Goal: Obtain resource: Download file/media

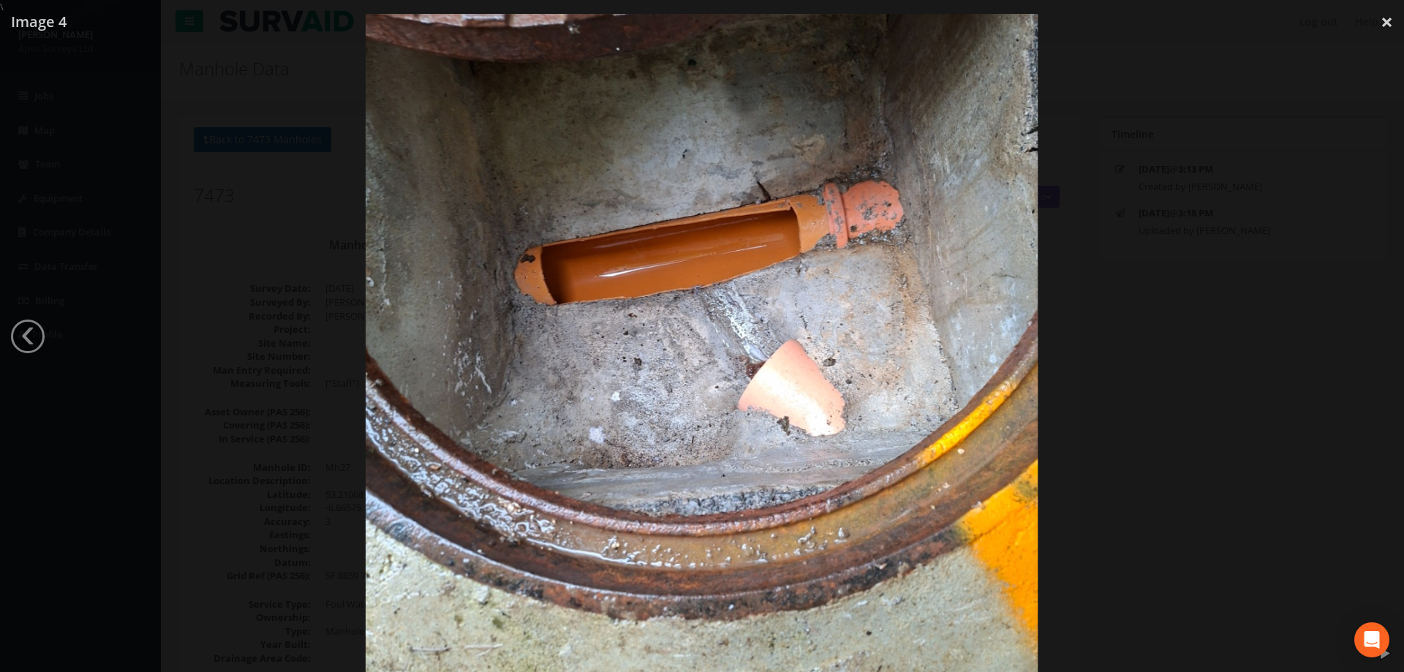
select select "100"
click at [164, 169] on div at bounding box center [702, 350] width 1404 height 672
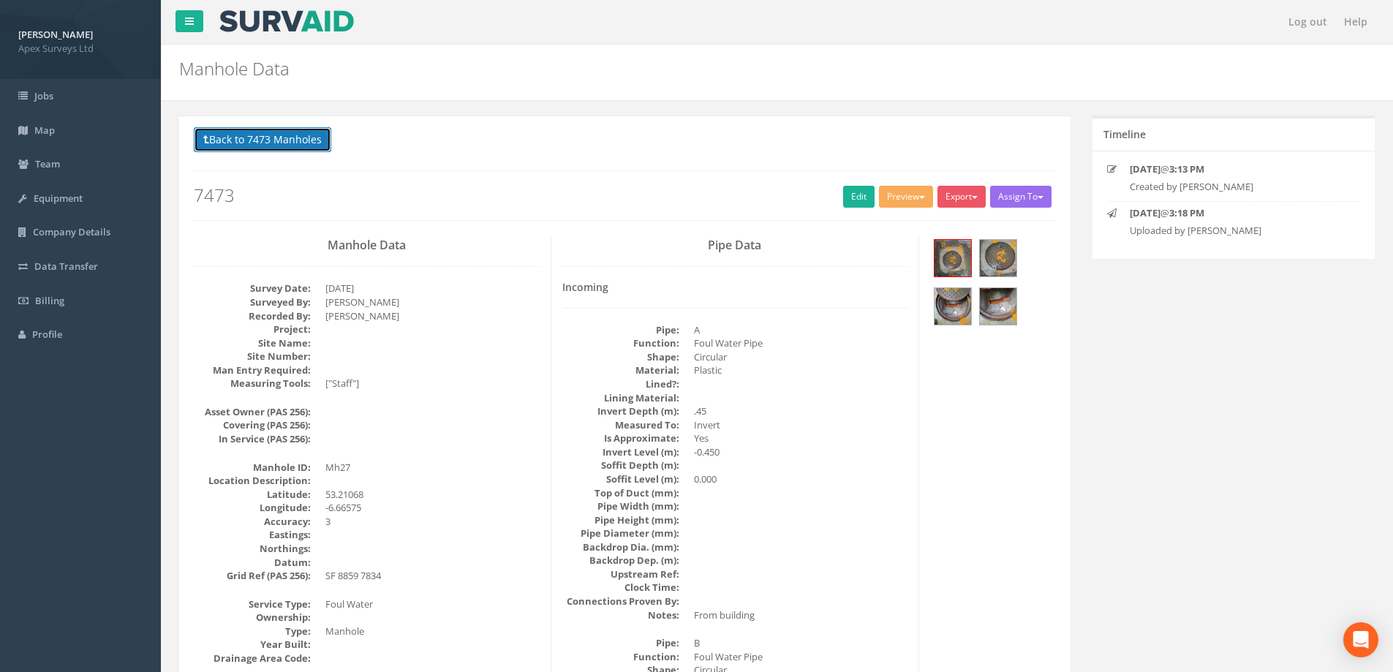
click at [246, 140] on button "Back to 7473 Manholes" at bounding box center [262, 139] width 137 height 25
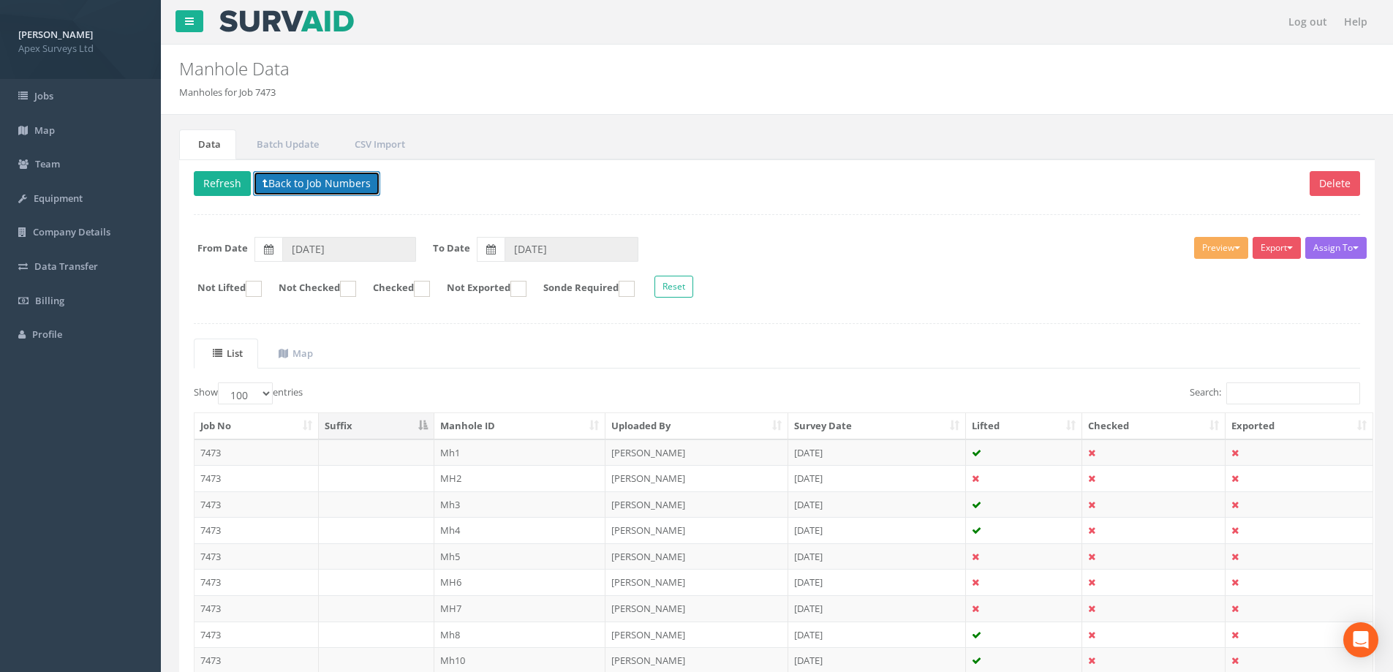
click at [303, 183] on button "Back to Job Numbers" at bounding box center [316, 183] width 127 height 25
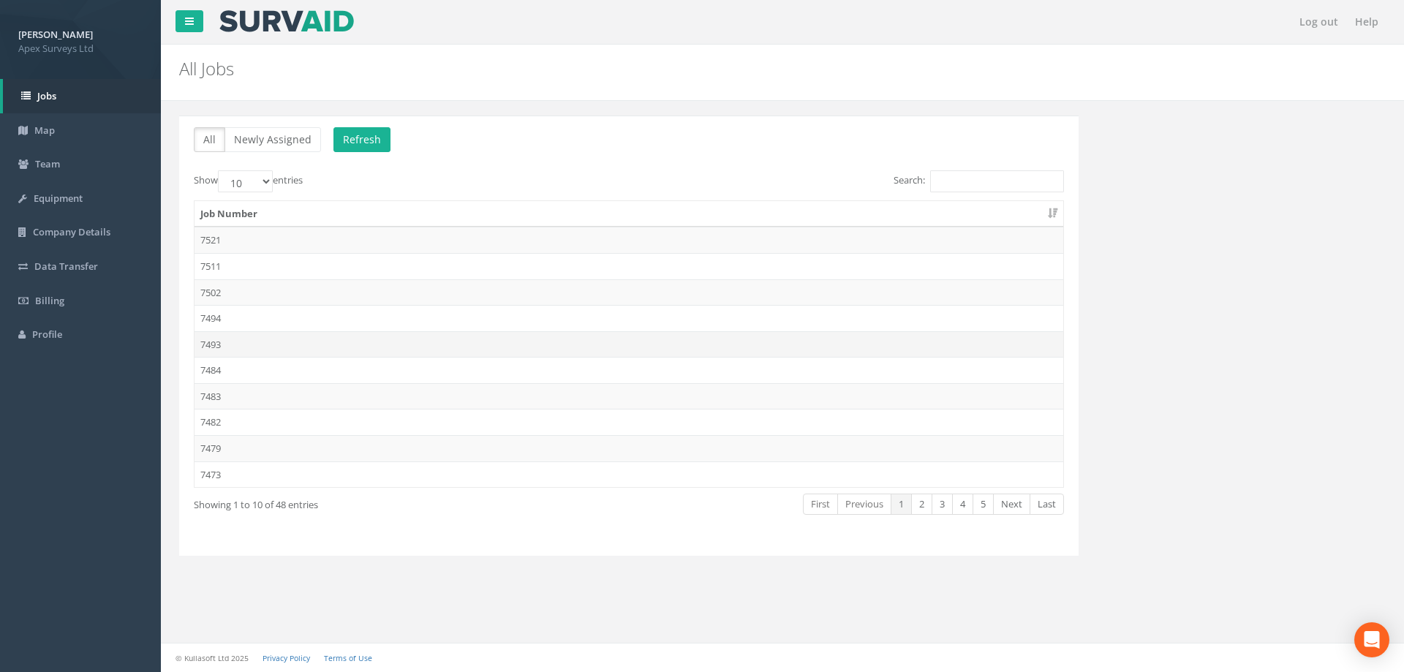
click at [218, 341] on td "7493" at bounding box center [628, 344] width 868 height 26
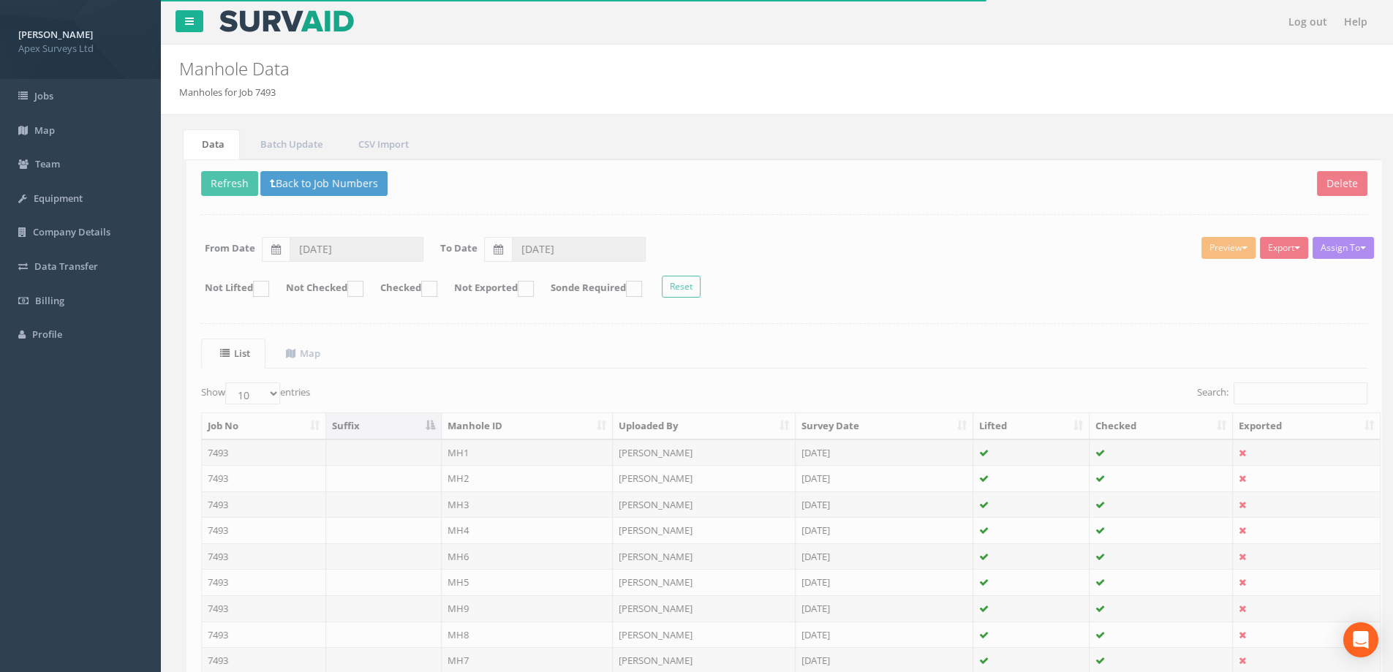
scroll to position [143, 0]
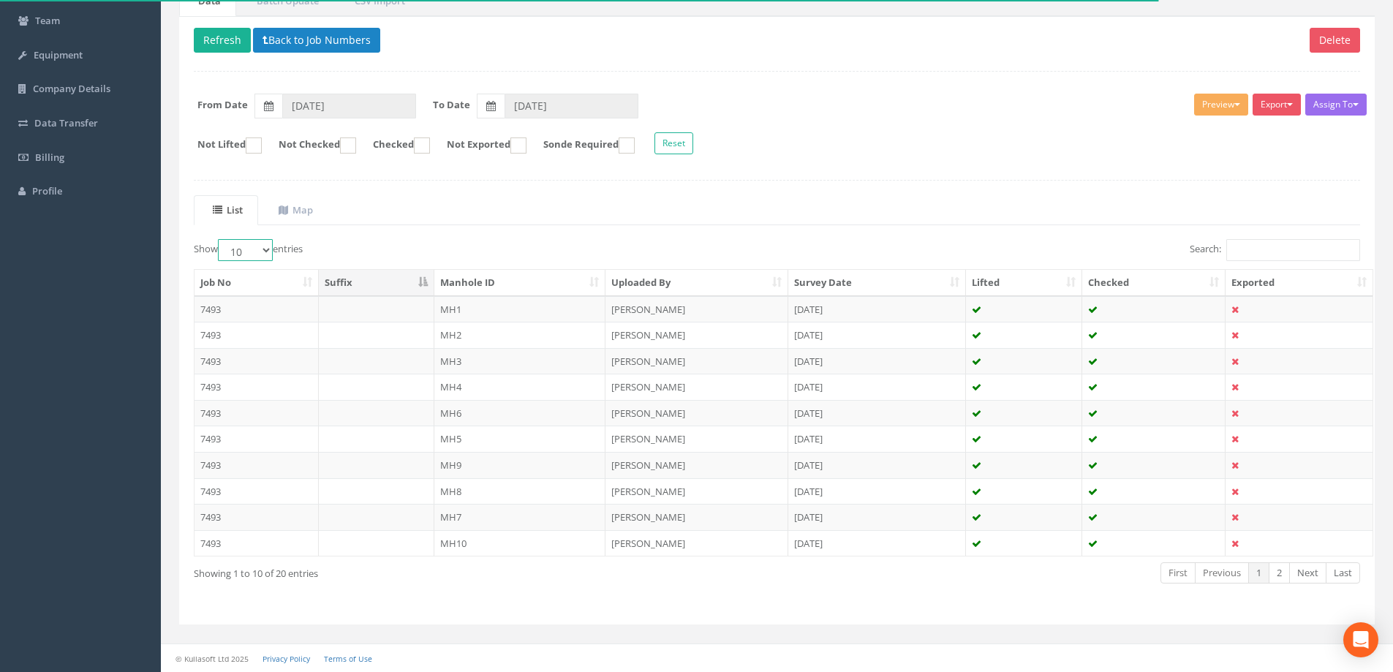
click at [267, 251] on select "10 25 50 100" at bounding box center [245, 250] width 55 height 22
select select "100"
click at [220, 239] on select "10 25 50 100" at bounding box center [245, 250] width 55 height 22
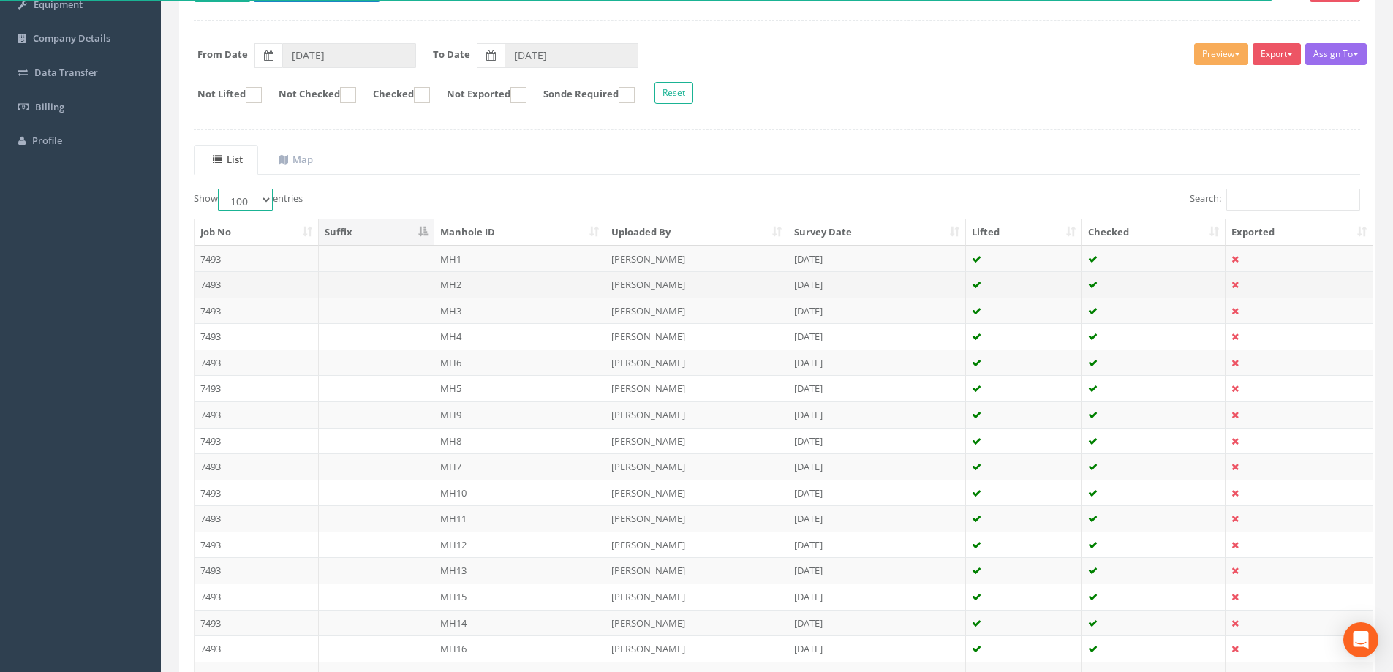
scroll to position [289, 0]
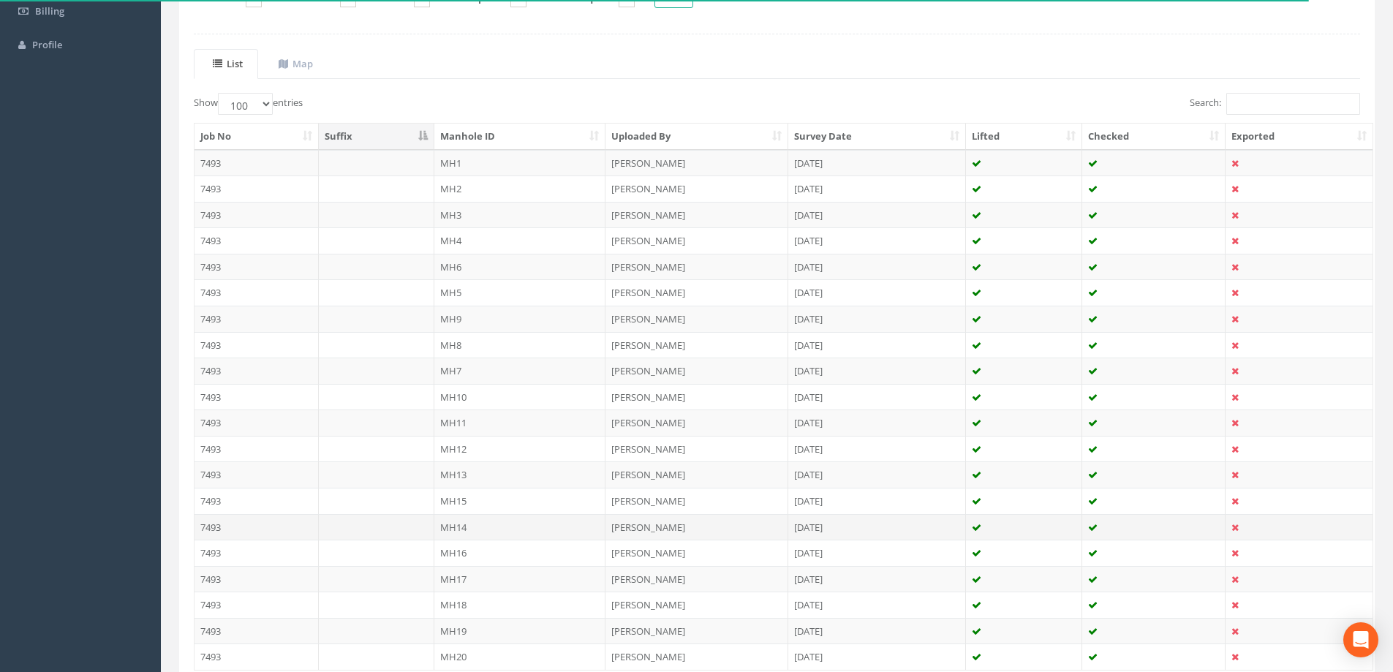
click at [463, 526] on td "MH14" at bounding box center [520, 527] width 172 height 26
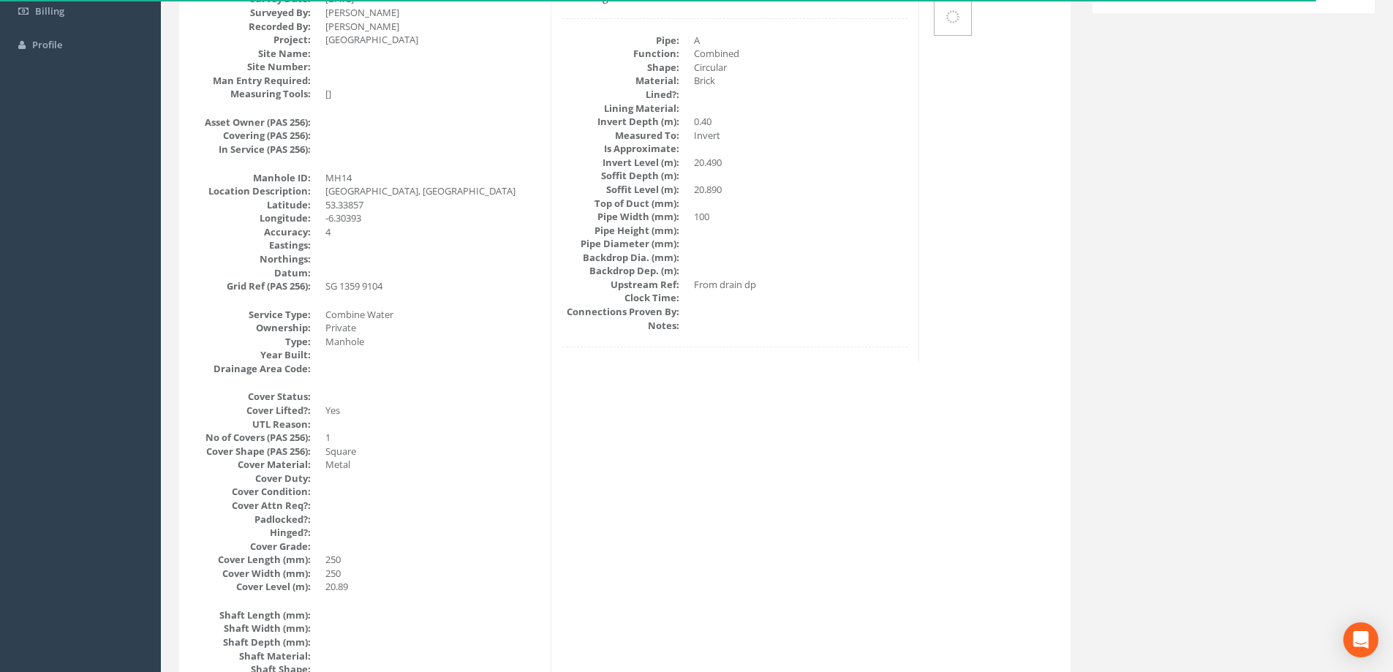
scroll to position [0, 0]
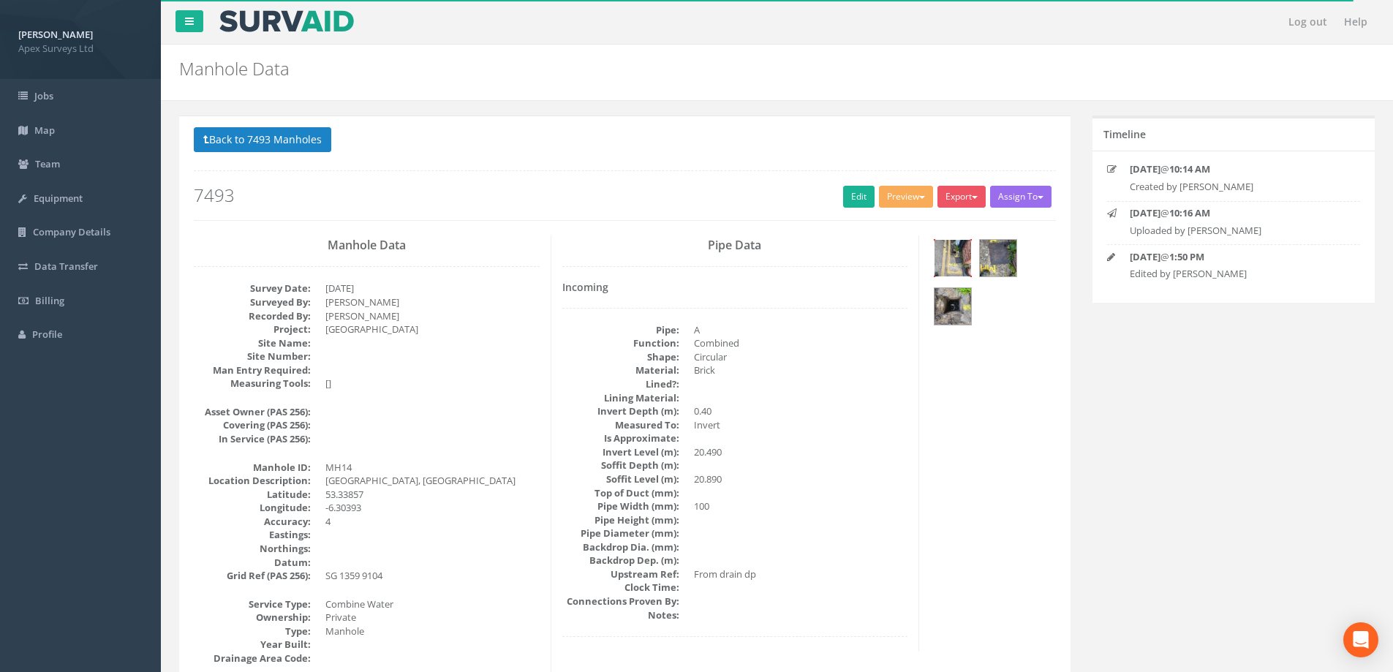
click at [955, 249] on img at bounding box center [952, 258] width 37 height 37
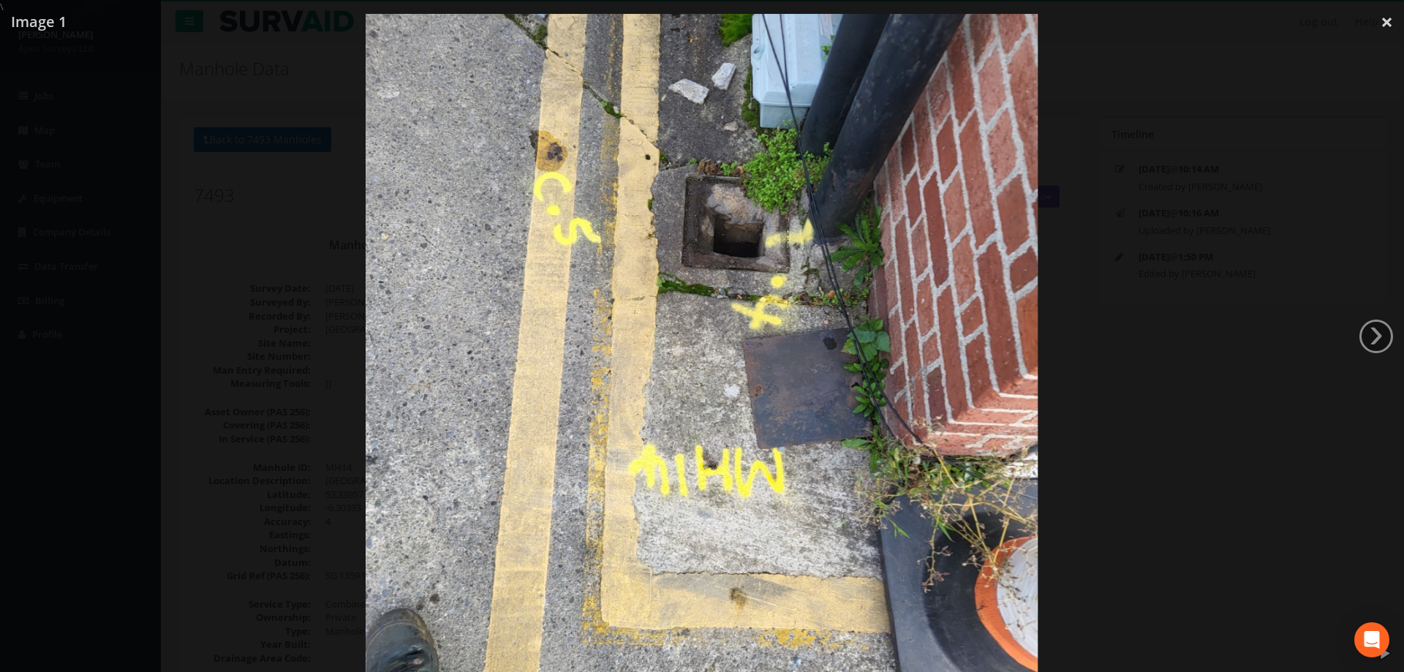
click at [175, 269] on div at bounding box center [702, 350] width 1404 height 672
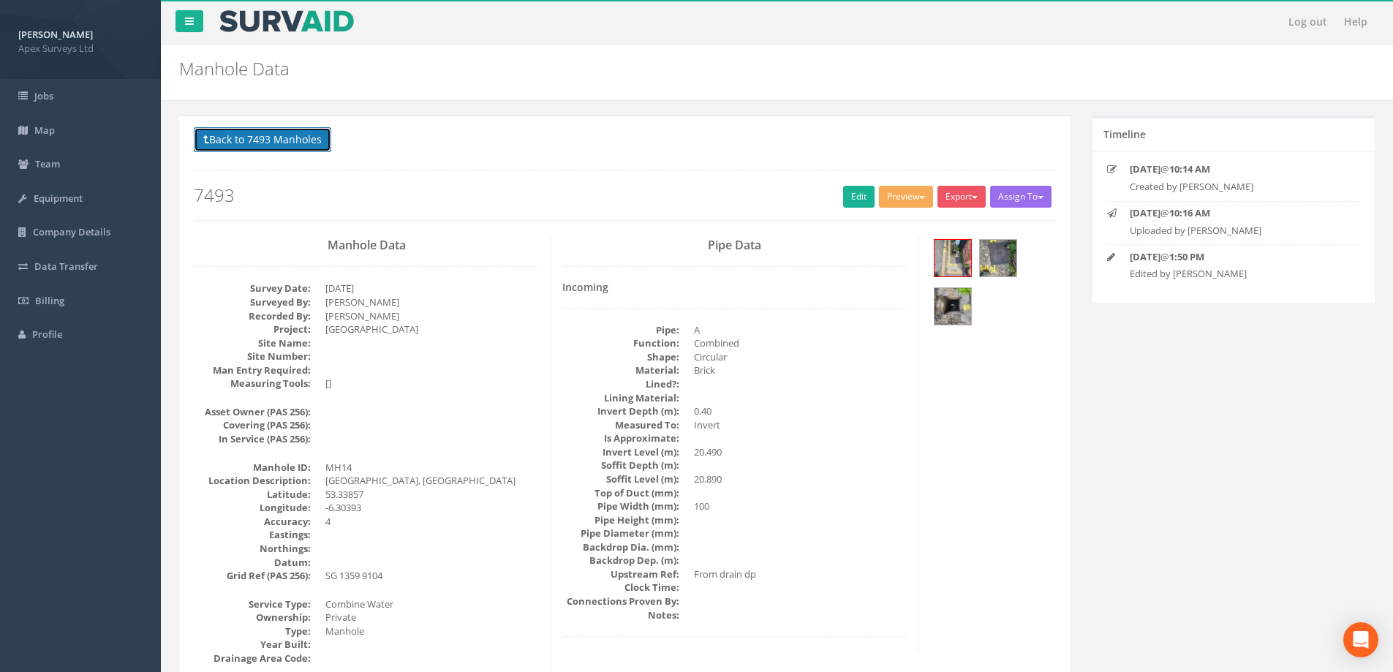
click at [276, 140] on button "Back to 7493 Manholes" at bounding box center [262, 139] width 137 height 25
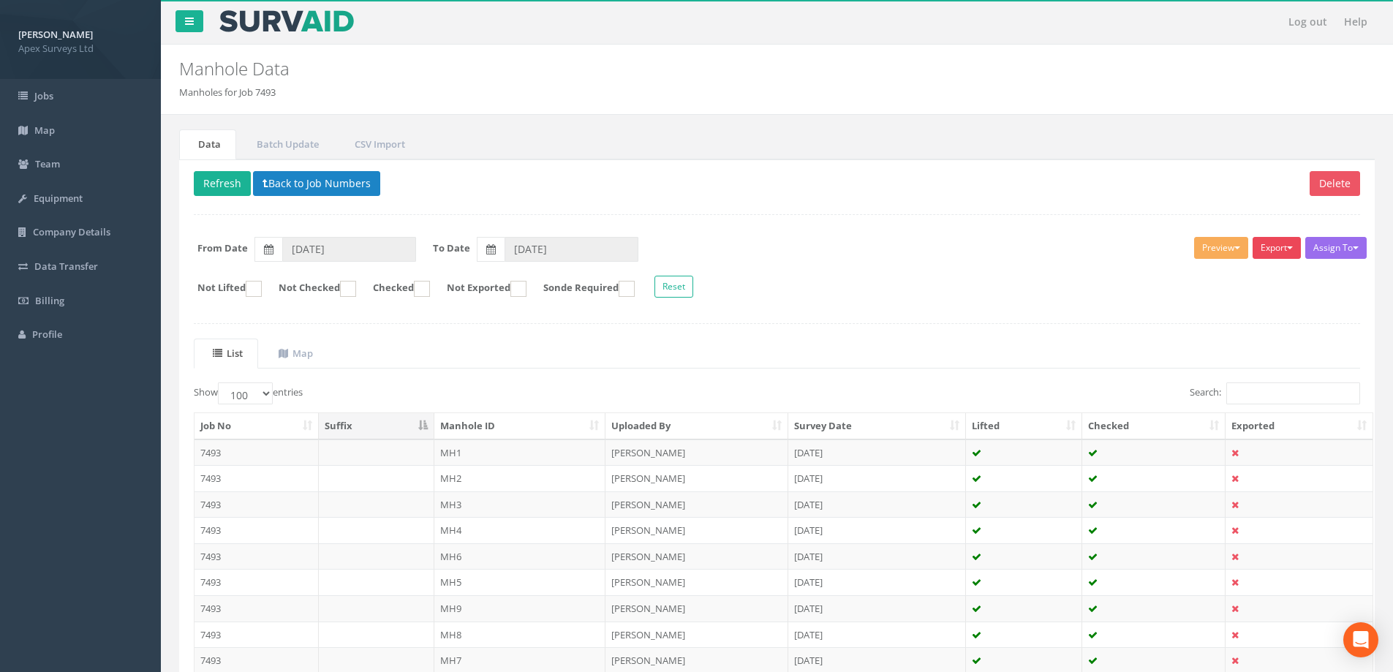
click at [1288, 249] on span "button" at bounding box center [1290, 247] width 6 height 3
click at [1224, 436] on link "All Images" at bounding box center [1240, 439] width 124 height 23
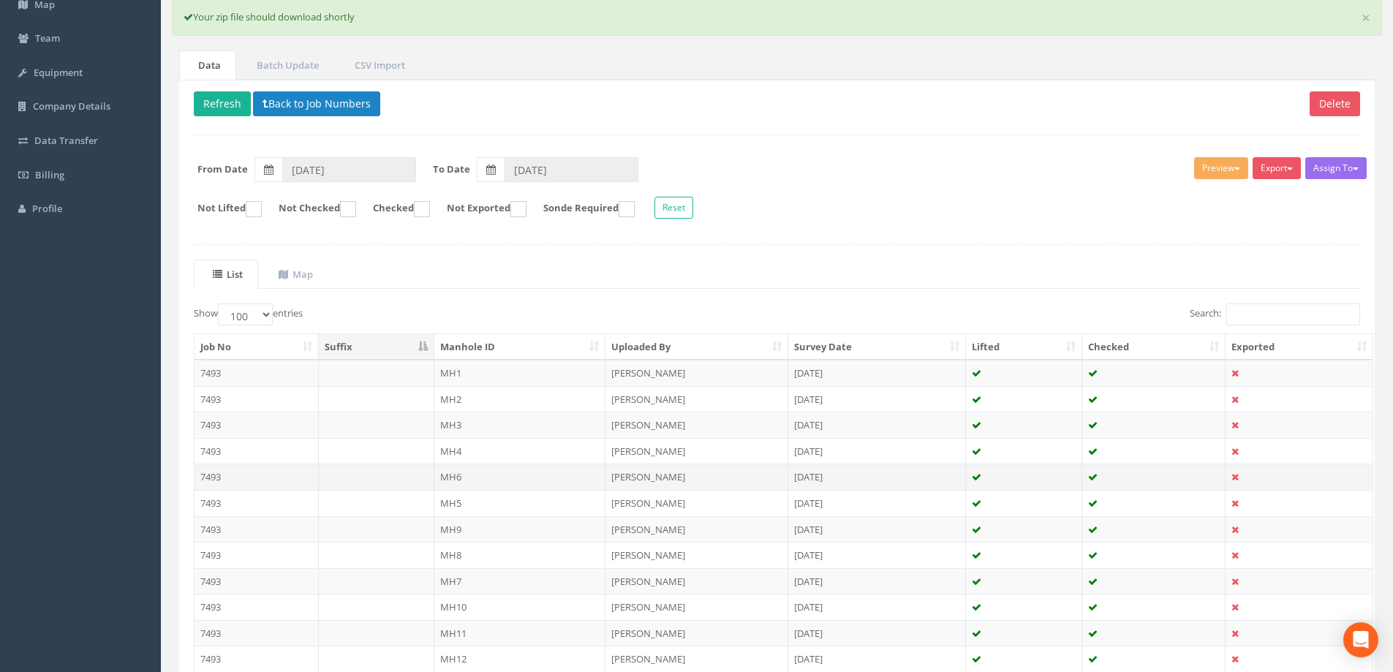
scroll to position [146, 0]
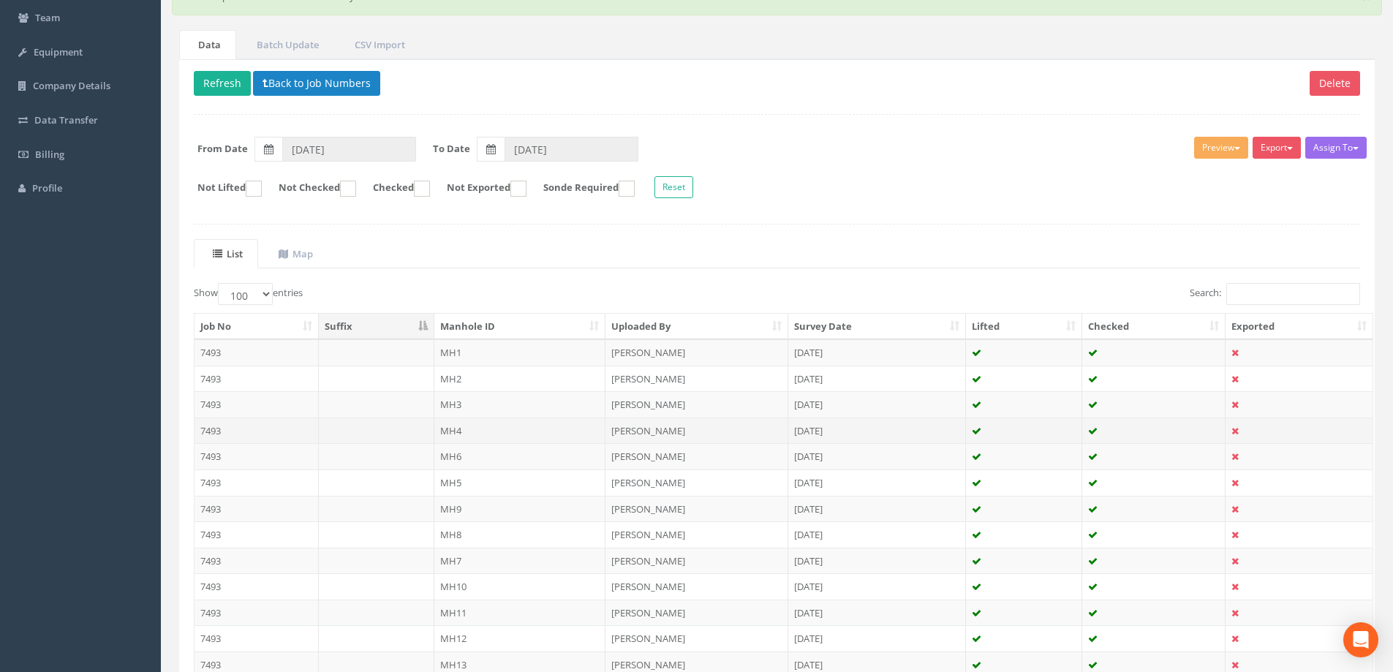
click at [455, 430] on td "MH4" at bounding box center [520, 430] width 172 height 26
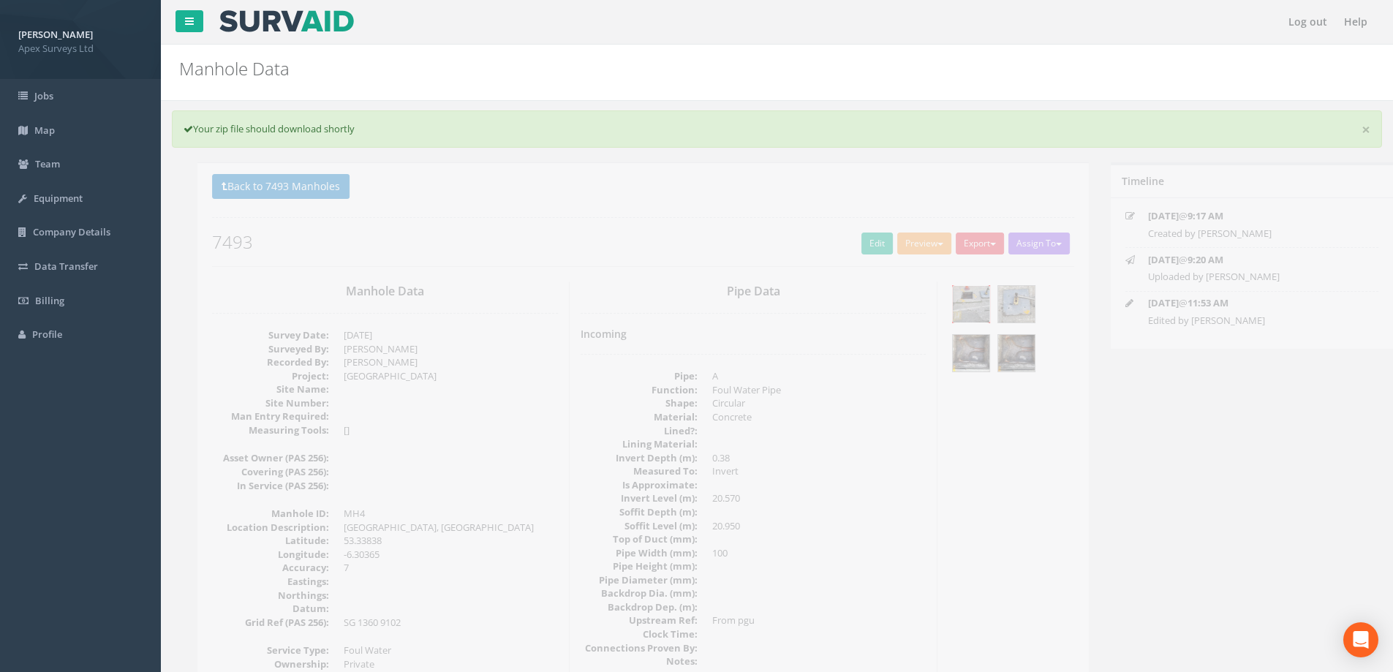
click at [953, 300] on img at bounding box center [952, 304] width 37 height 37
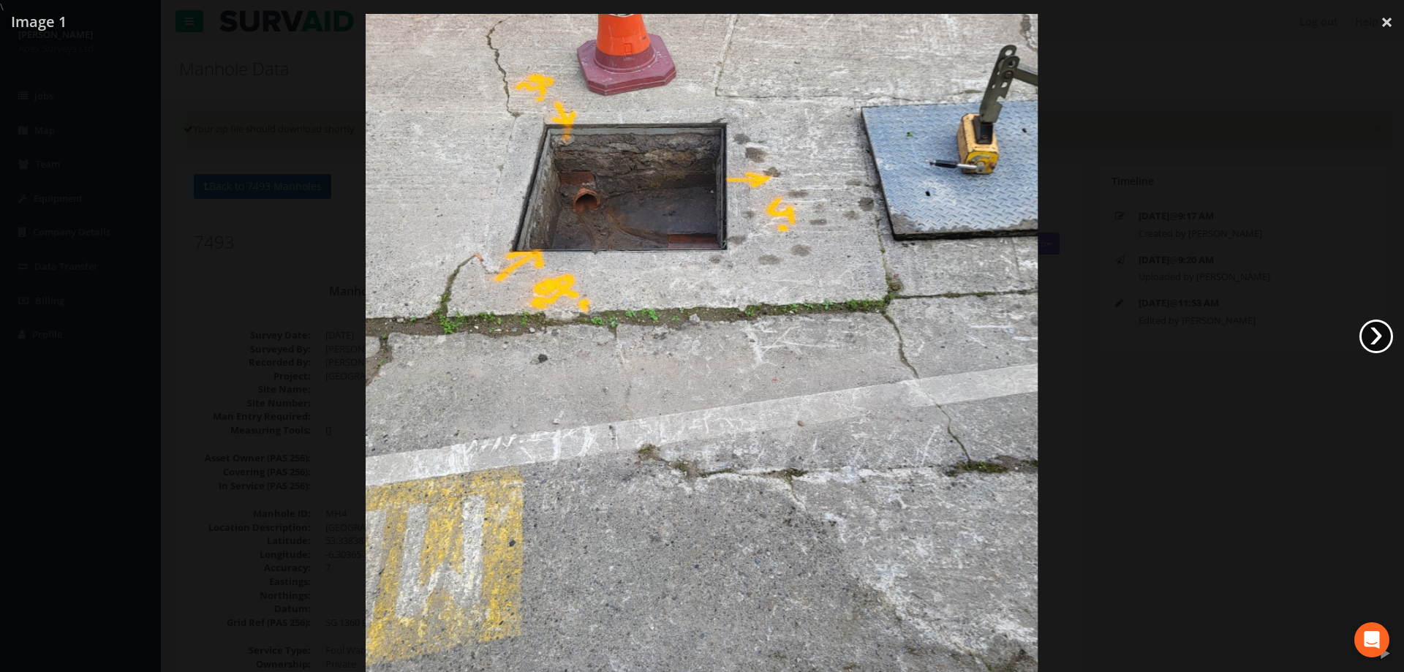
click at [1378, 338] on link "›" at bounding box center [1376, 336] width 34 height 34
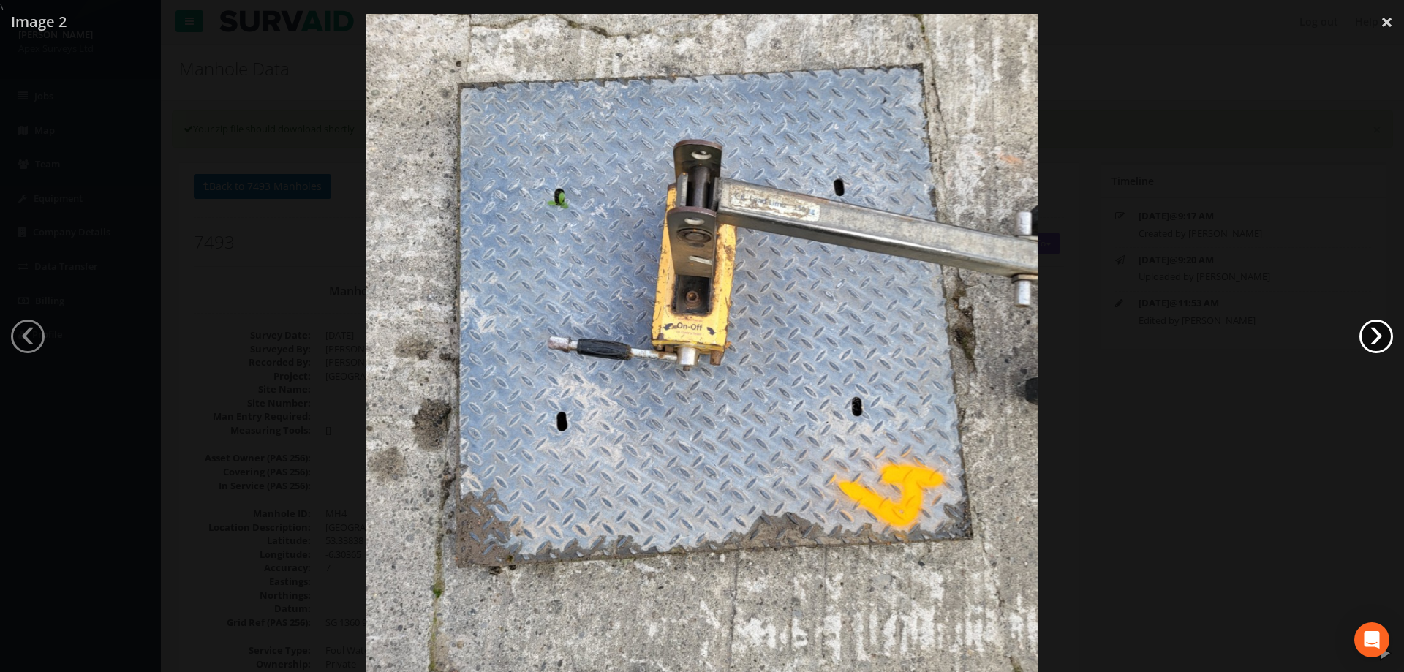
click at [1378, 338] on link "›" at bounding box center [1376, 336] width 34 height 34
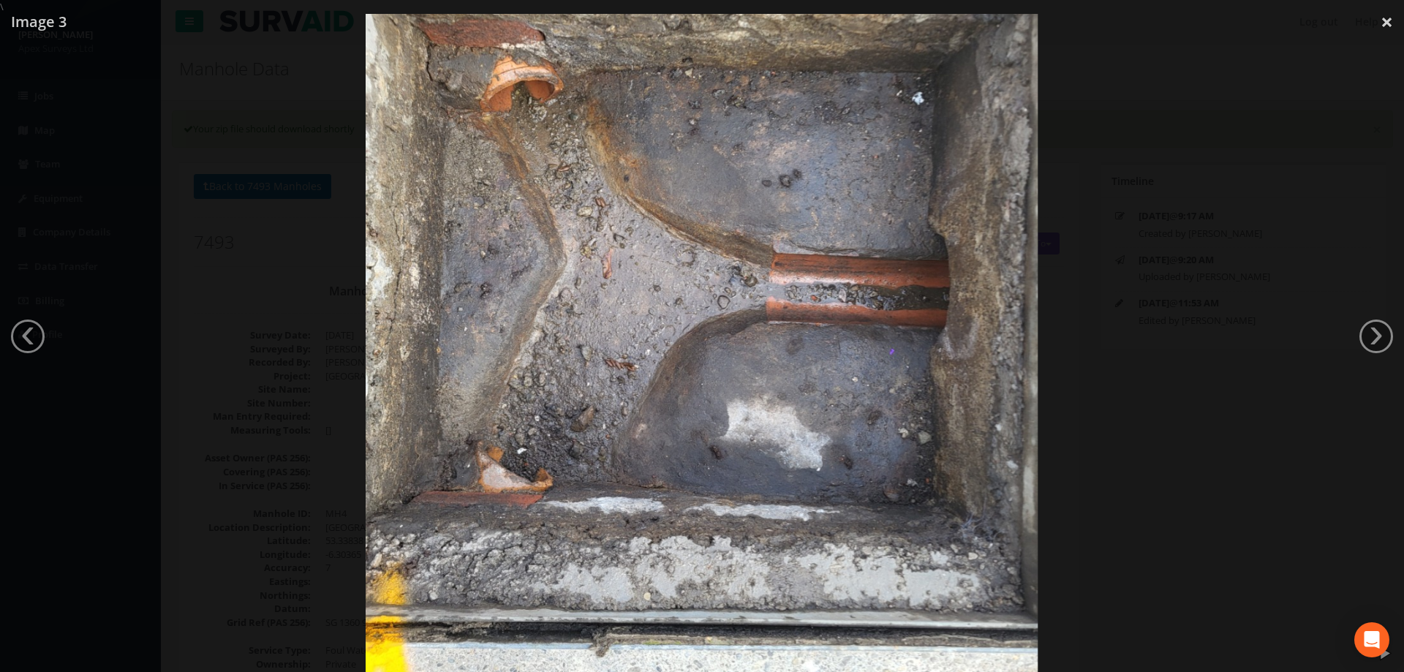
click at [1214, 342] on div at bounding box center [702, 350] width 1404 height 672
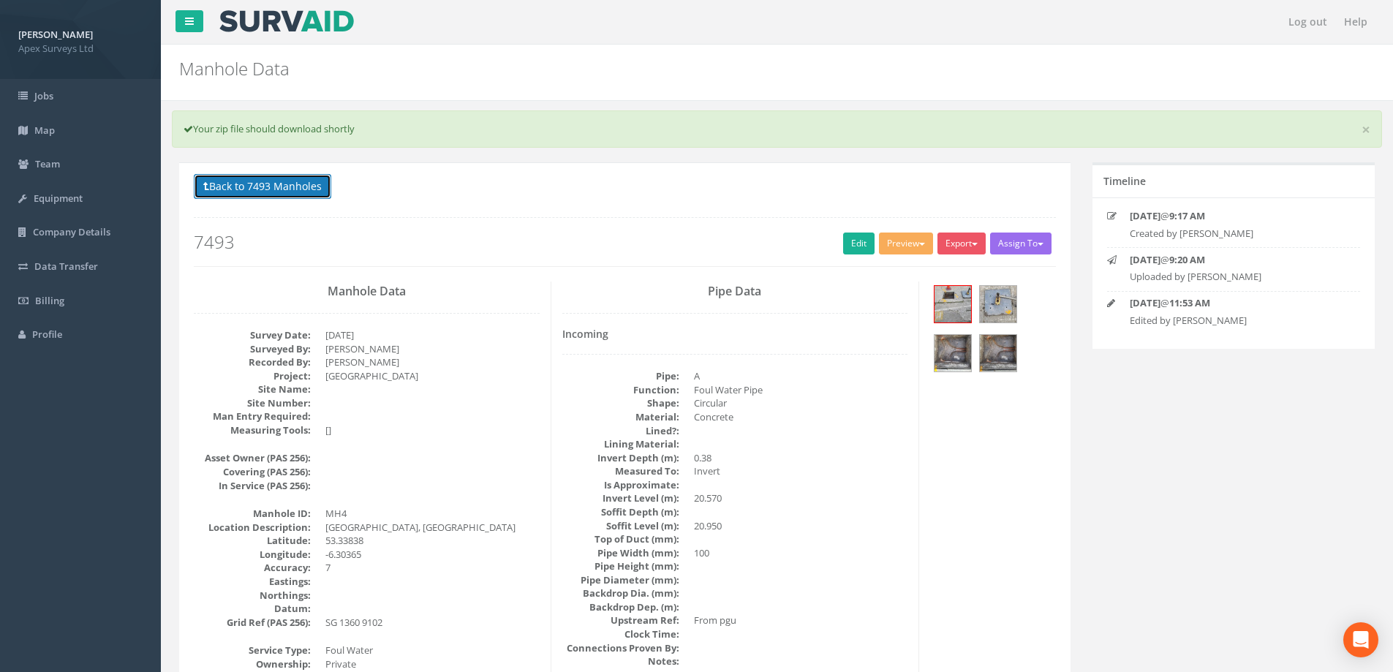
click at [272, 192] on button "Back to 7493 Manholes" at bounding box center [262, 186] width 137 height 25
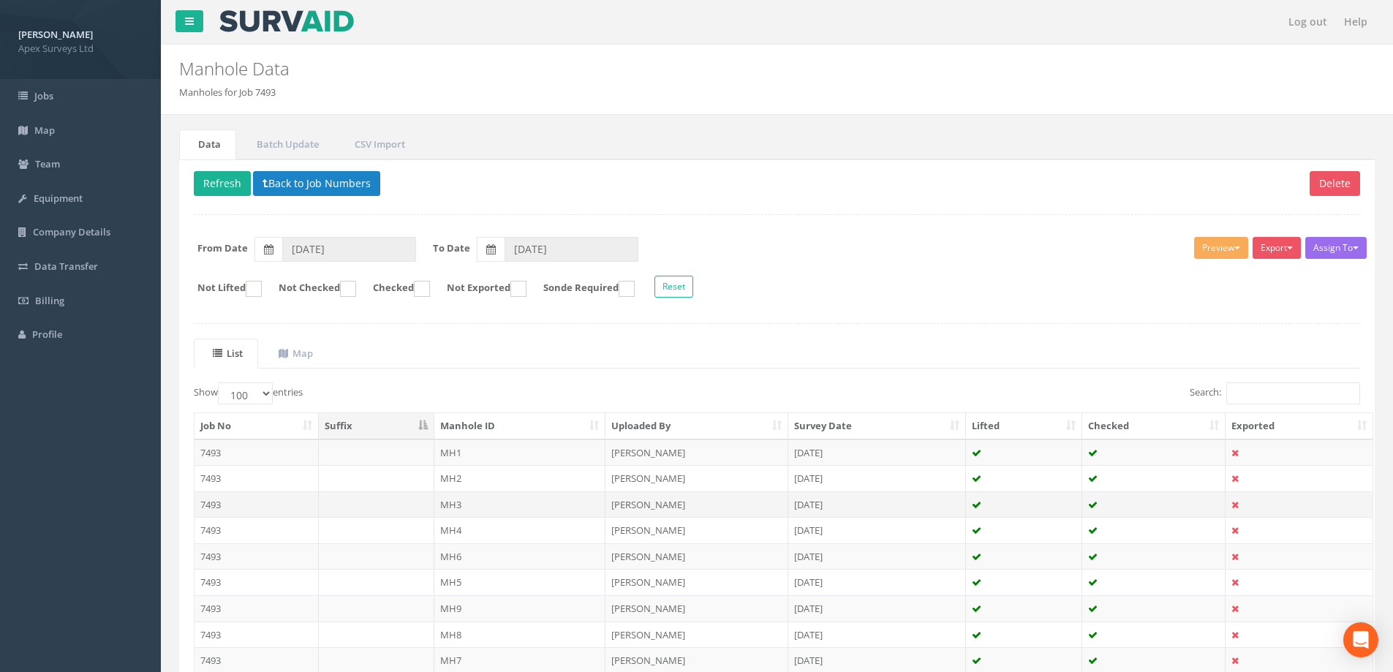
click at [450, 502] on td "MH3" at bounding box center [520, 504] width 172 height 26
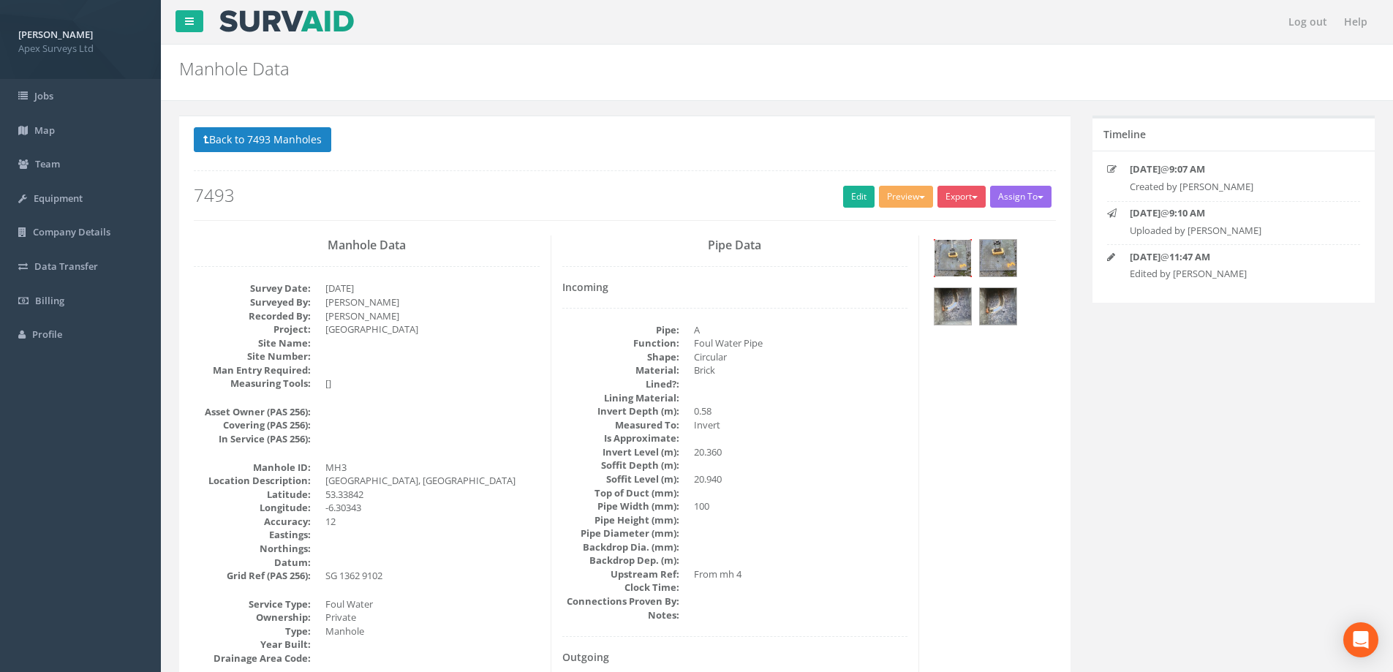
click at [950, 252] on img at bounding box center [952, 258] width 37 height 37
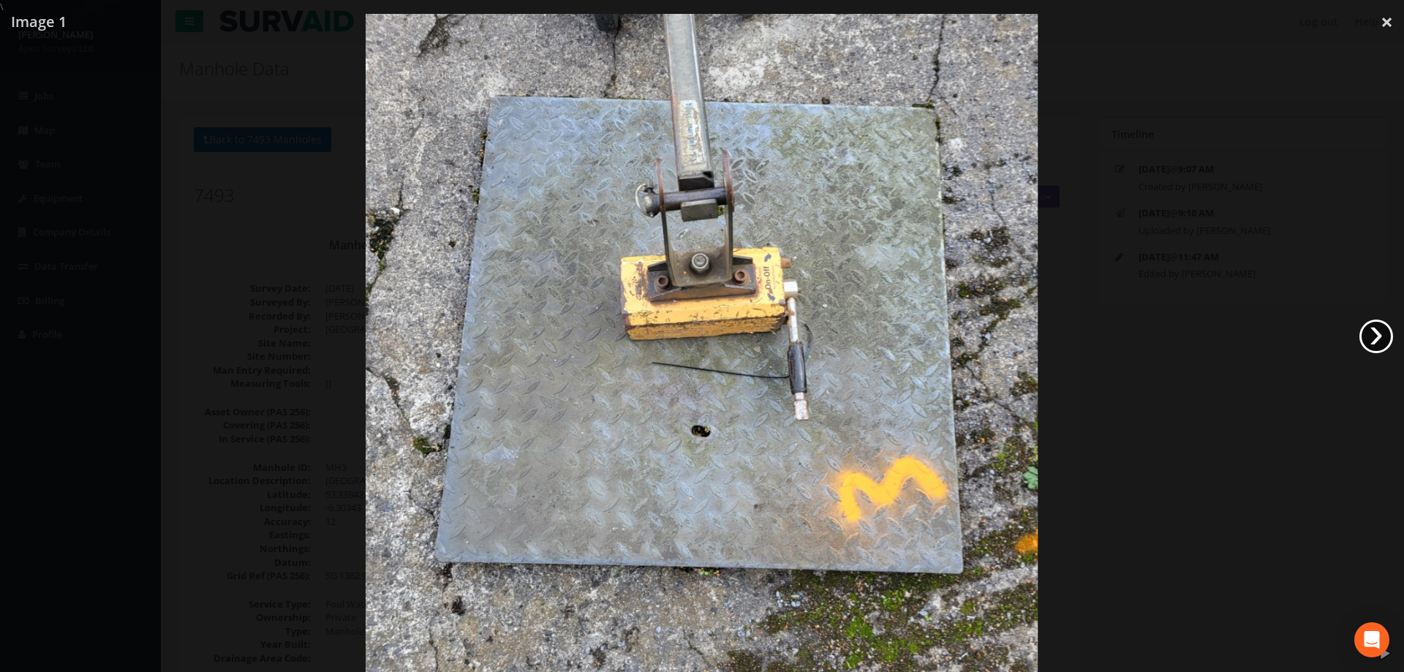
click at [1383, 335] on link "›" at bounding box center [1376, 336] width 34 height 34
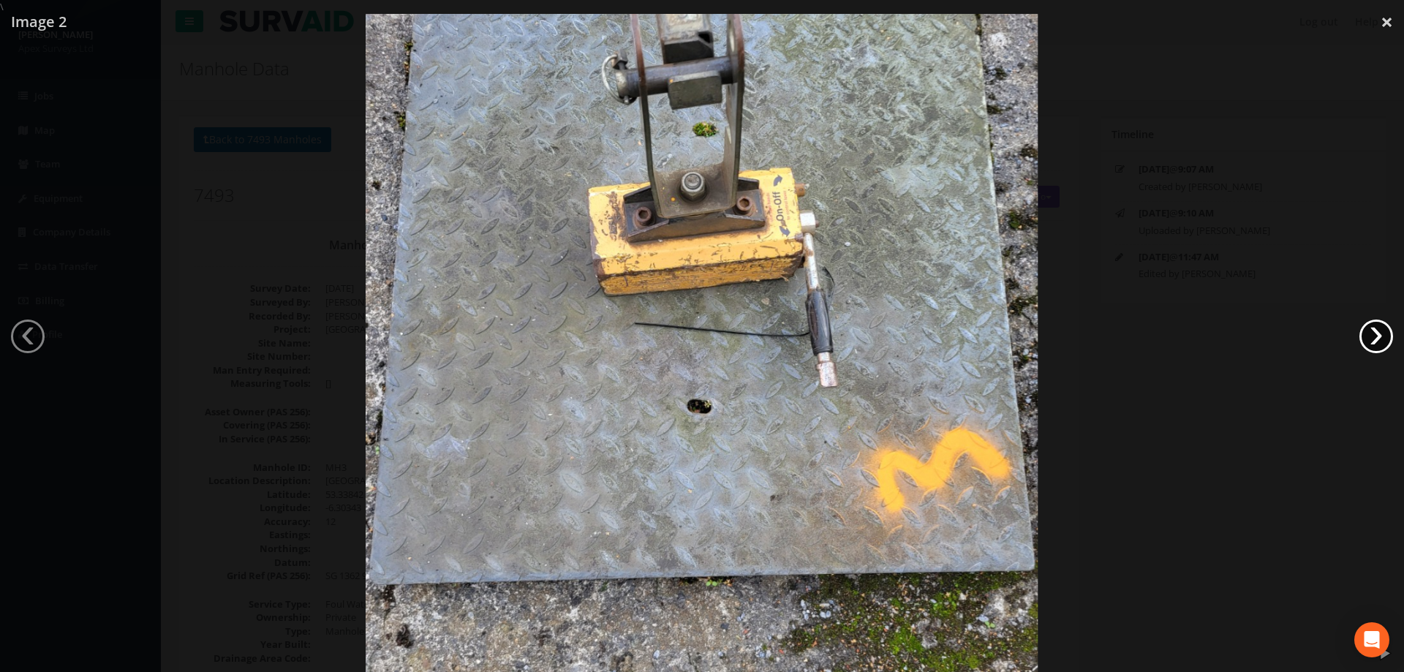
click at [1382, 336] on link "›" at bounding box center [1376, 336] width 34 height 34
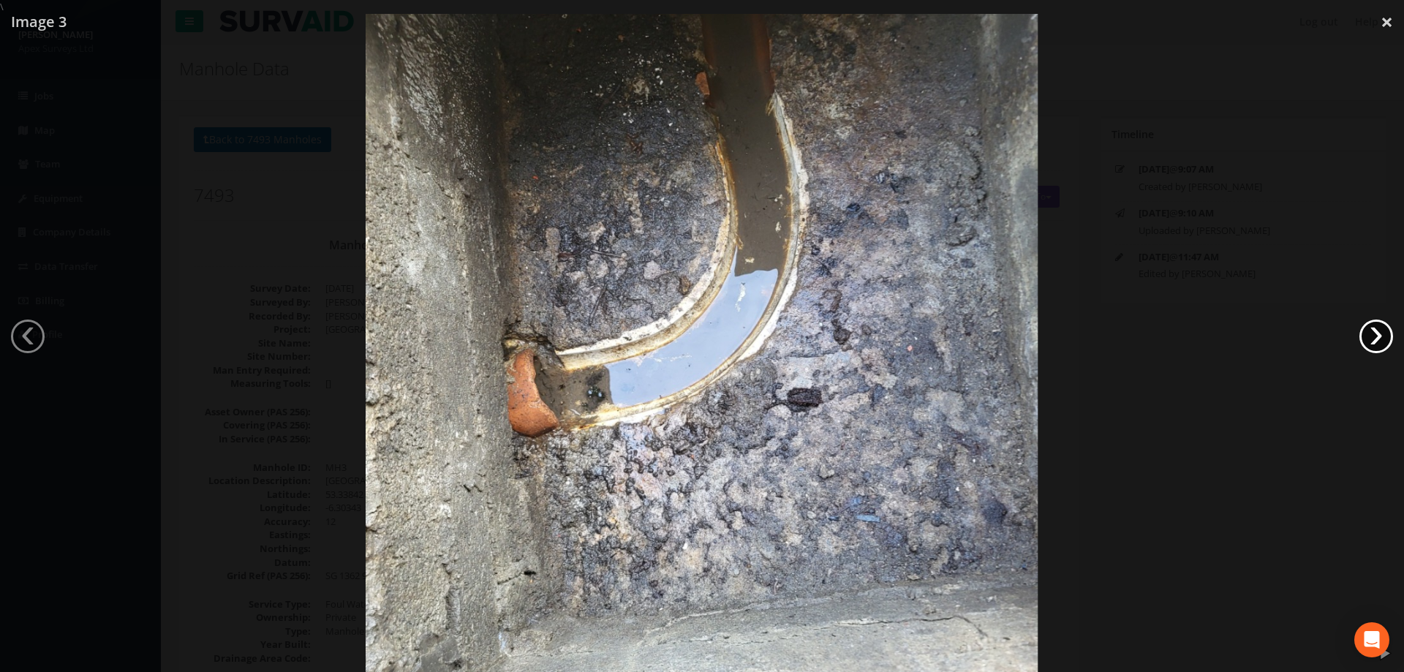
click at [1381, 338] on link "›" at bounding box center [1376, 336] width 34 height 34
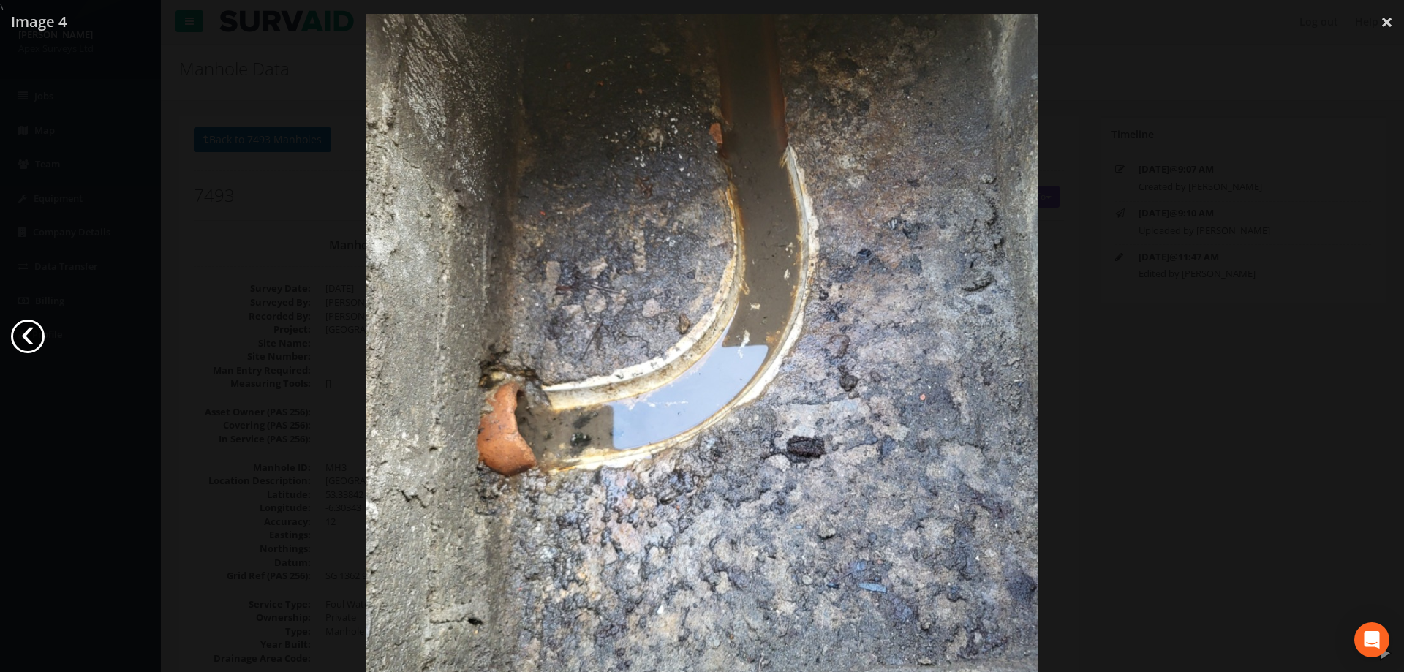
click at [26, 338] on link "‹" at bounding box center [28, 336] width 34 height 34
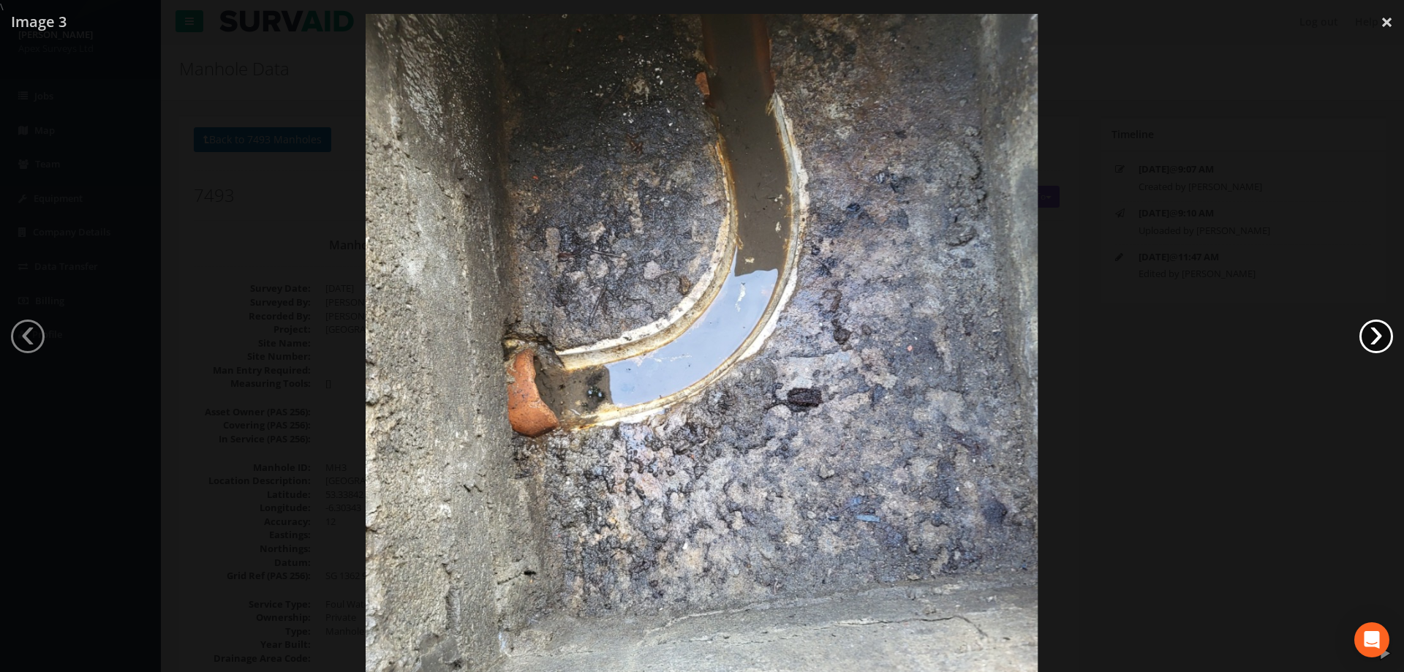
click at [1377, 339] on link "›" at bounding box center [1376, 336] width 34 height 34
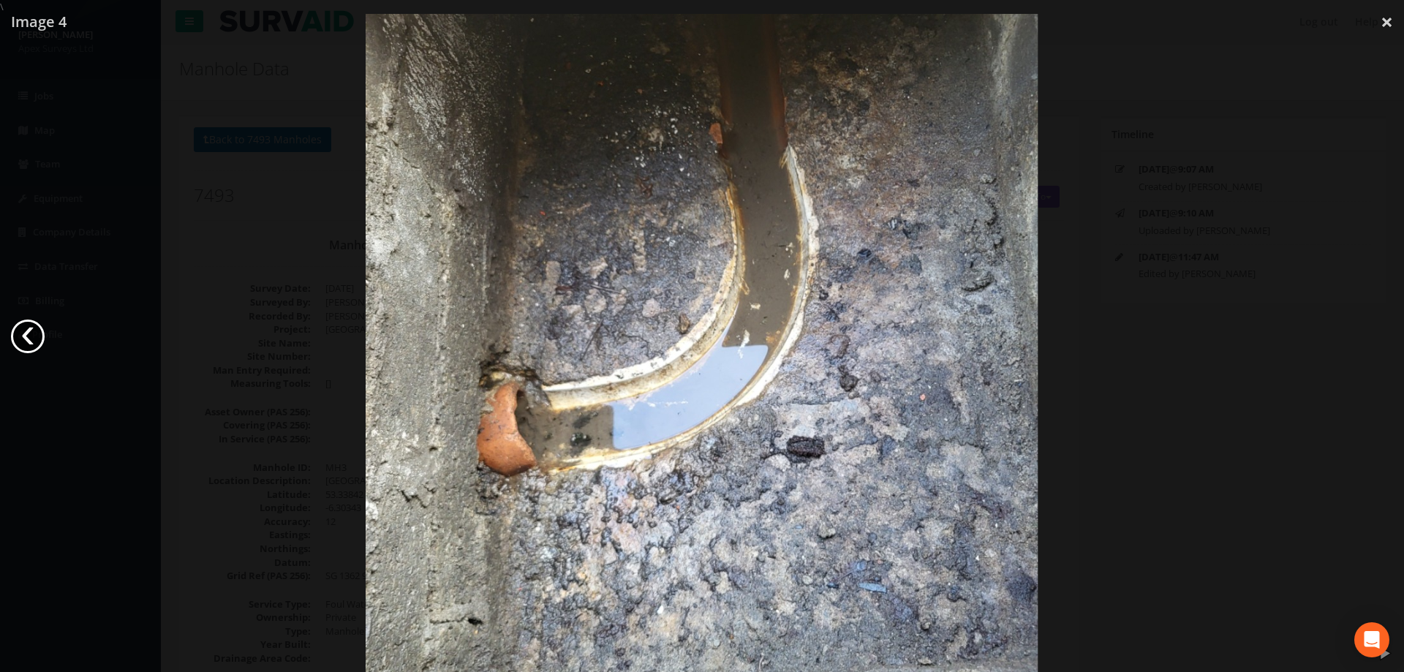
click at [29, 333] on link "‹" at bounding box center [28, 336] width 34 height 34
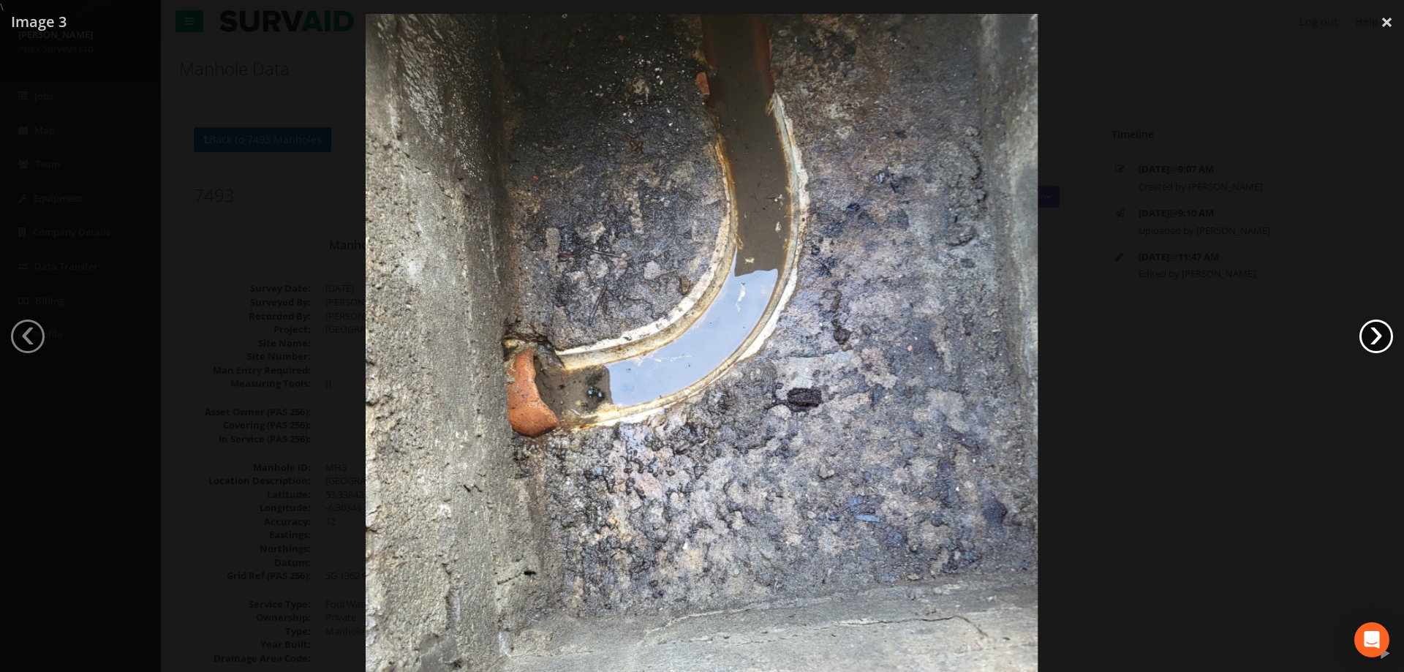
click at [1377, 341] on link "›" at bounding box center [1376, 336] width 34 height 34
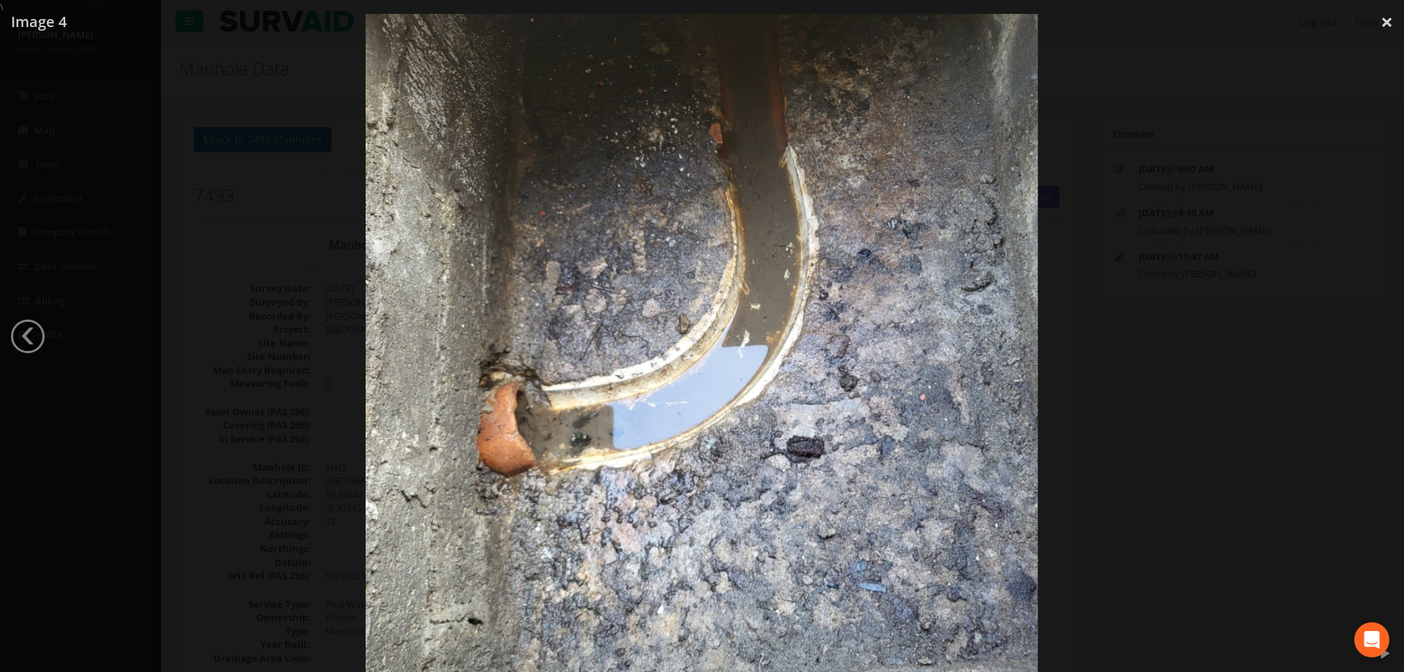
click at [1196, 270] on div at bounding box center [702, 350] width 1404 height 672
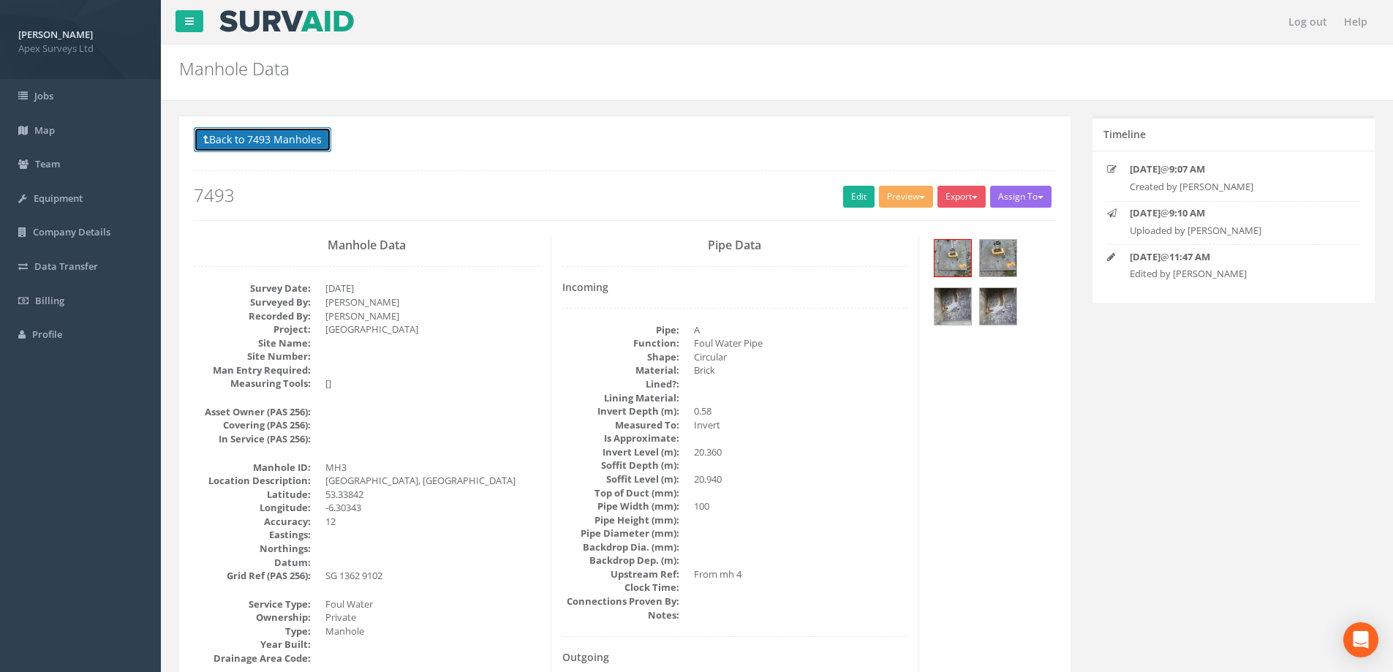
click at [277, 145] on button "Back to 7493 Manholes" at bounding box center [262, 139] width 137 height 25
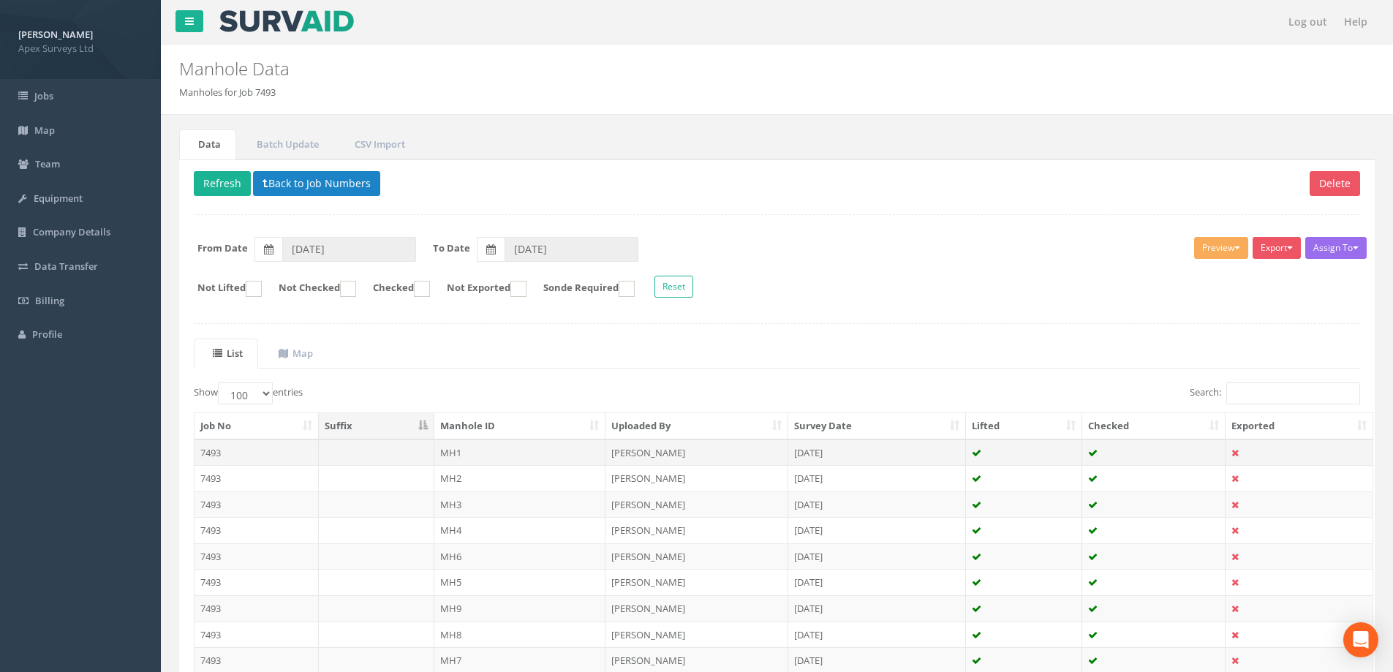
click at [454, 452] on td "MH1" at bounding box center [520, 452] width 172 height 26
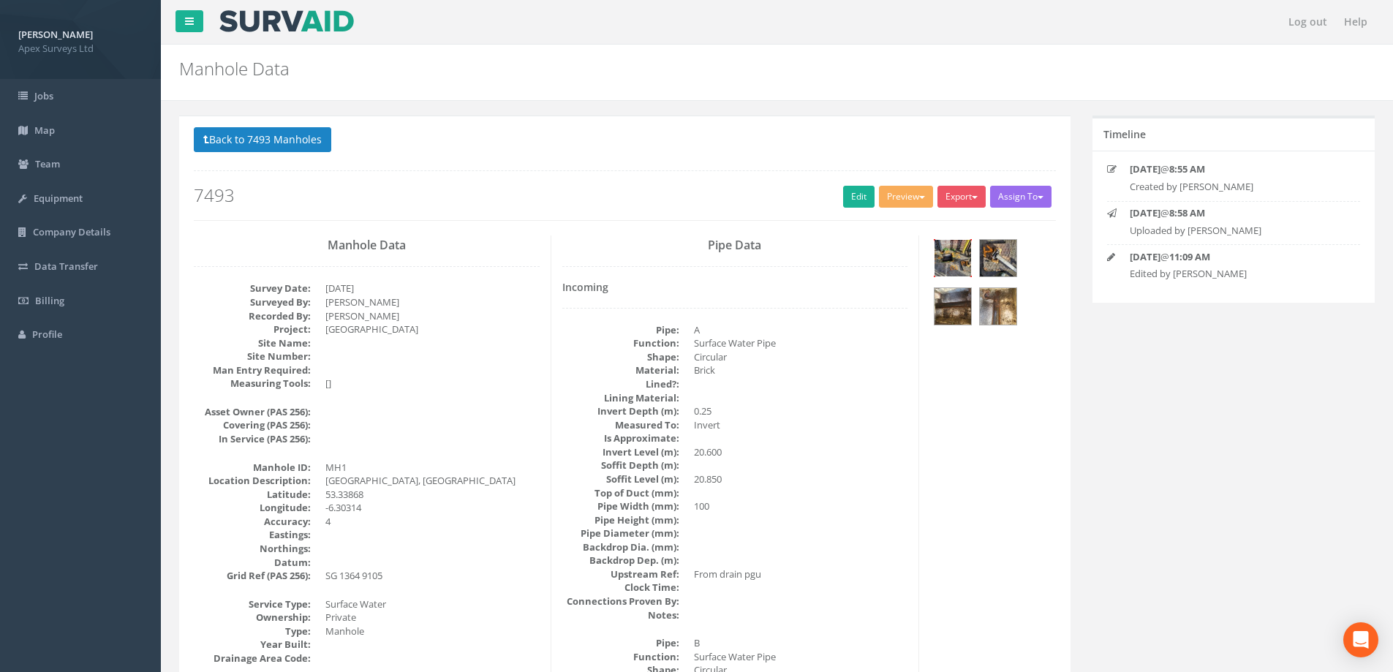
click at [960, 256] on img at bounding box center [952, 258] width 37 height 37
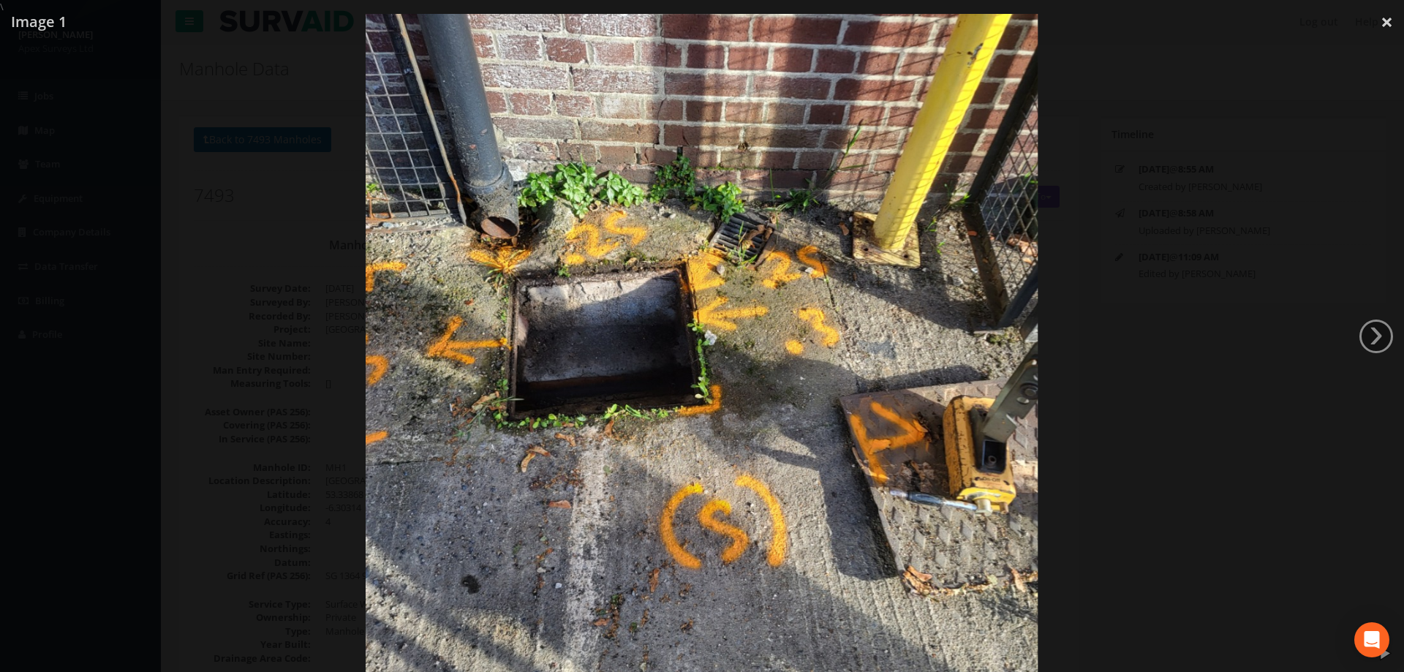
click at [323, 388] on div at bounding box center [702, 350] width 1404 height 672
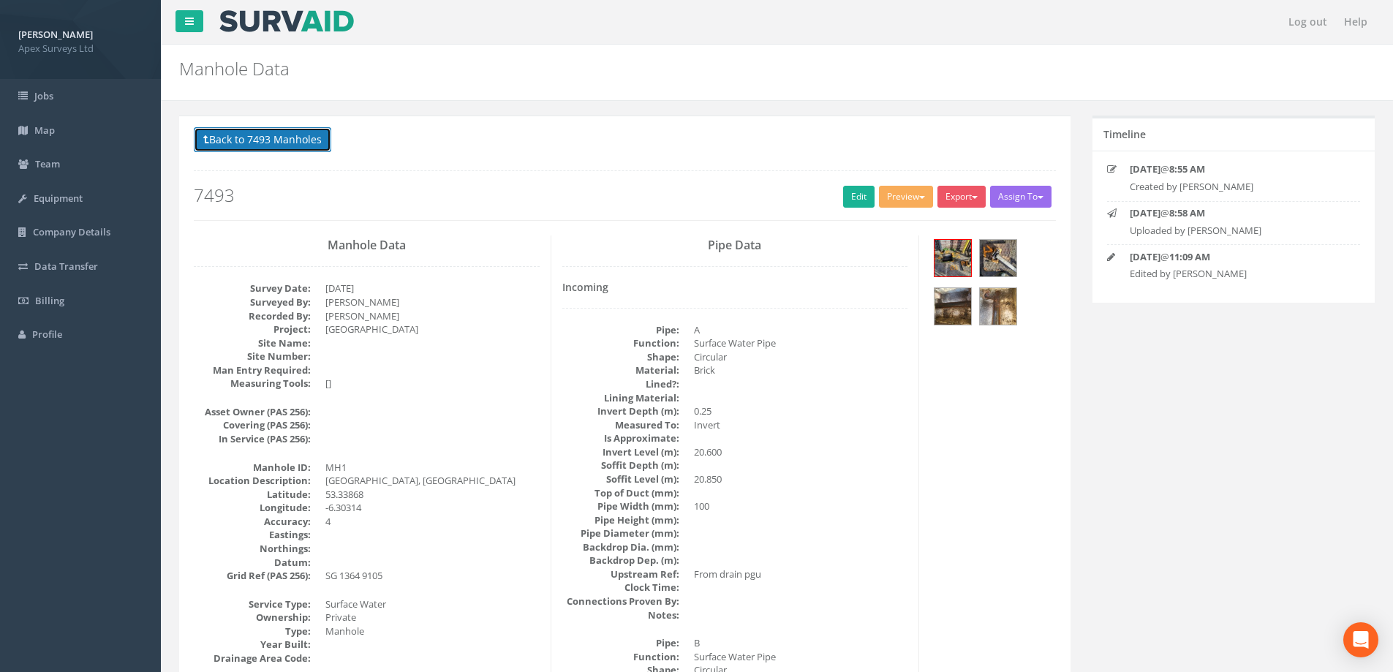
click at [260, 146] on button "Back to 7493 Manholes" at bounding box center [262, 139] width 137 height 25
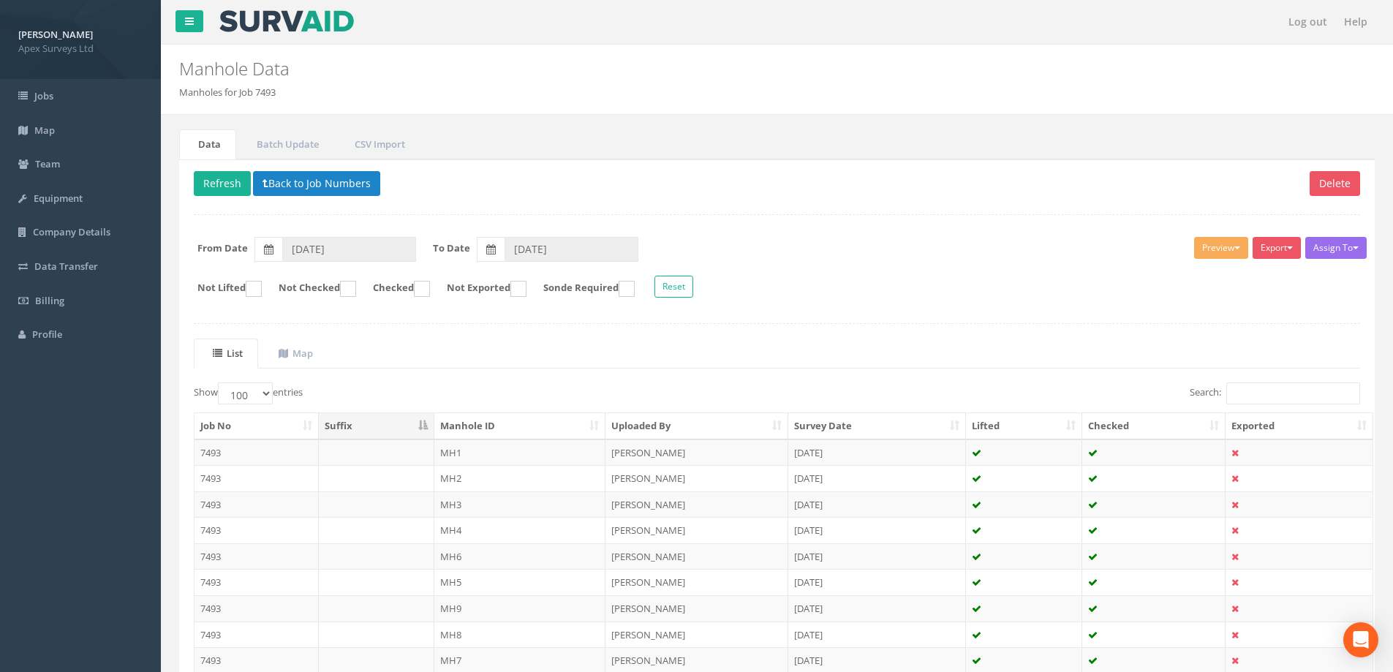
click at [447, 581] on td "MH5" at bounding box center [520, 582] width 172 height 26
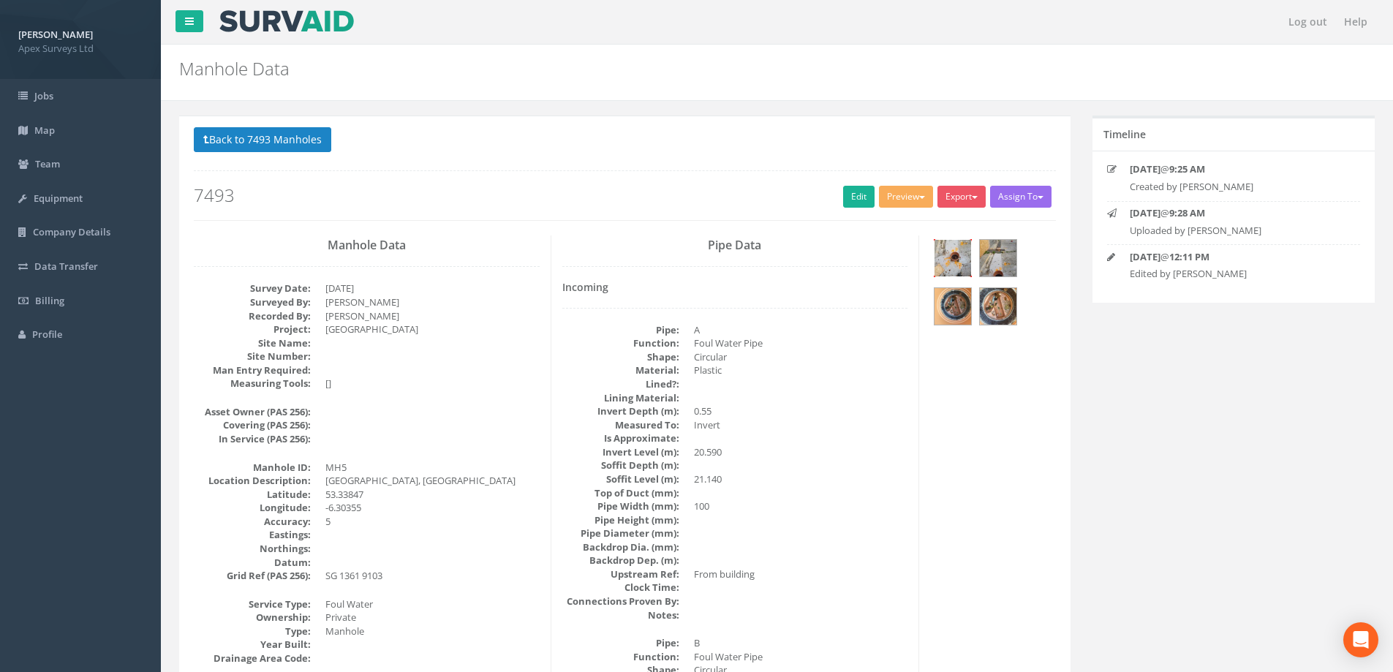
click at [947, 254] on img at bounding box center [952, 258] width 37 height 37
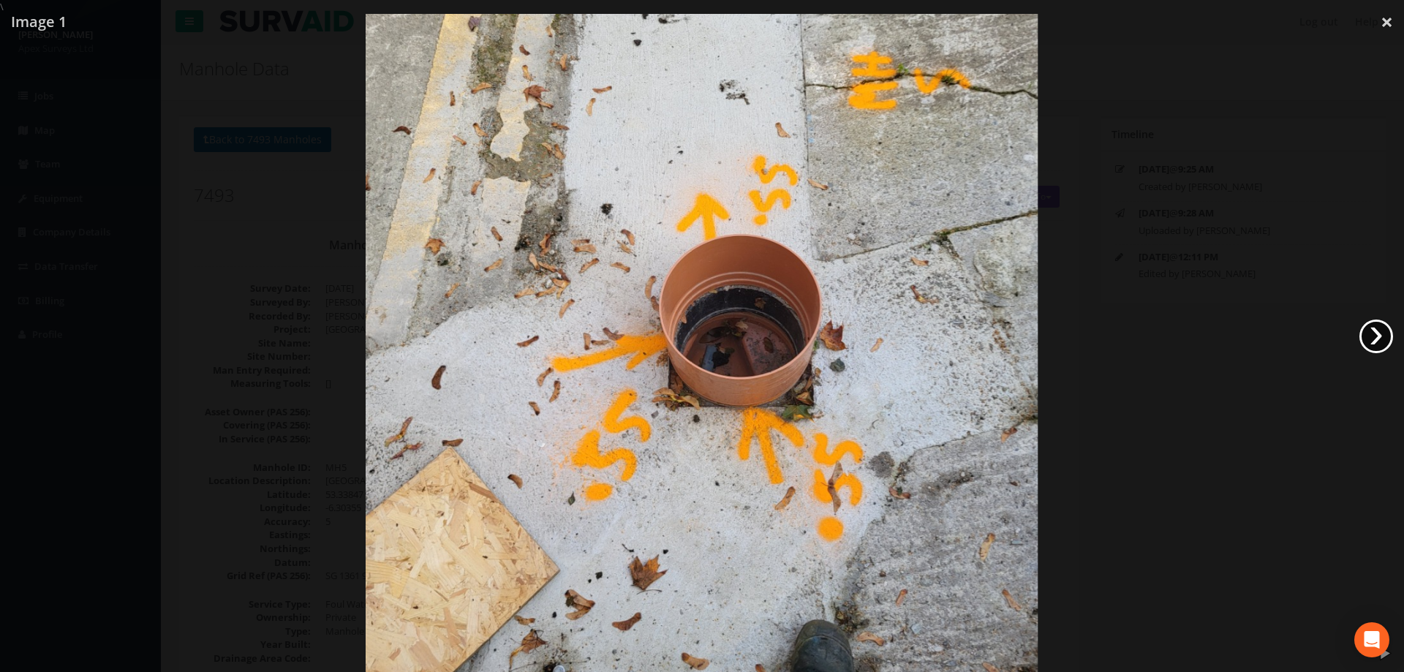
click at [1380, 334] on link "›" at bounding box center [1376, 336] width 34 height 34
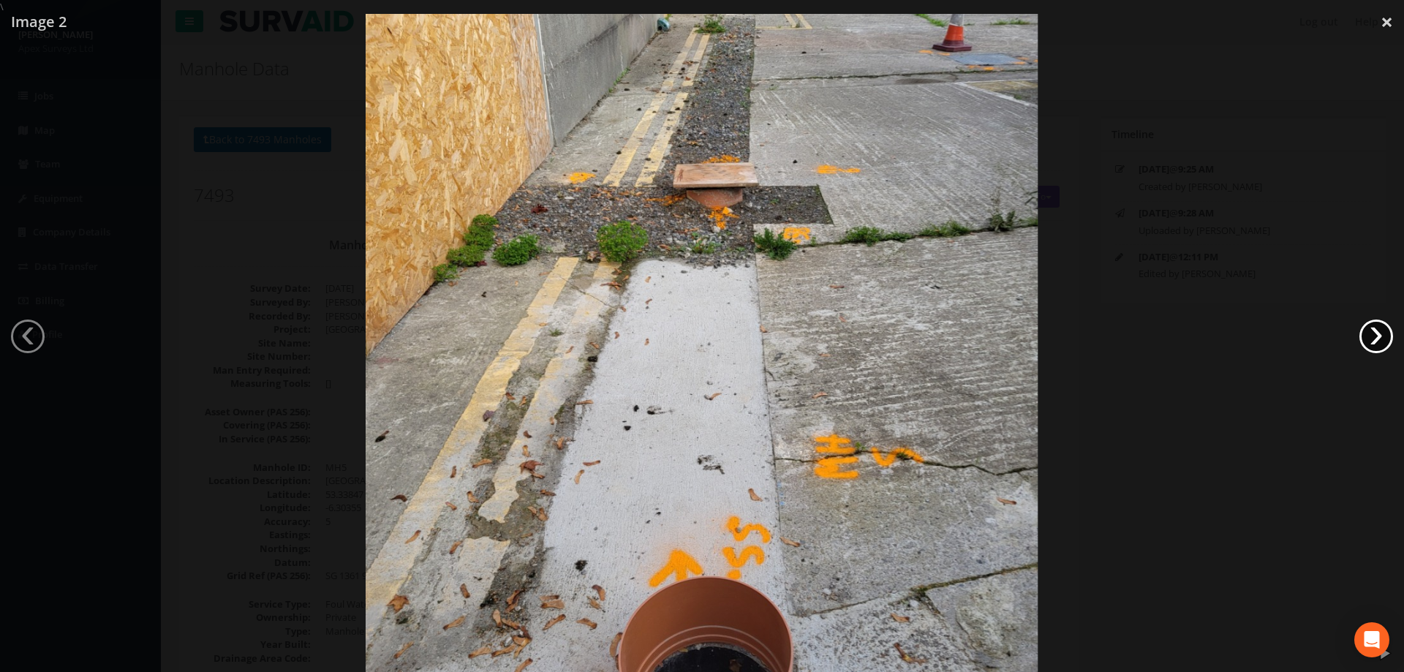
click at [1380, 334] on link "›" at bounding box center [1376, 336] width 34 height 34
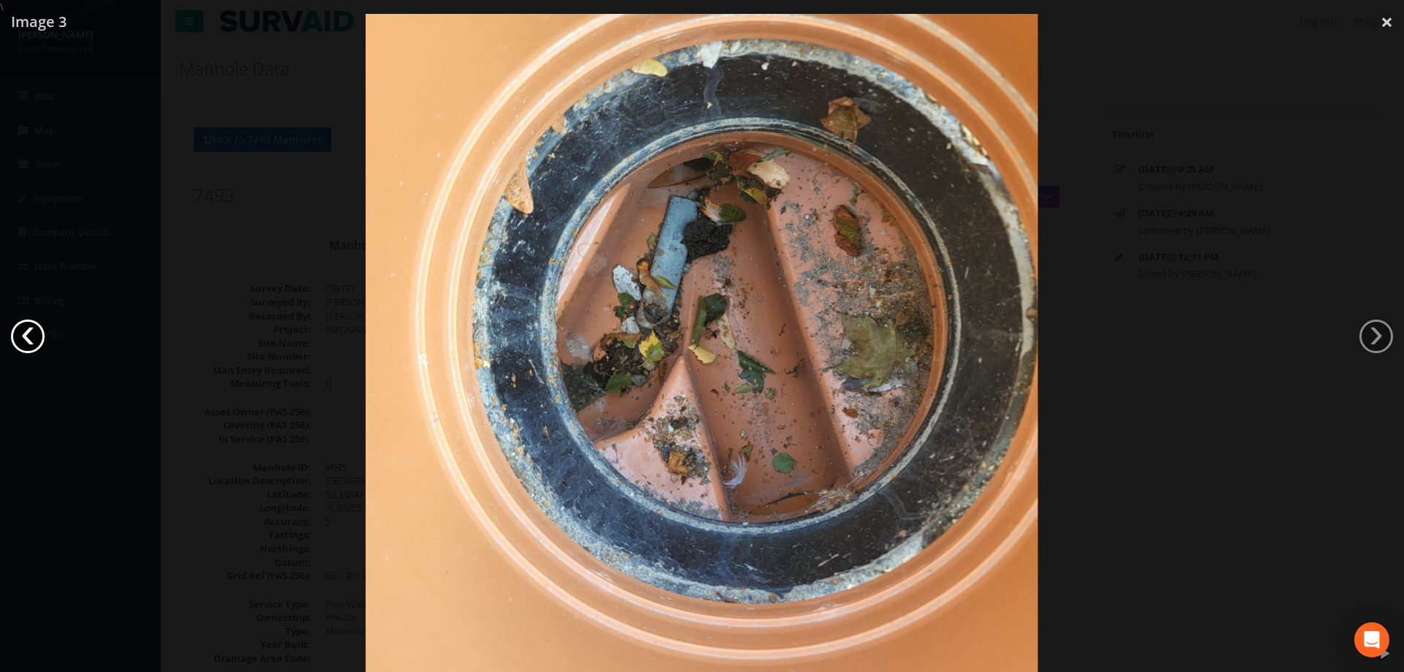
click at [27, 335] on link "‹" at bounding box center [28, 336] width 34 height 34
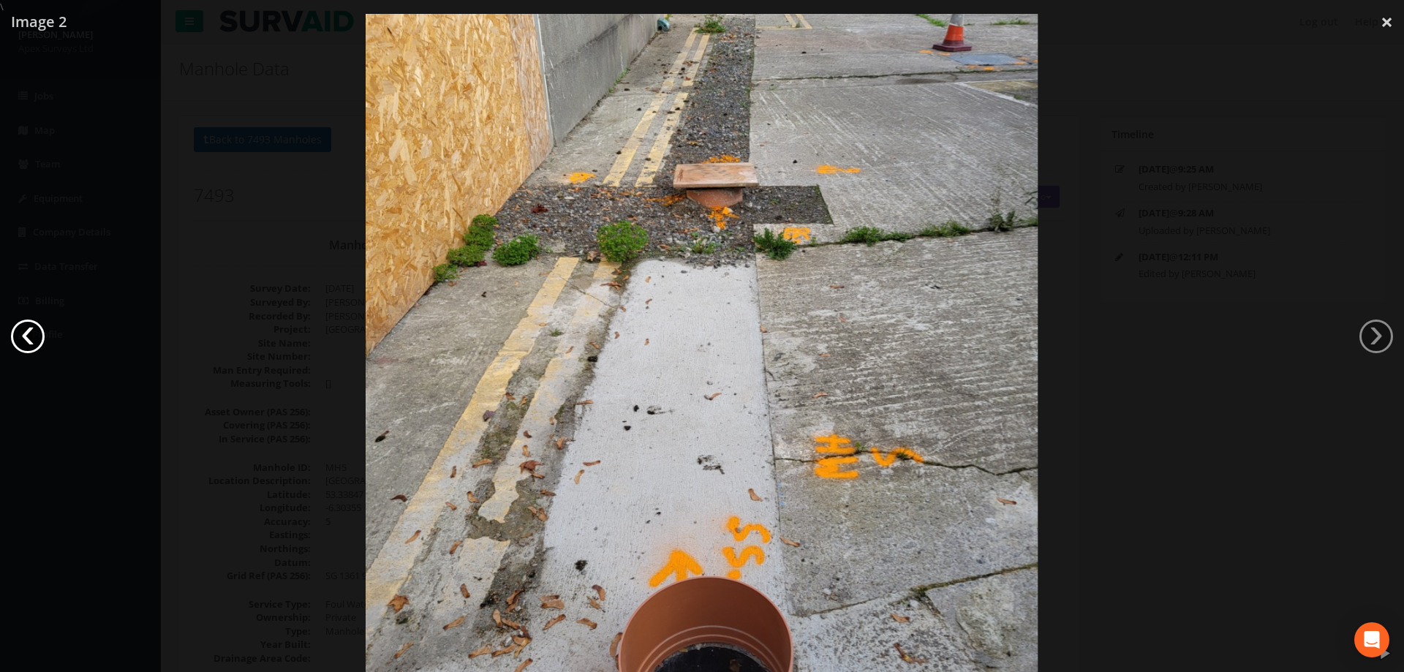
click at [28, 335] on link "‹" at bounding box center [28, 336] width 34 height 34
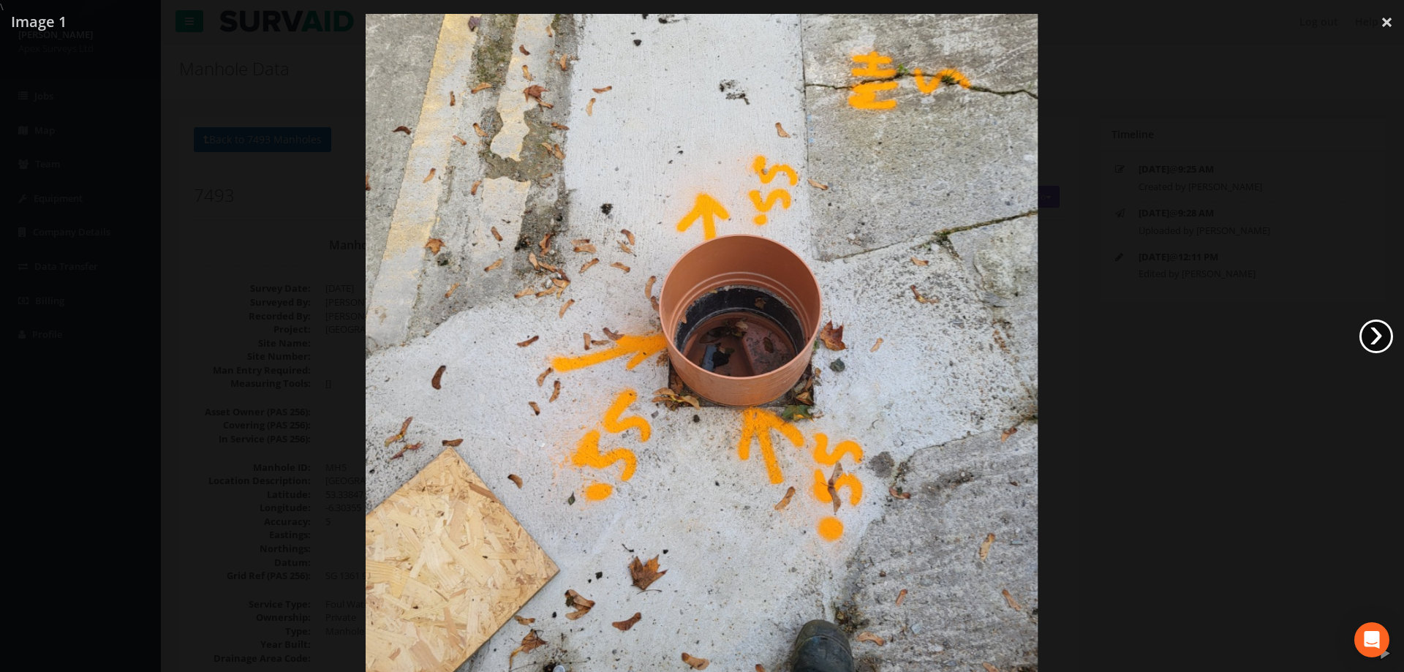
click at [1364, 339] on link "›" at bounding box center [1376, 336] width 34 height 34
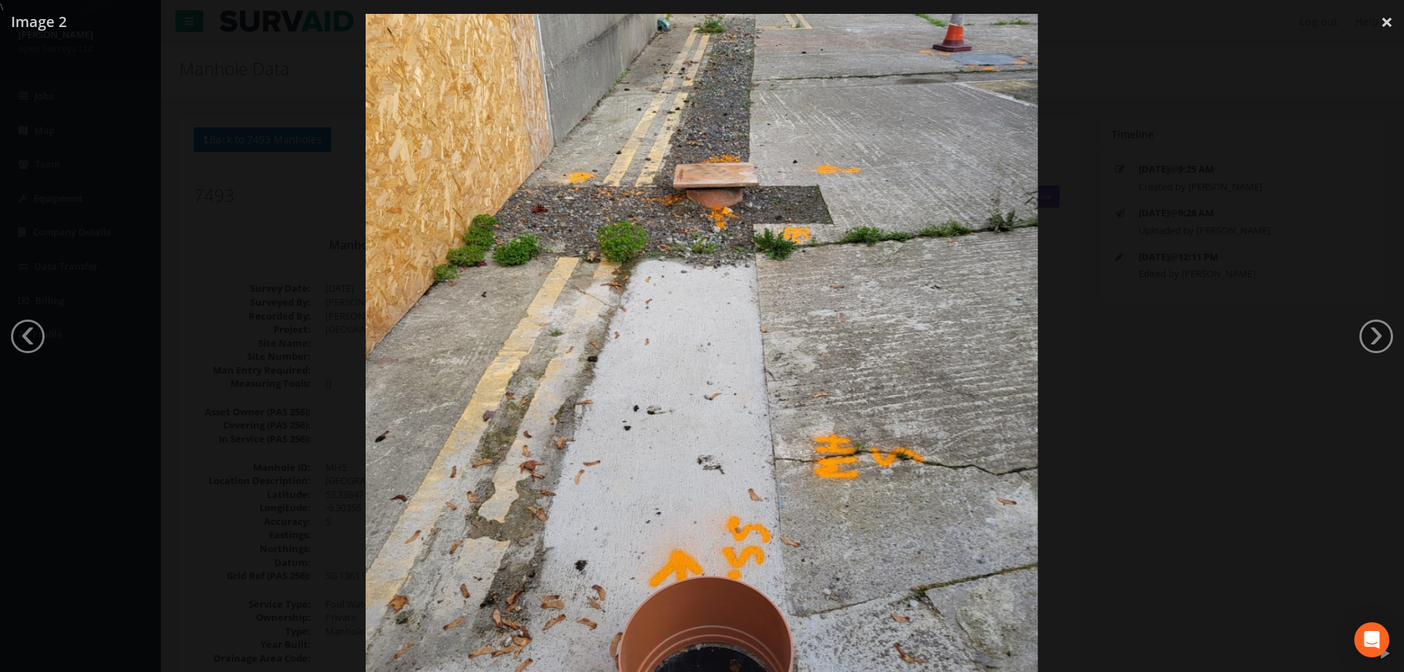
click at [194, 222] on div at bounding box center [702, 350] width 1404 height 672
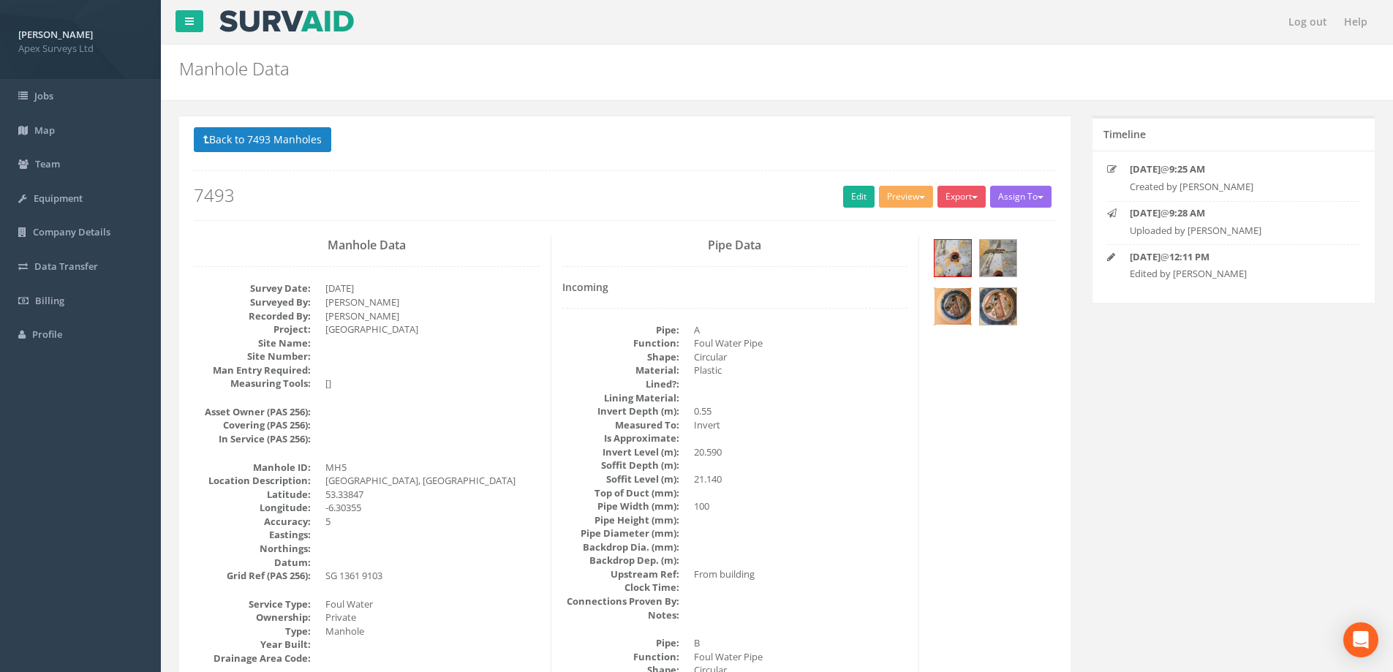
click at [960, 303] on img at bounding box center [952, 306] width 37 height 37
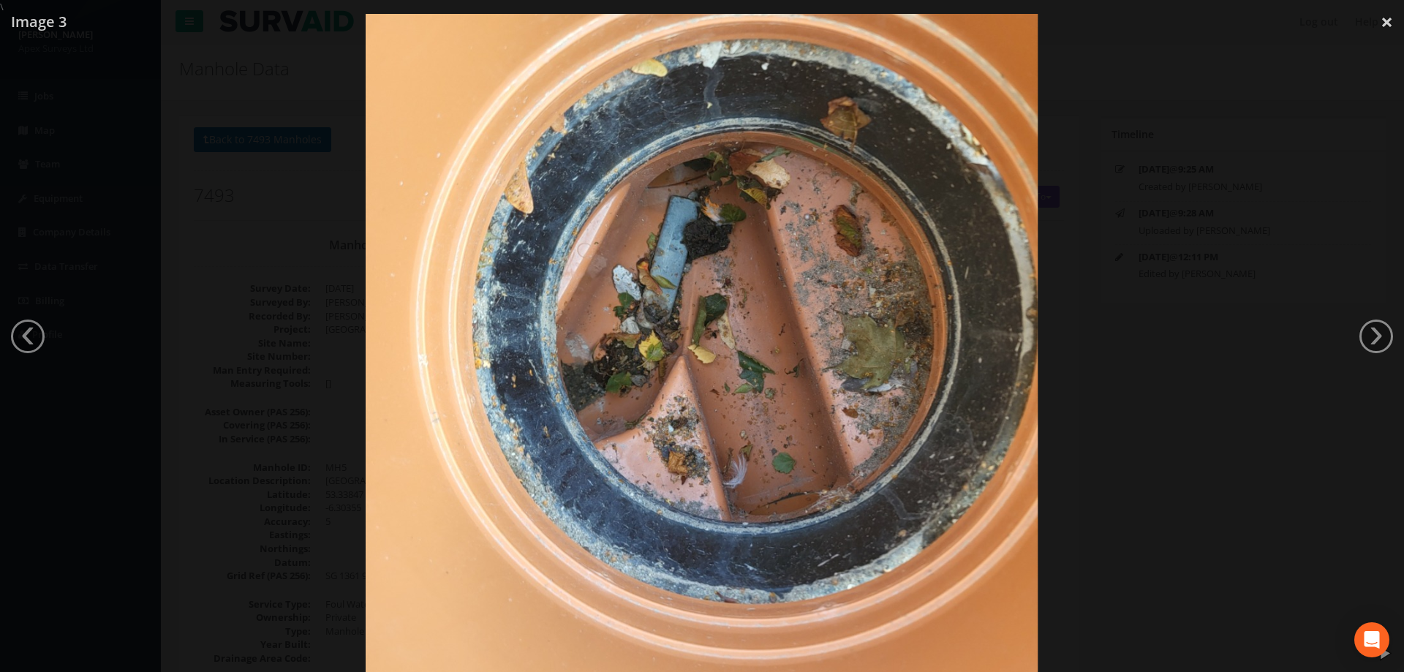
click at [1244, 315] on div at bounding box center [702, 350] width 1404 height 672
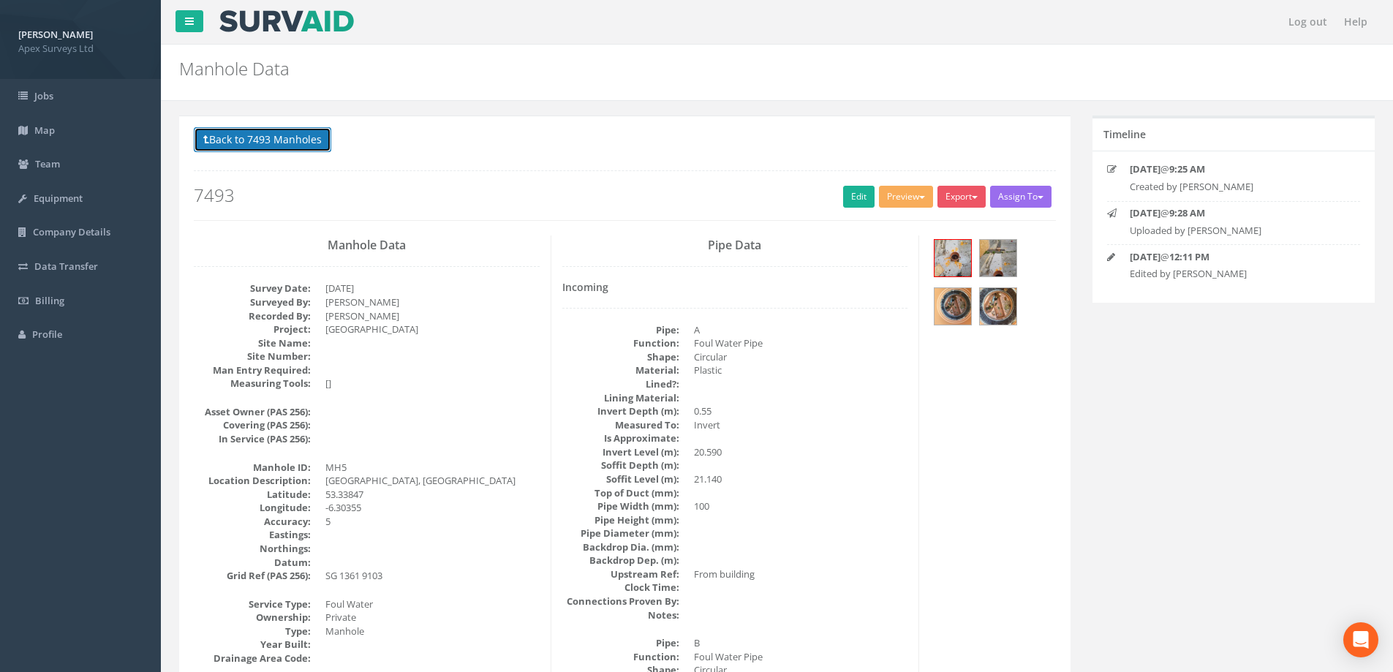
click at [271, 140] on button "Back to 7493 Manholes" at bounding box center [262, 139] width 137 height 25
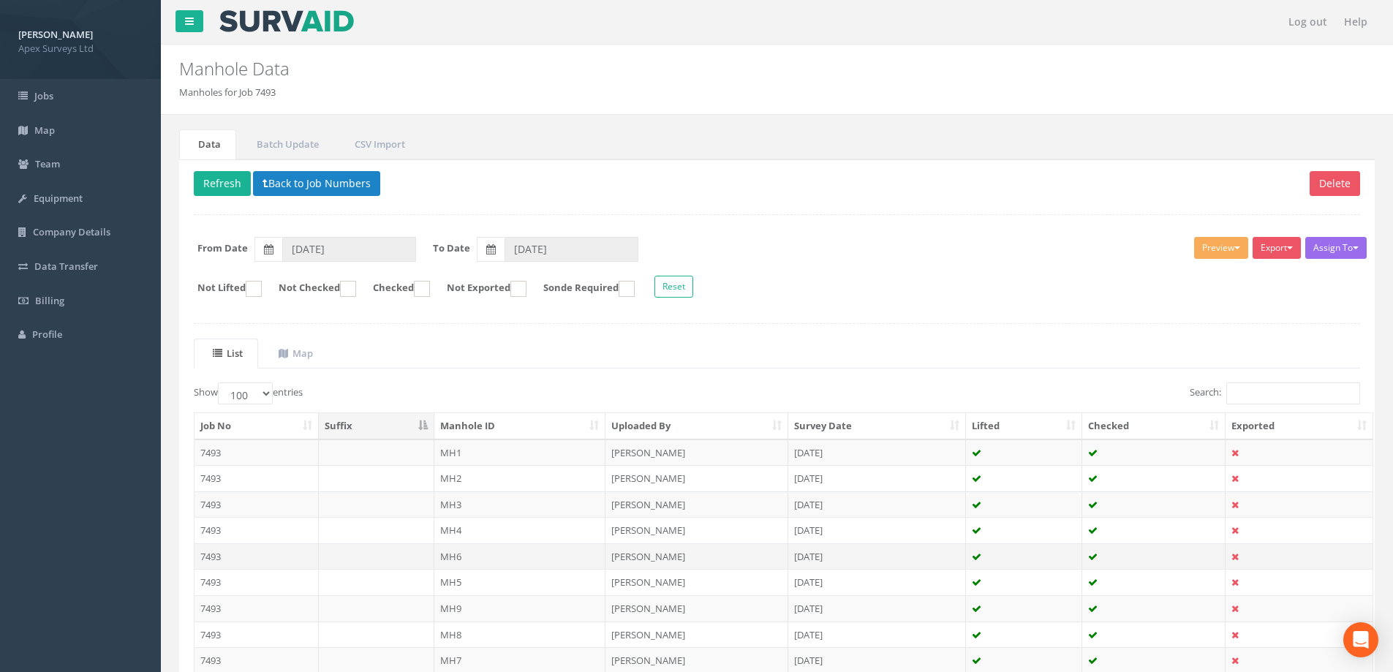
click at [455, 556] on td "MH6" at bounding box center [520, 556] width 172 height 26
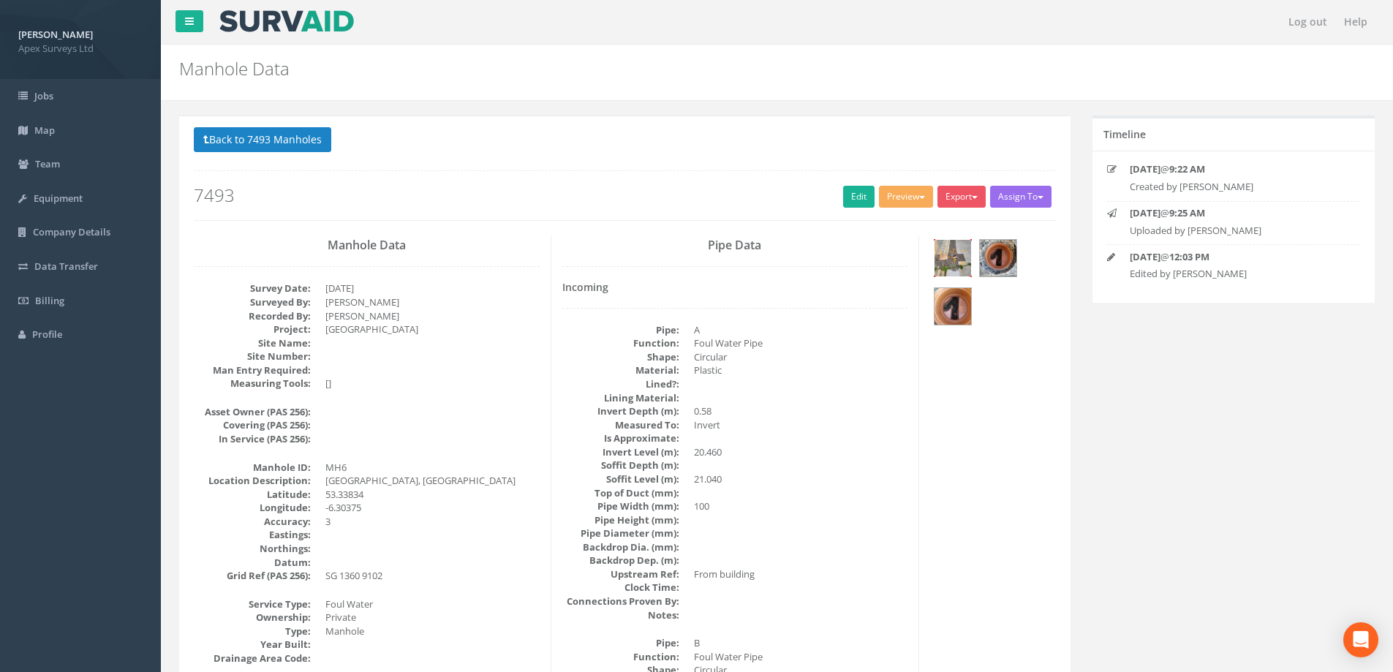
click at [962, 254] on img at bounding box center [952, 258] width 37 height 37
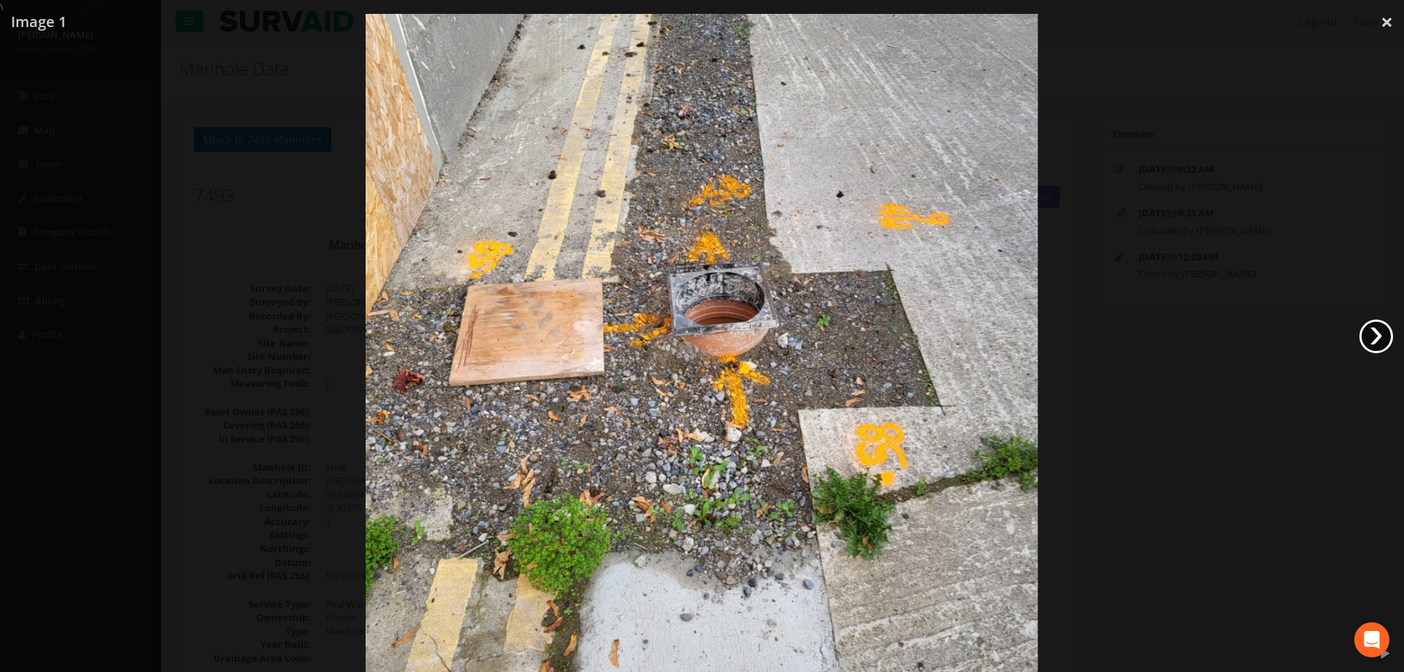
click at [1373, 341] on link "›" at bounding box center [1376, 336] width 34 height 34
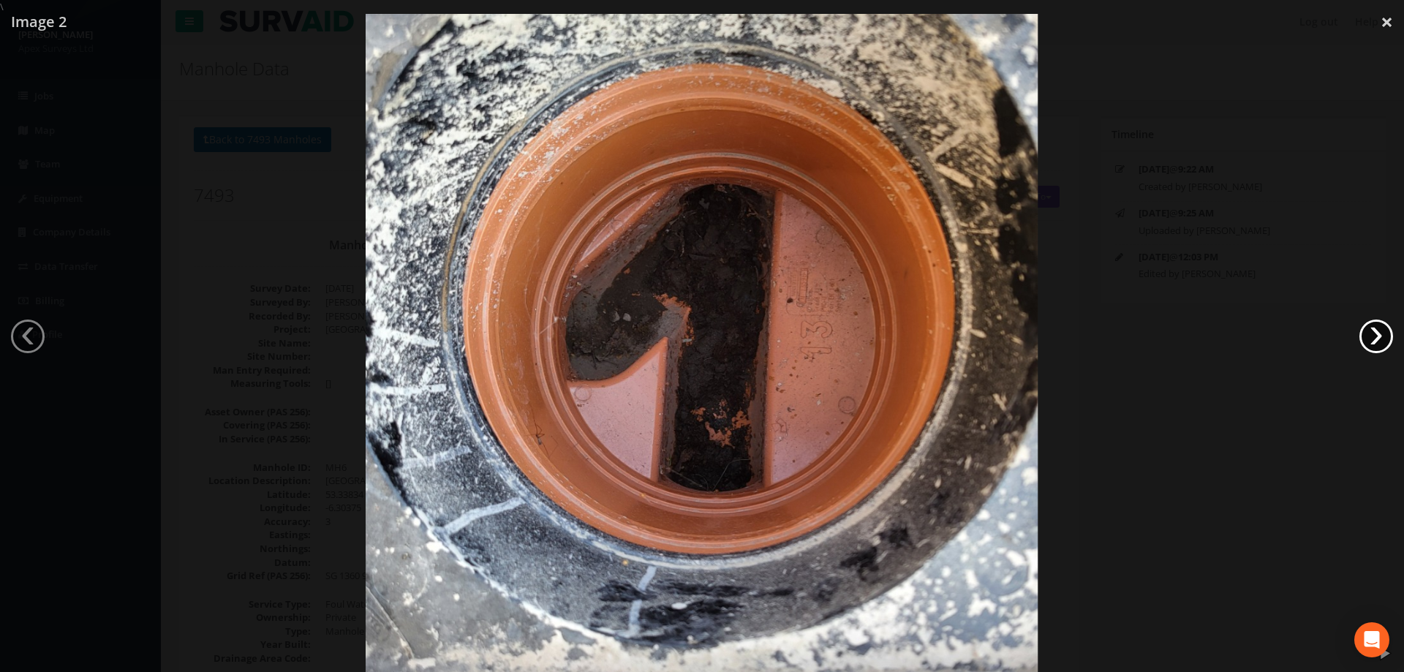
click at [1372, 341] on link "›" at bounding box center [1376, 336] width 34 height 34
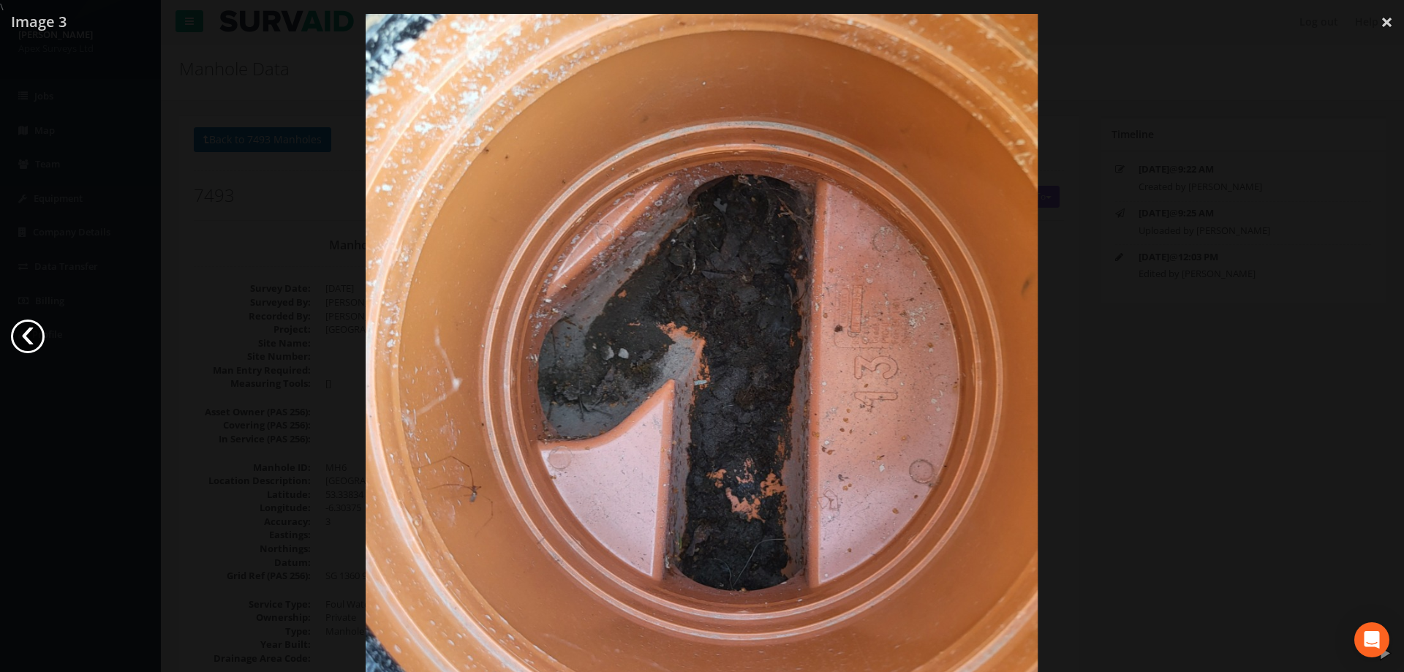
click at [34, 347] on link "‹" at bounding box center [28, 336] width 34 height 34
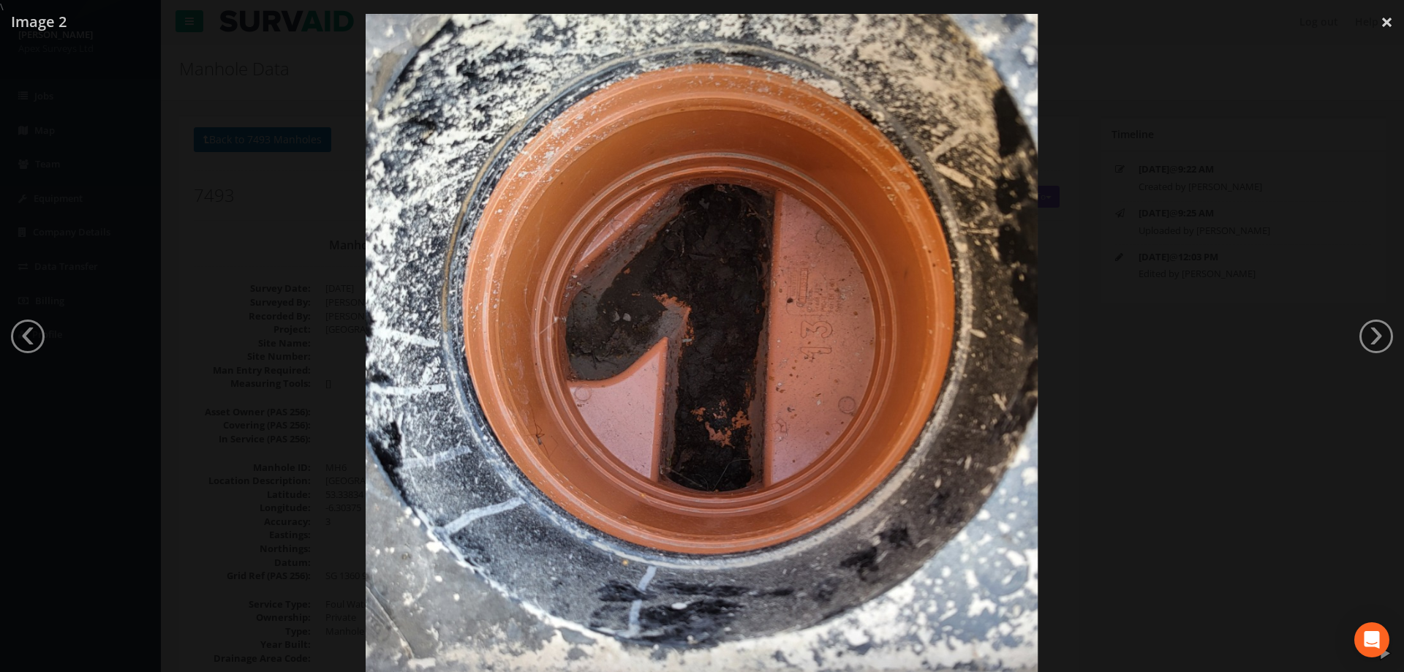
click at [175, 312] on div at bounding box center [702, 350] width 1404 height 672
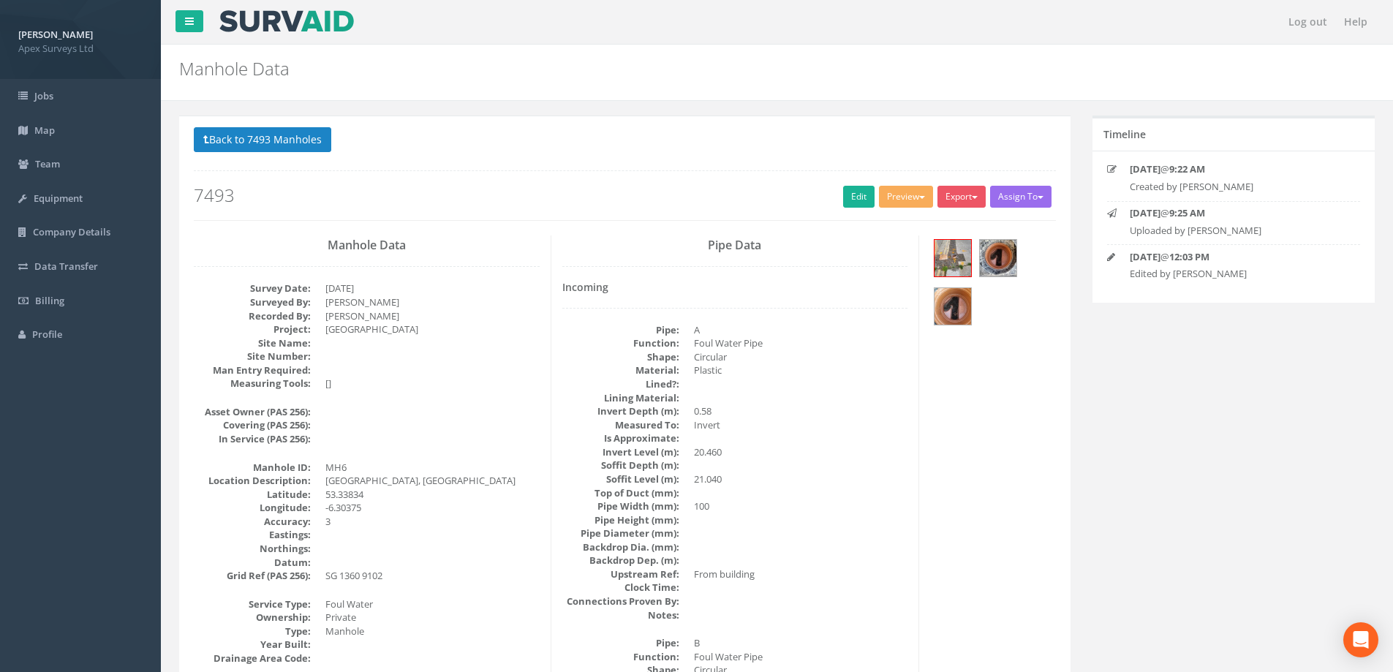
click at [262, 136] on button "Back to 7493 Manholes" at bounding box center [262, 139] width 137 height 25
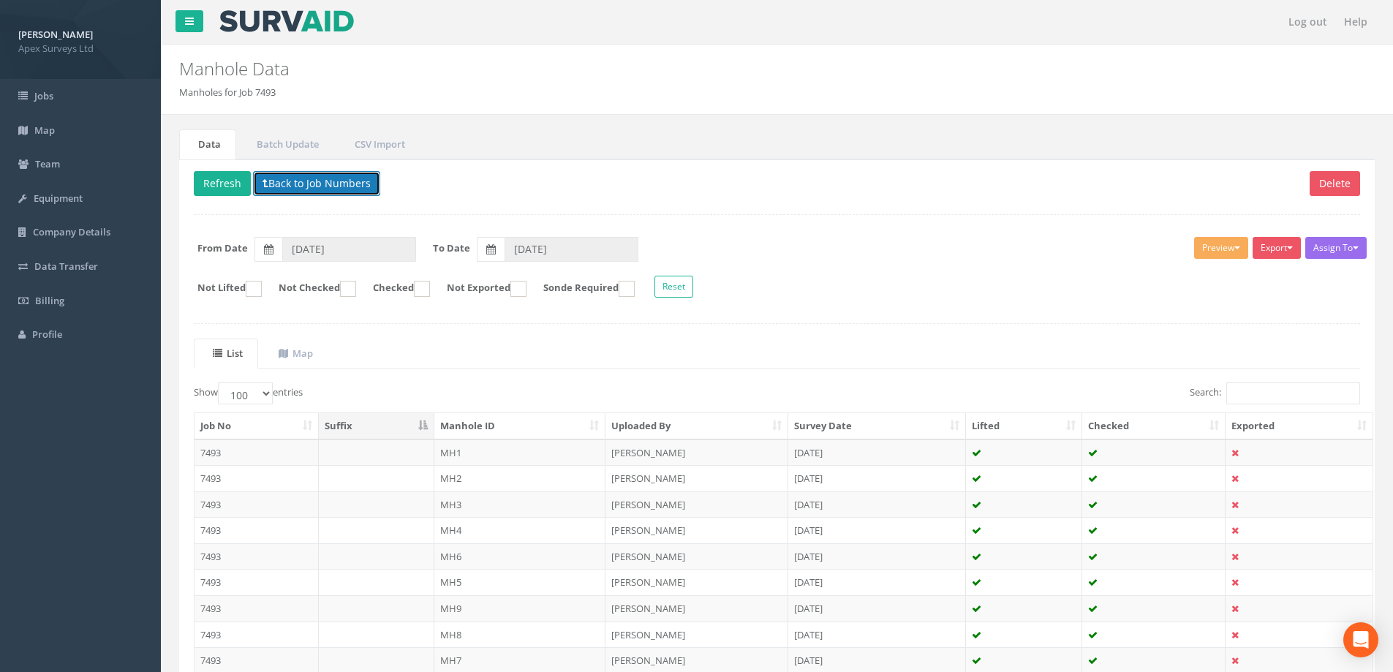
click at [295, 181] on button "Back to Job Numbers" at bounding box center [316, 183] width 127 height 25
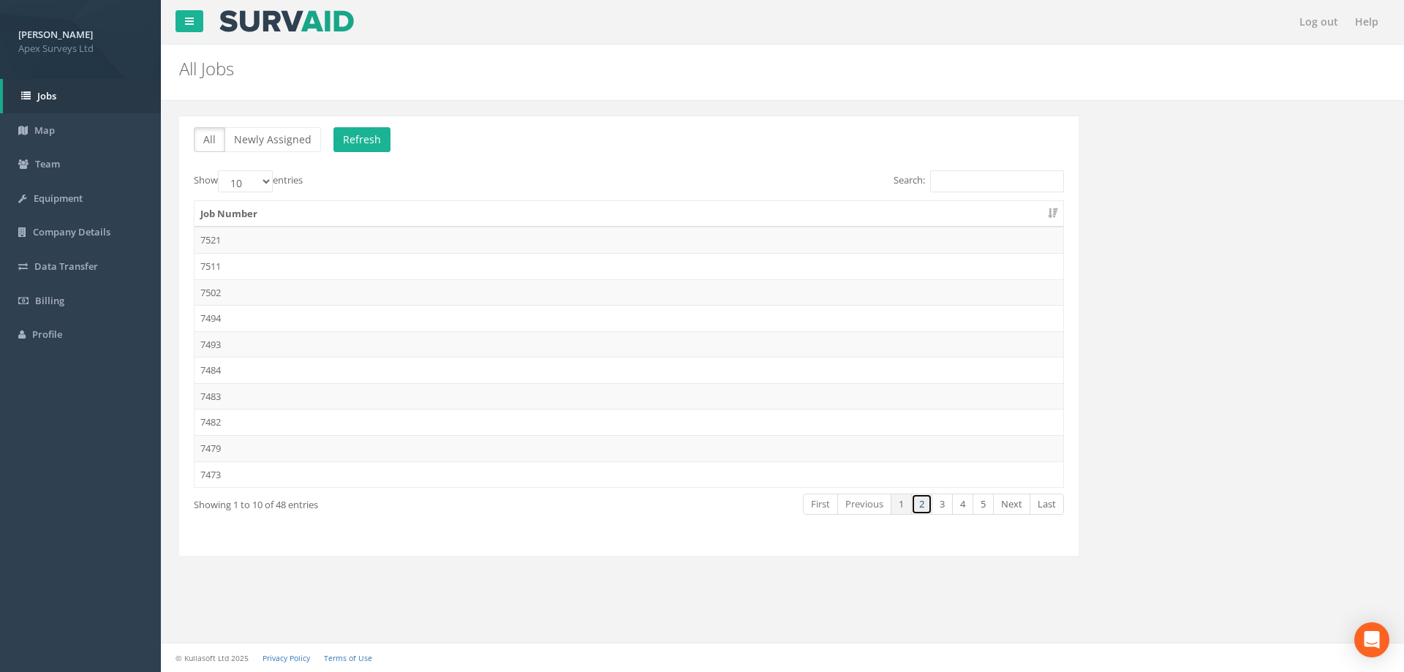
click at [920, 509] on link "2" at bounding box center [921, 503] width 21 height 21
click at [215, 238] on td "7472" at bounding box center [628, 240] width 868 height 26
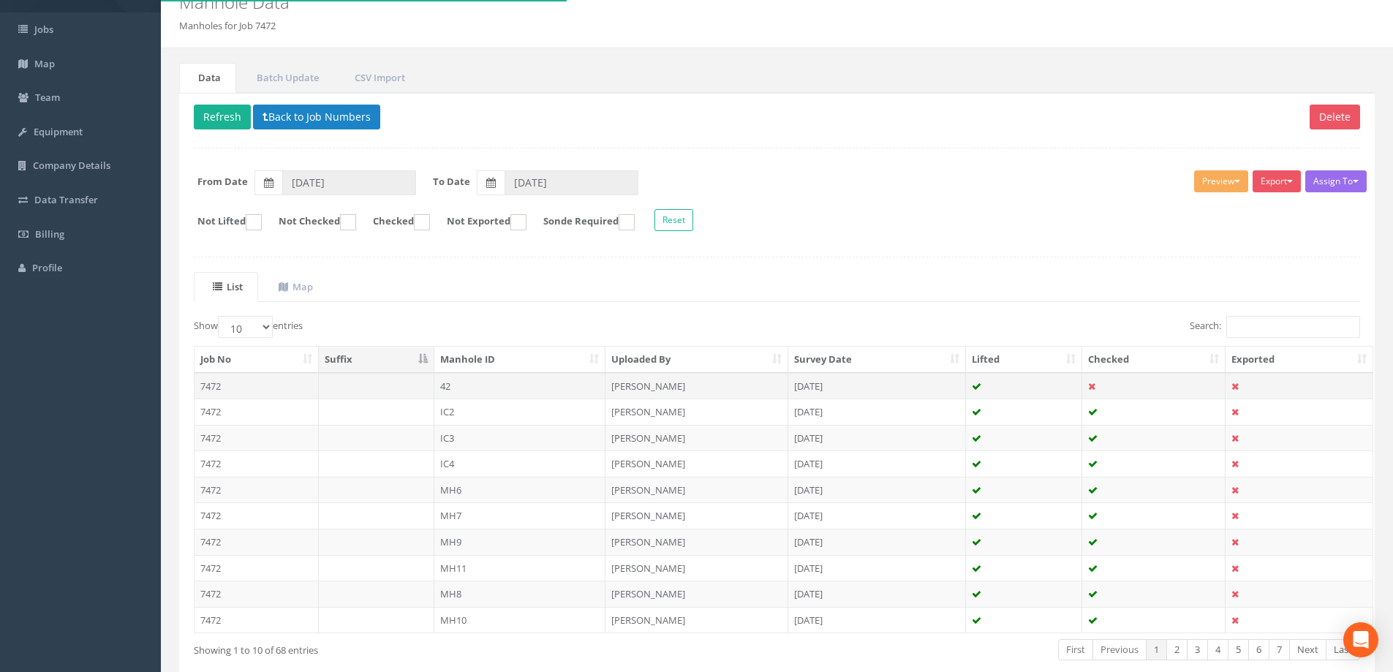
scroll to position [143, 0]
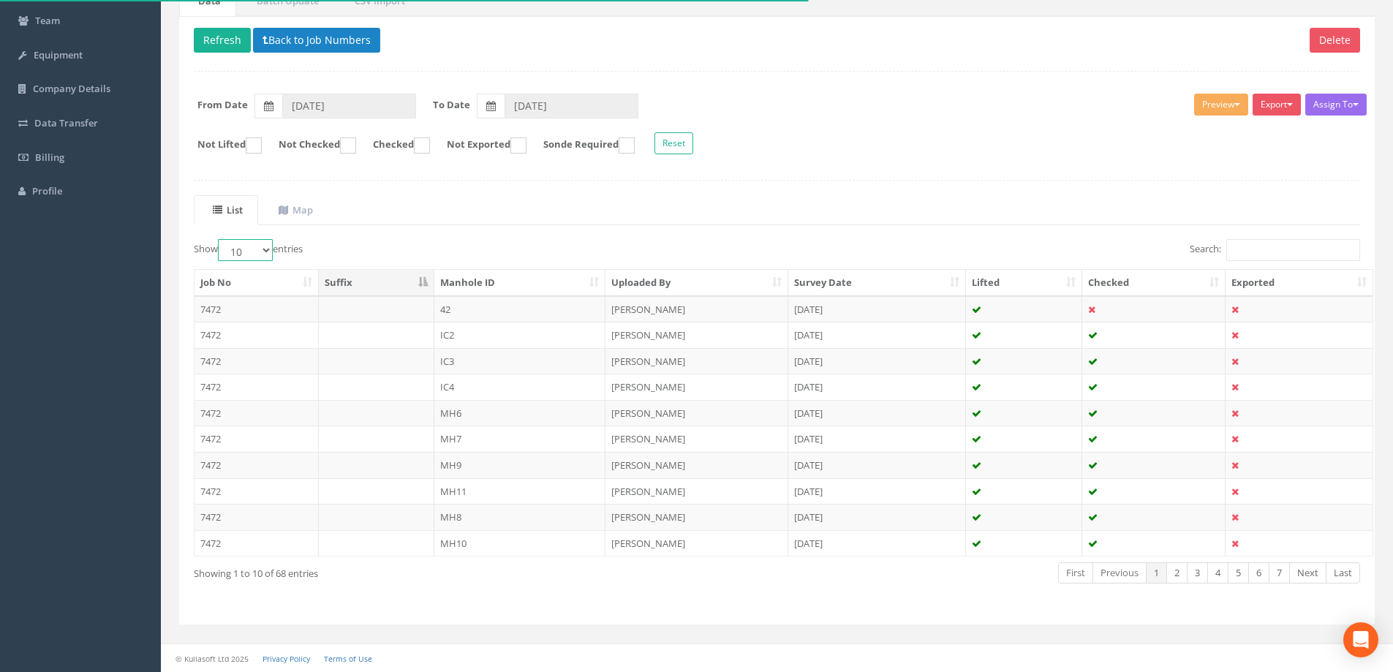
click at [267, 246] on select "10 25 50 100" at bounding box center [245, 250] width 55 height 22
select select "100"
click at [220, 239] on select "10 25 50 100" at bounding box center [245, 250] width 55 height 22
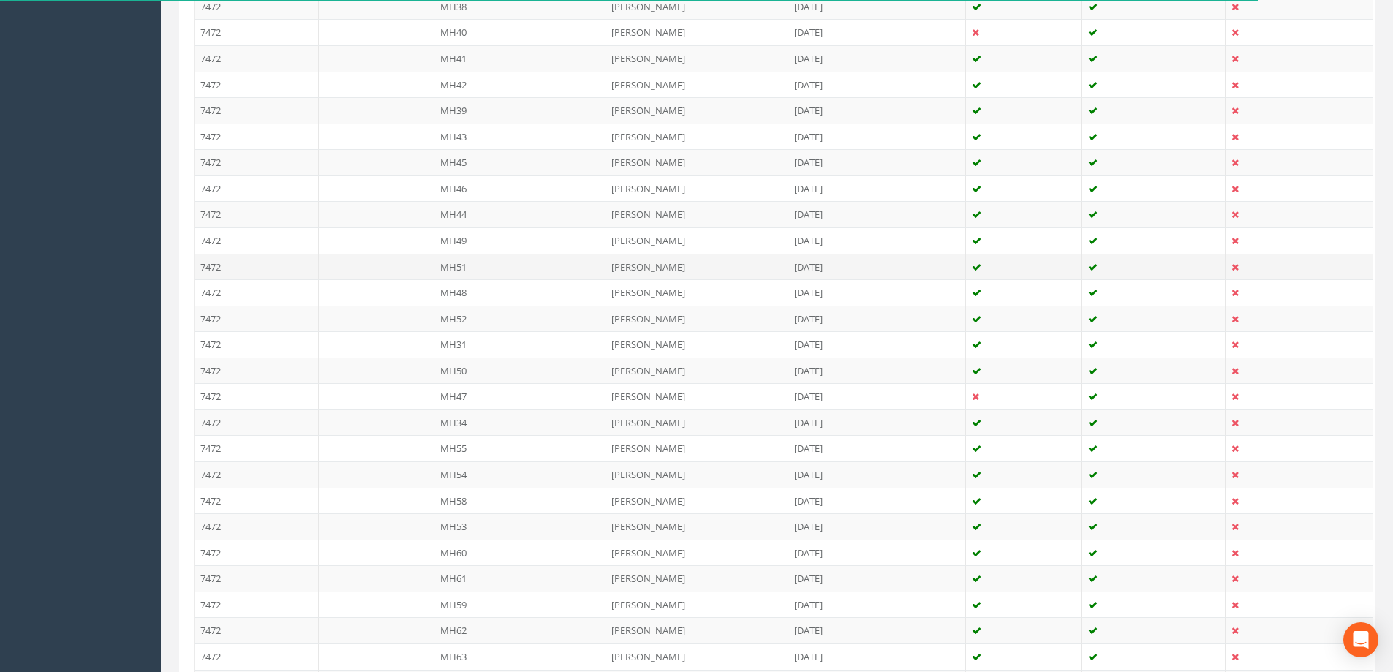
scroll to position [1459, 0]
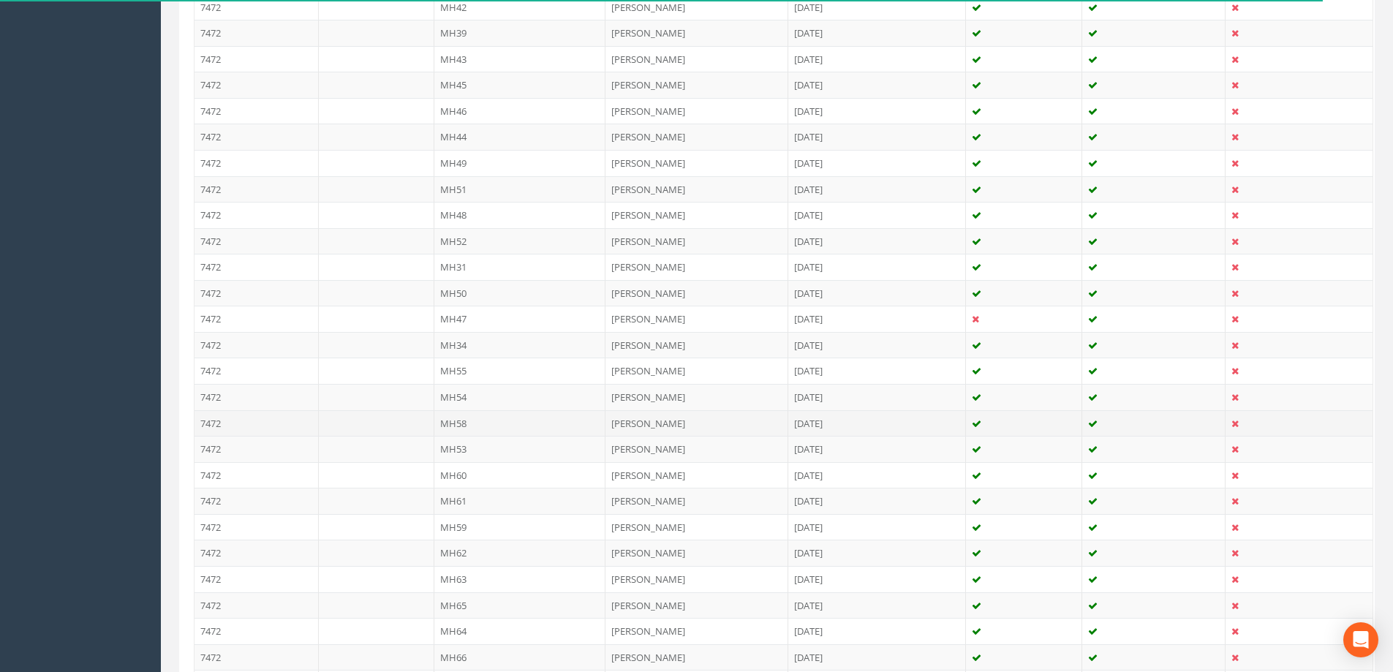
click at [300, 429] on td "7472" at bounding box center [256, 423] width 124 height 26
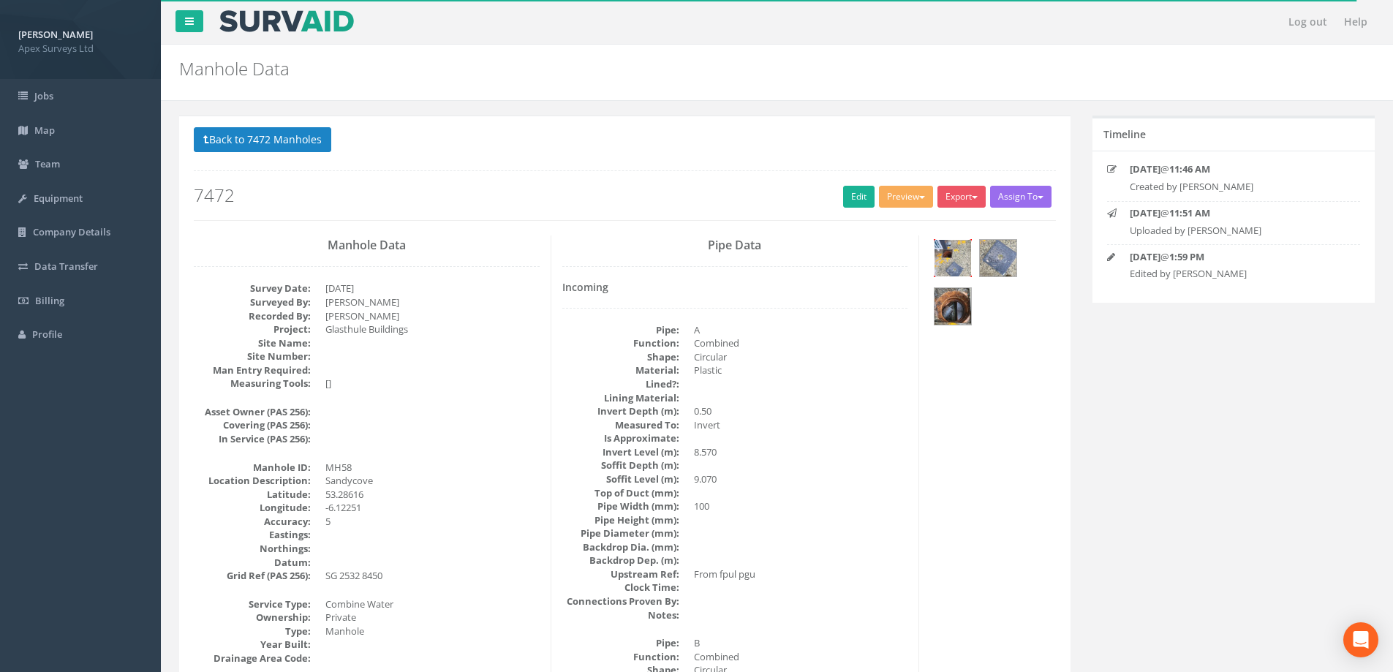
click at [949, 265] on img at bounding box center [952, 258] width 37 height 37
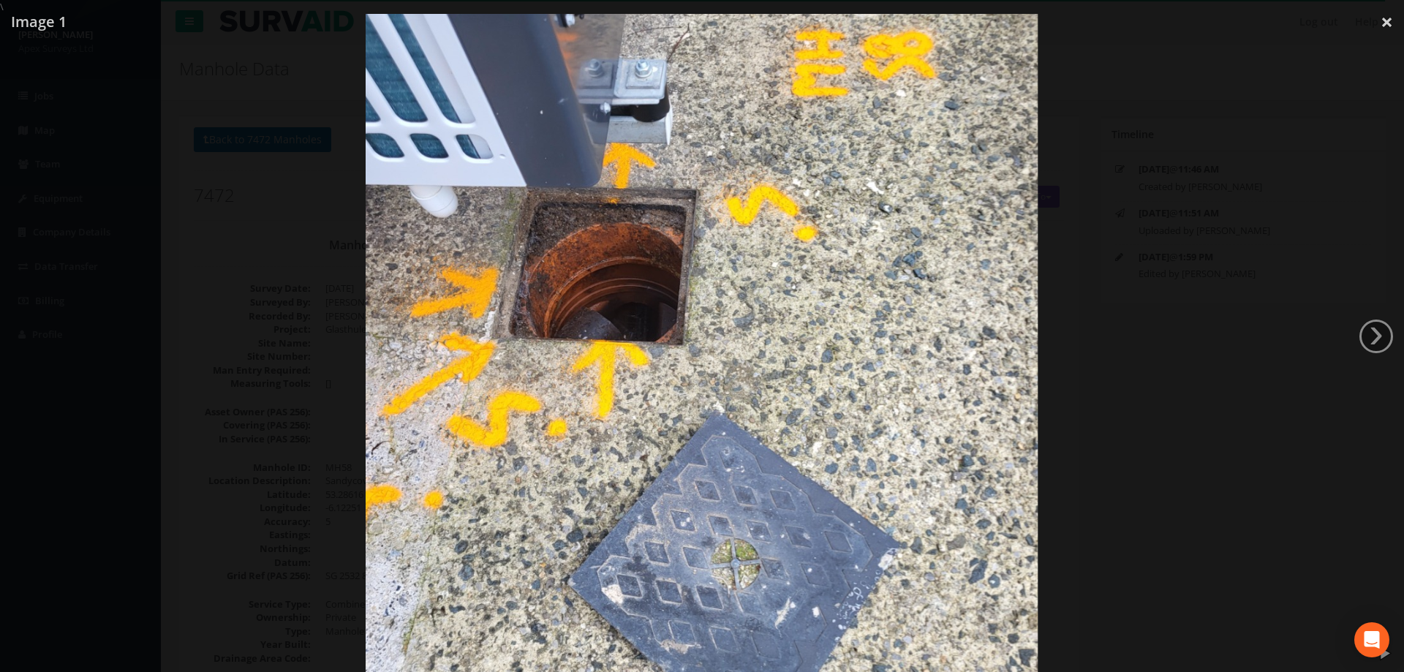
click at [991, 305] on img at bounding box center [702, 349] width 672 height 896
click at [1297, 317] on div at bounding box center [702, 350] width 1404 height 672
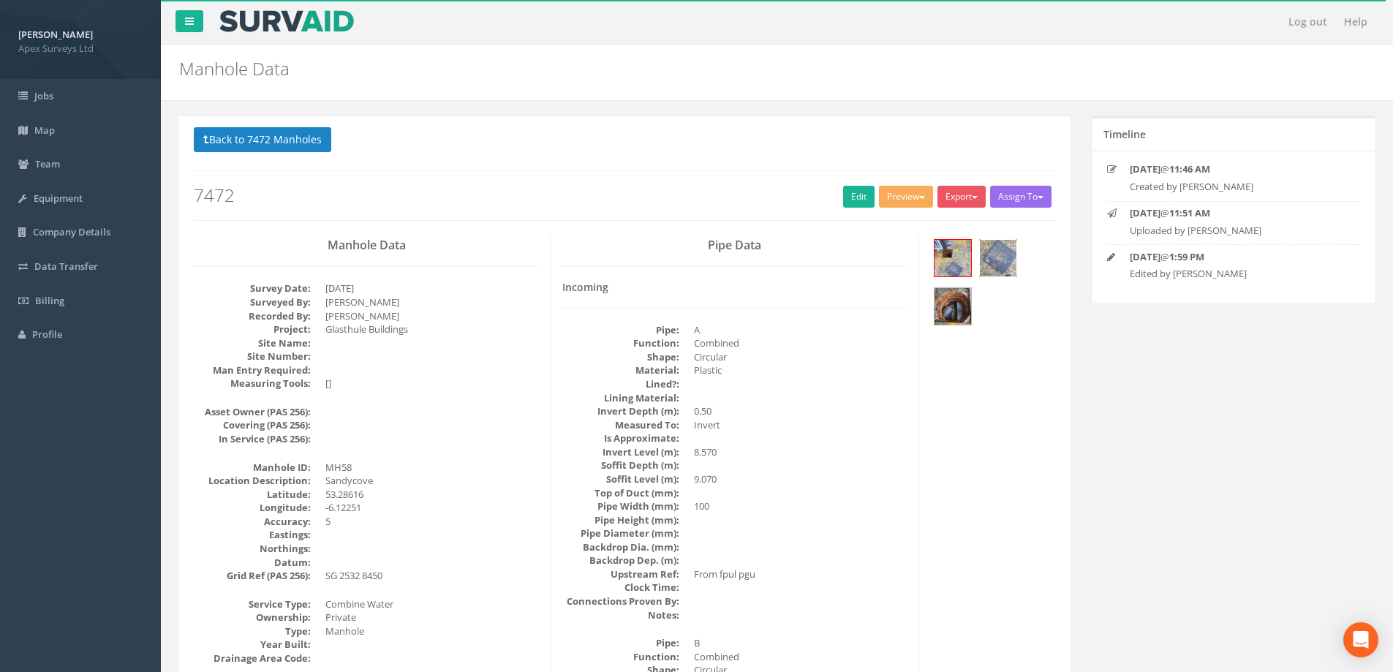
click at [1000, 260] on img at bounding box center [998, 258] width 37 height 37
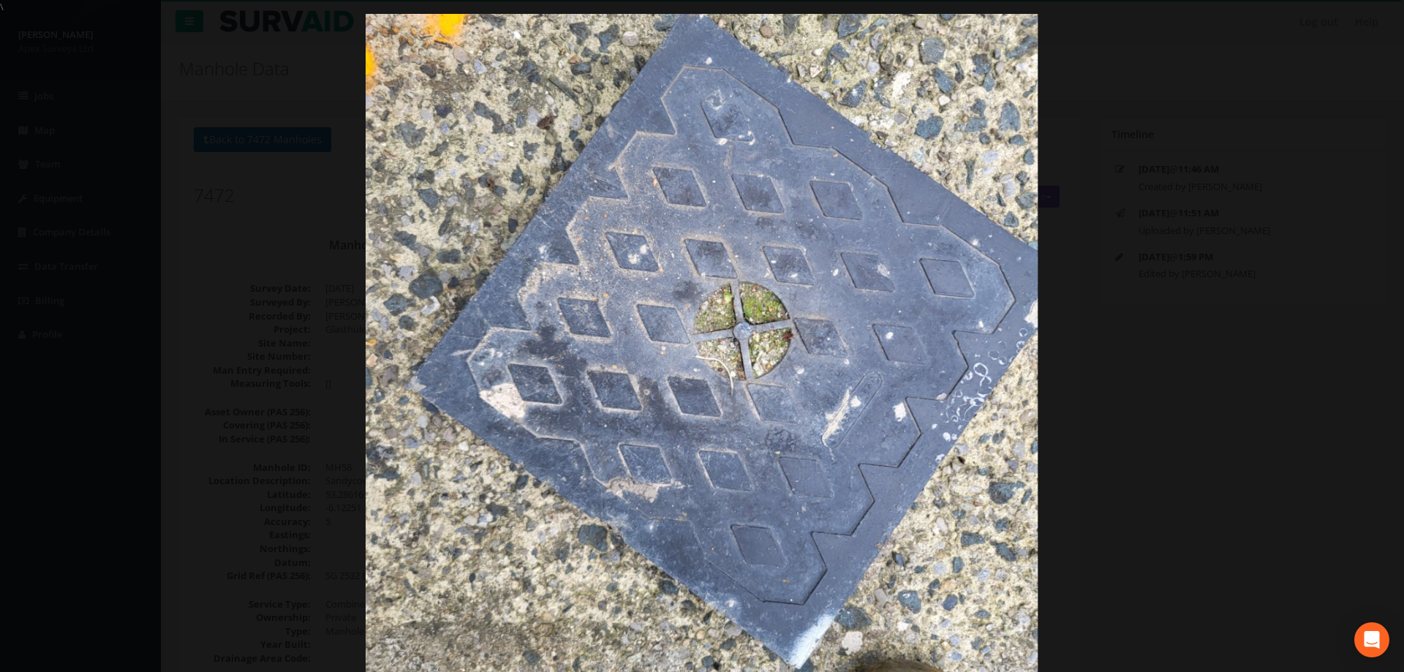
click at [1370, 292] on div at bounding box center [702, 349] width 1404 height 672
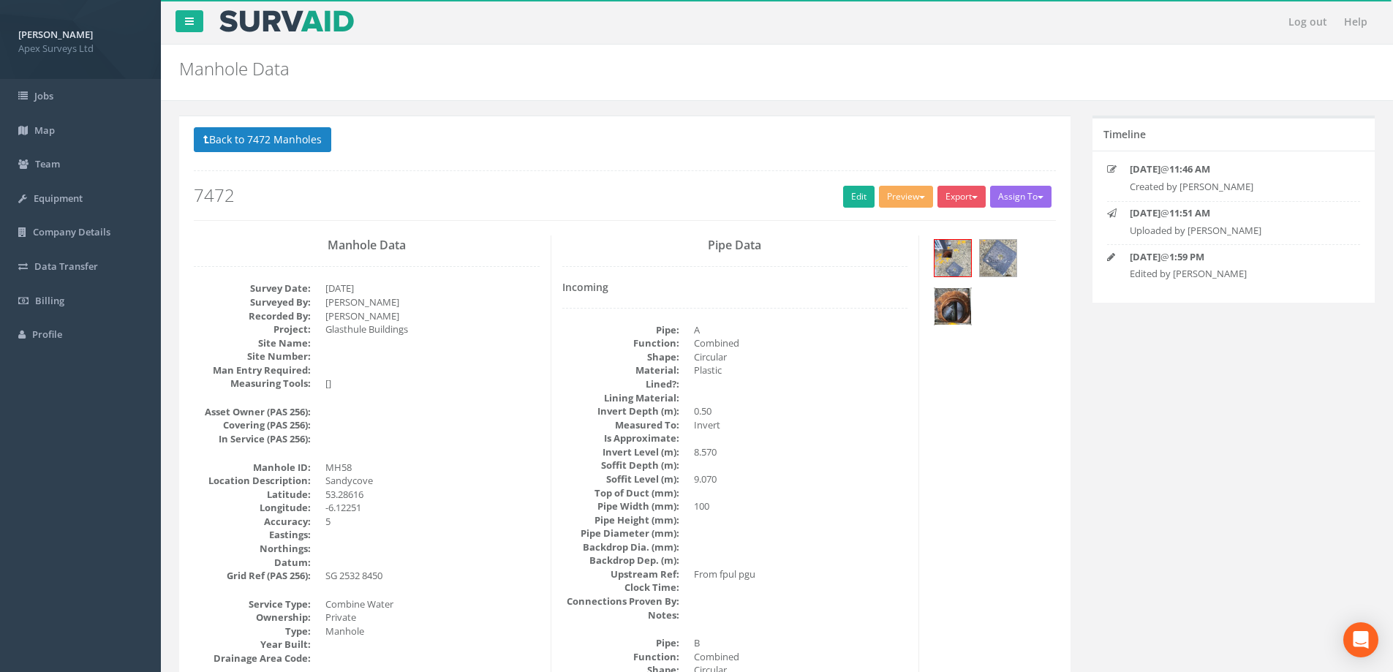
click at [956, 301] on img at bounding box center [952, 306] width 37 height 37
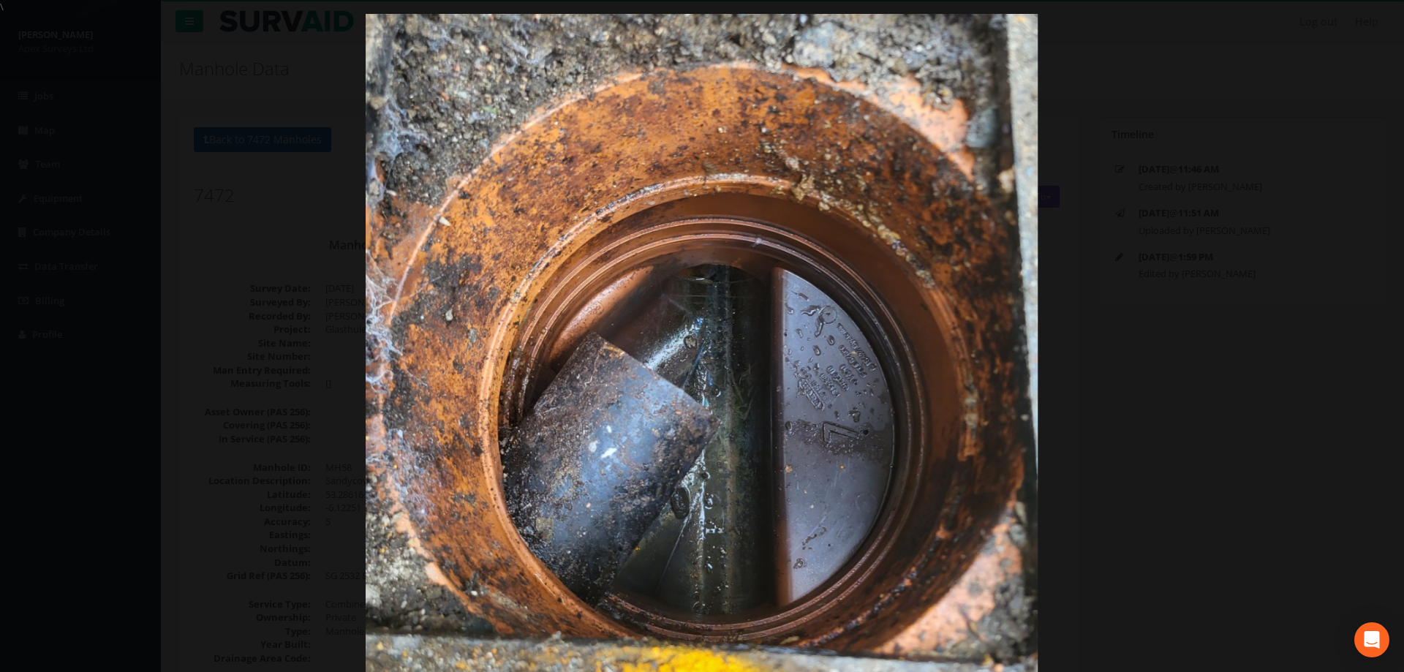
click at [1195, 205] on div at bounding box center [702, 350] width 1404 height 672
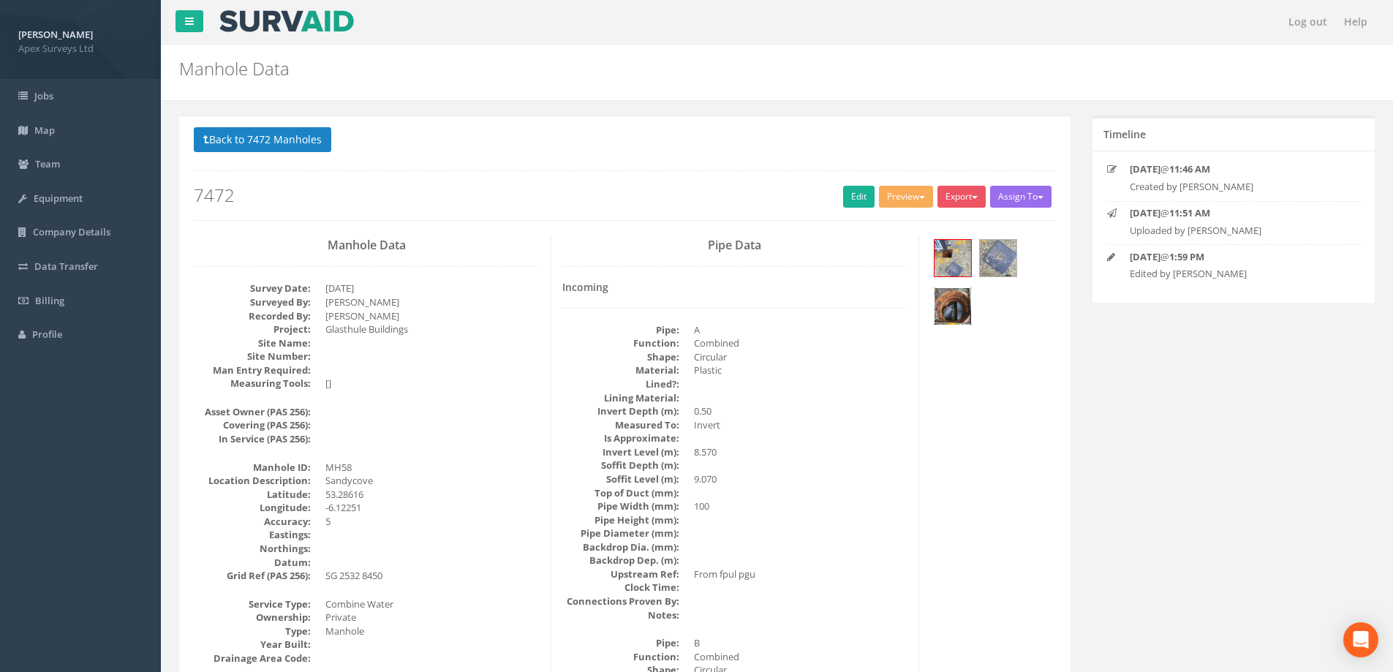
click at [955, 309] on img at bounding box center [952, 306] width 37 height 37
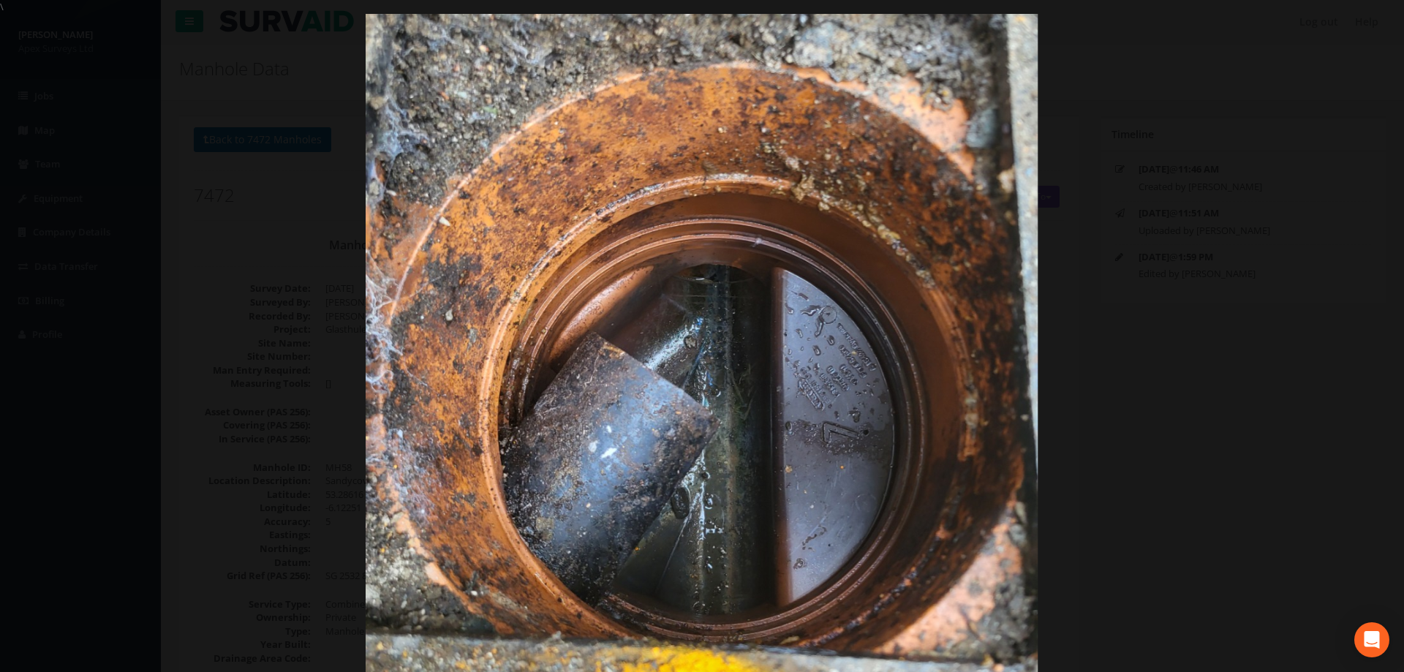
click at [1165, 284] on div at bounding box center [702, 350] width 1404 height 672
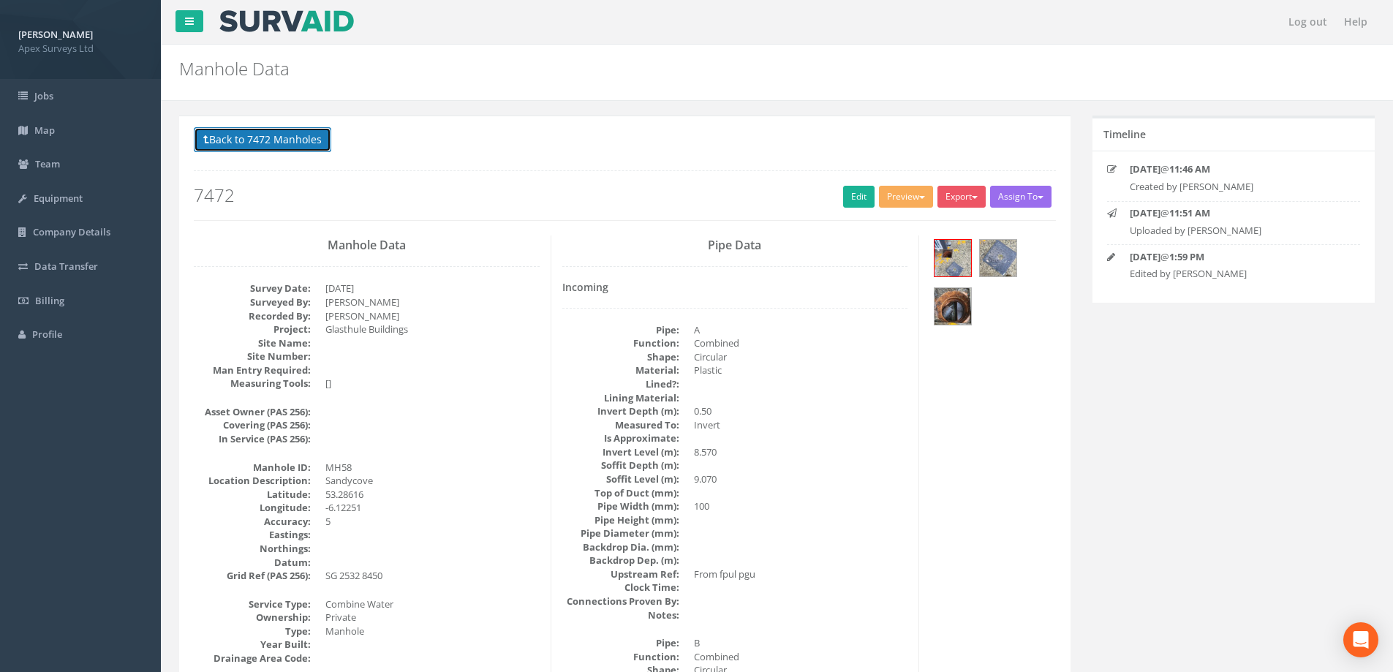
click at [269, 135] on button "Back to 7472 Manholes" at bounding box center [262, 139] width 137 height 25
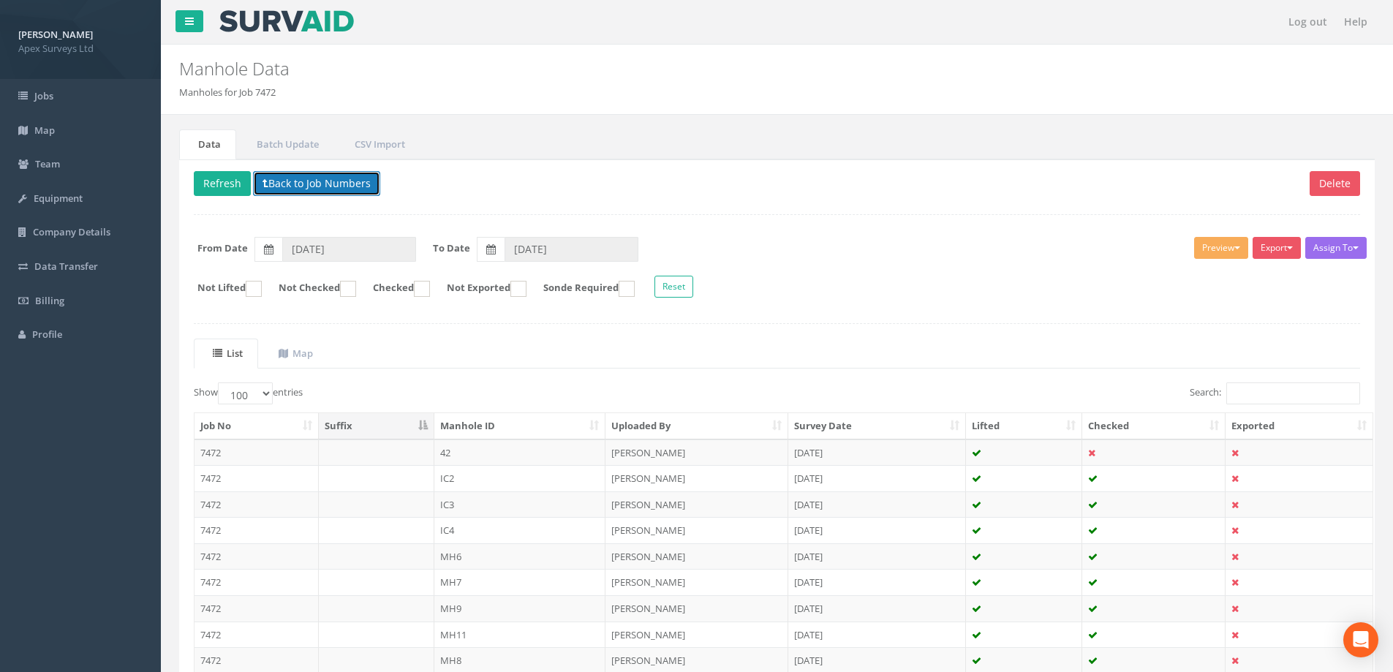
click at [330, 192] on button "Back to Job Numbers" at bounding box center [316, 183] width 127 height 25
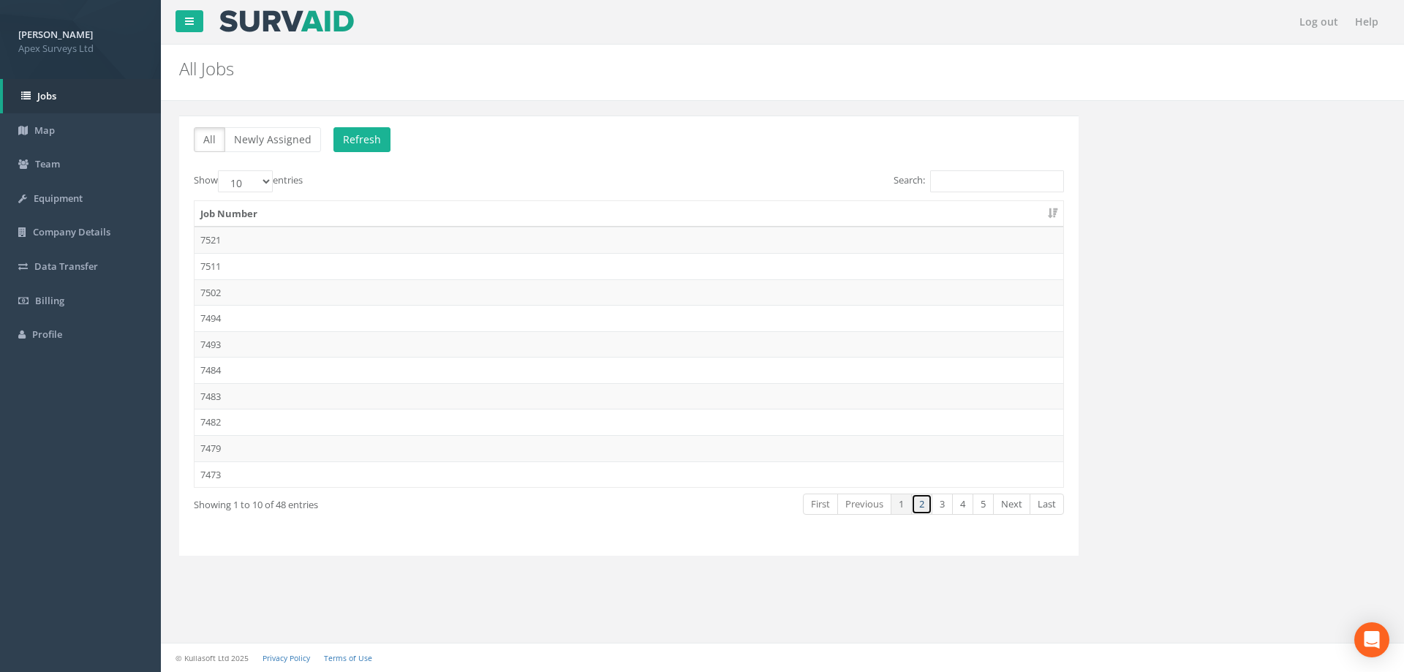
click at [920, 502] on link "2" at bounding box center [921, 503] width 21 height 21
click at [936, 505] on link "3" at bounding box center [941, 503] width 21 height 21
click at [213, 368] on td "7445" at bounding box center [628, 370] width 868 height 26
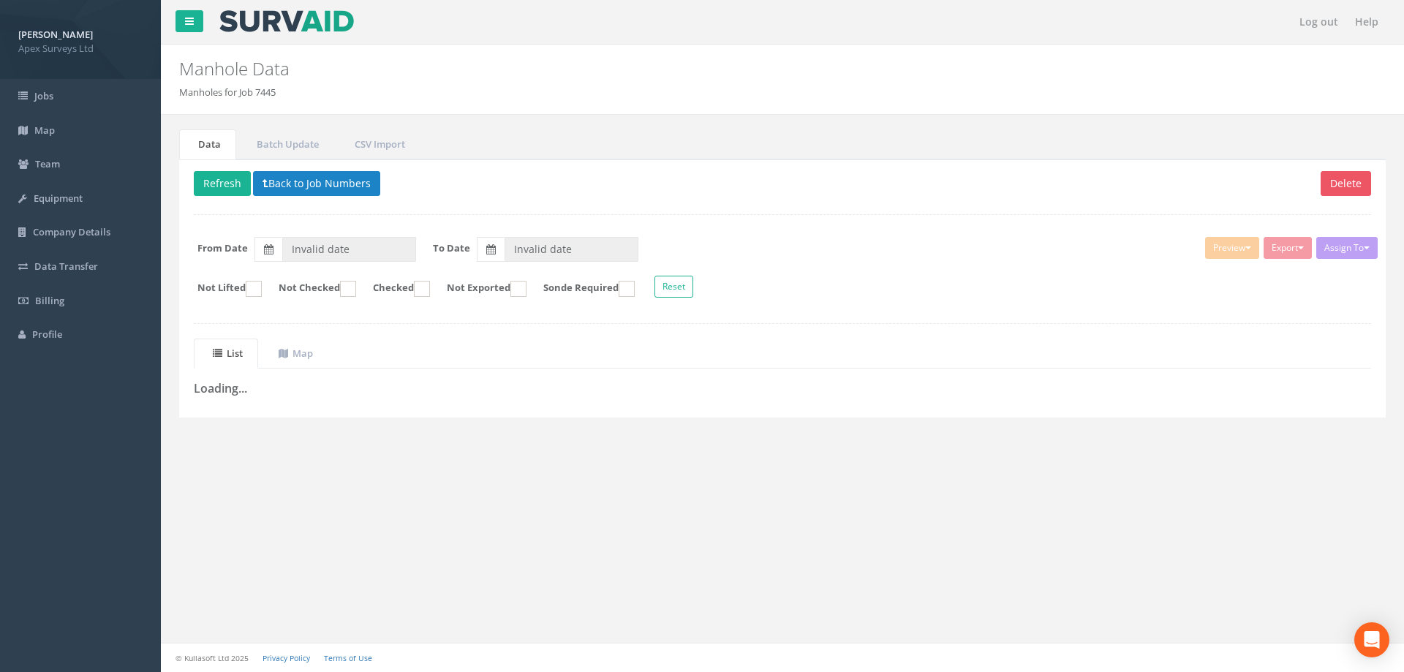
type input "[DATE]"
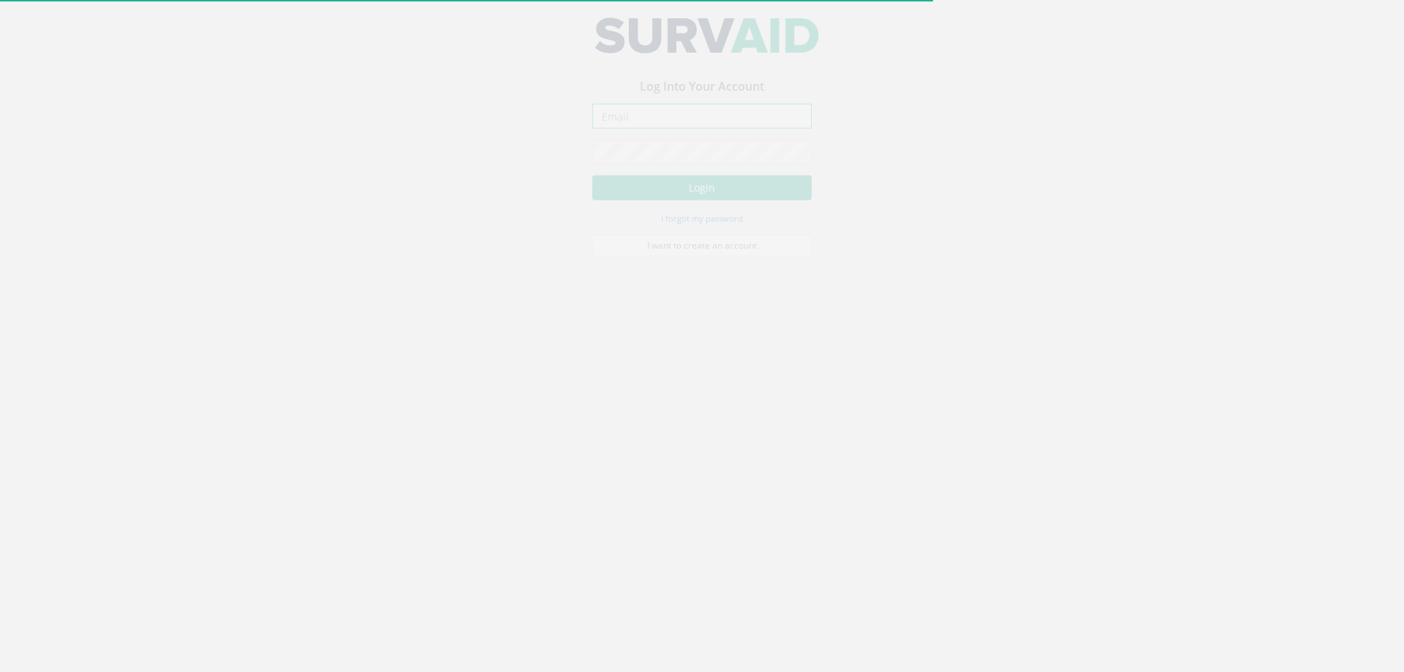
type input "[PERSON_NAME][EMAIL_ADDRESS][PERSON_NAME][DOMAIN_NAME]"
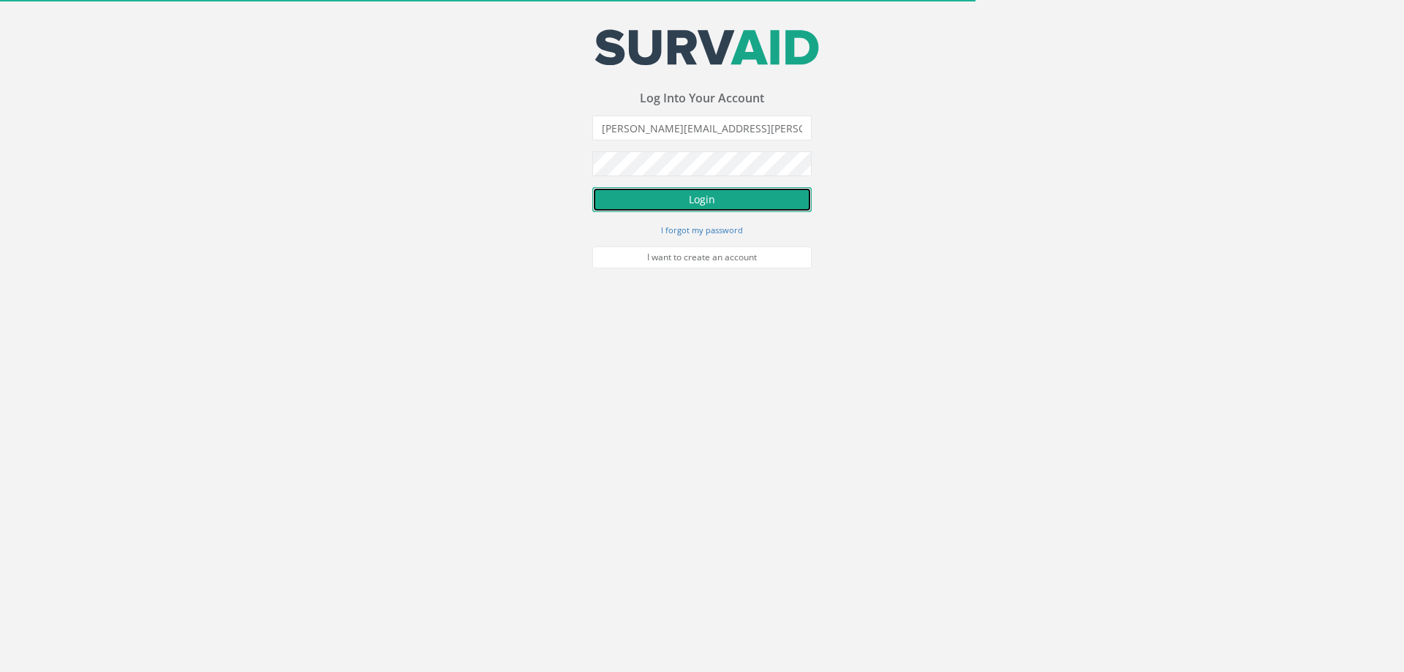
click at [679, 192] on button "Login" at bounding box center [701, 199] width 219 height 25
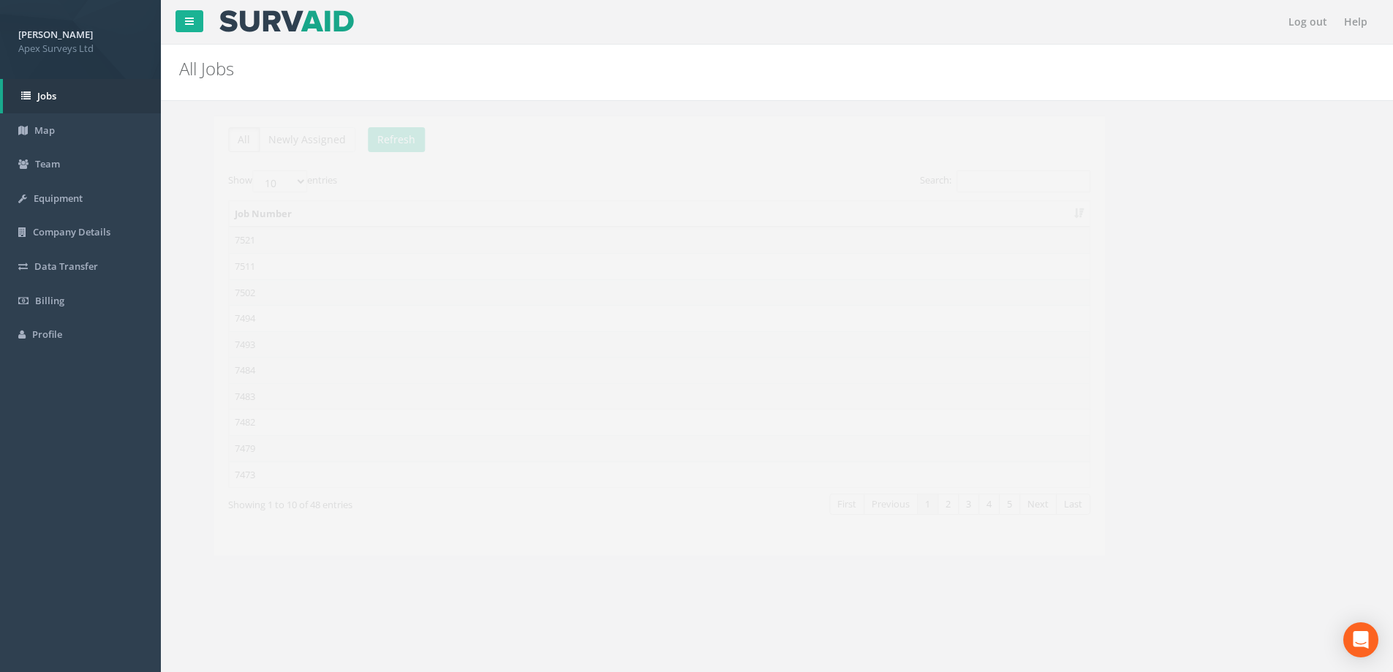
click at [209, 366] on td "7484" at bounding box center [624, 370] width 860 height 26
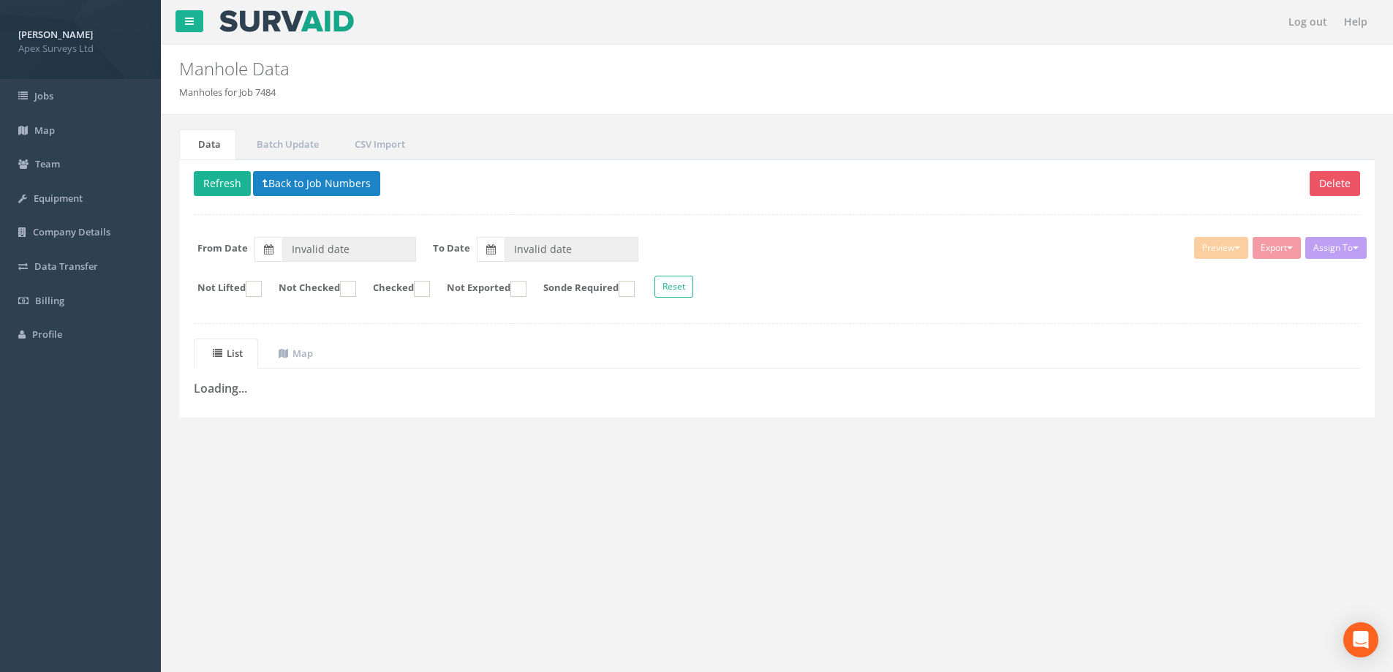
type input "01/10/2025"
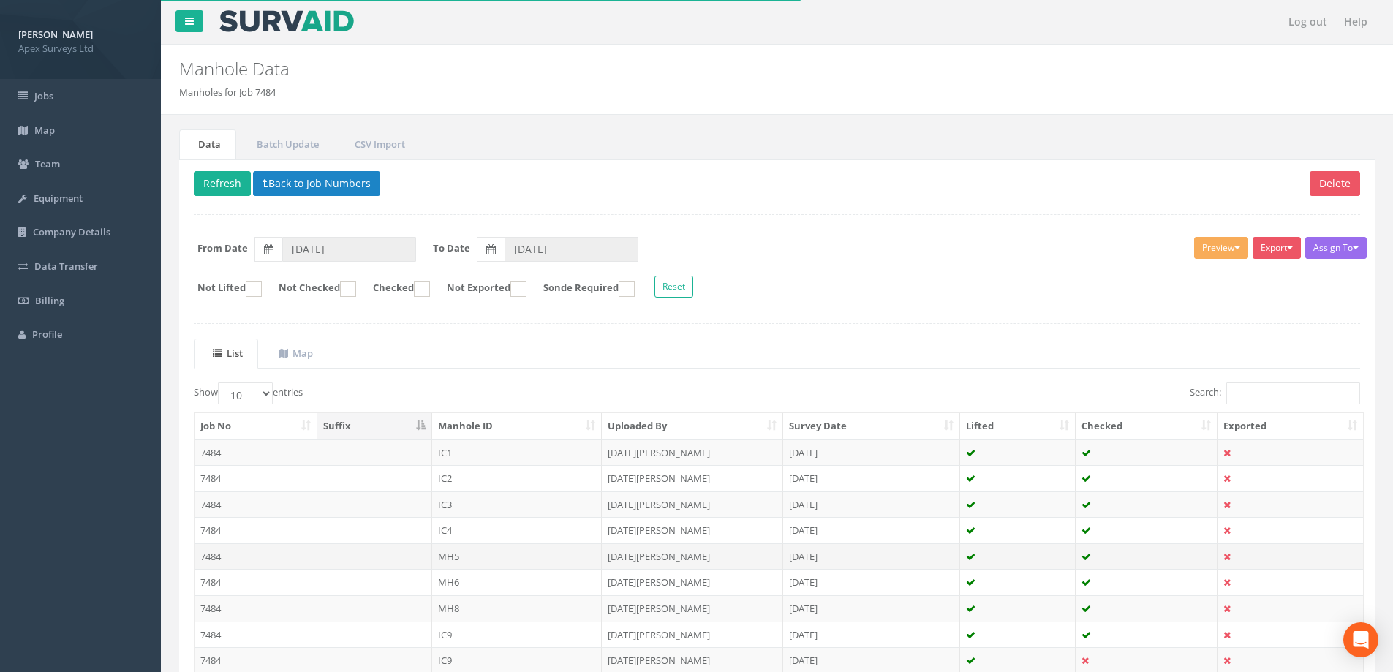
click at [452, 559] on td "MH5" at bounding box center [517, 556] width 170 height 26
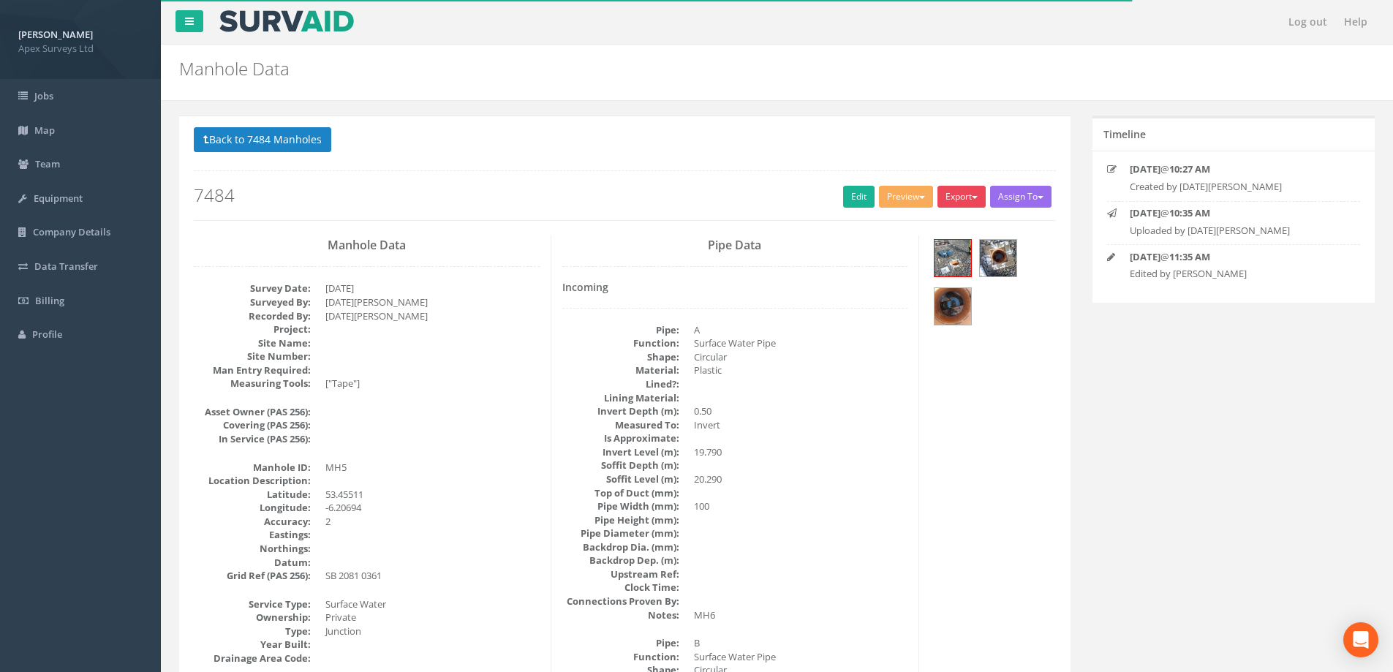
click at [973, 200] on button "Export" at bounding box center [961, 197] width 48 height 22
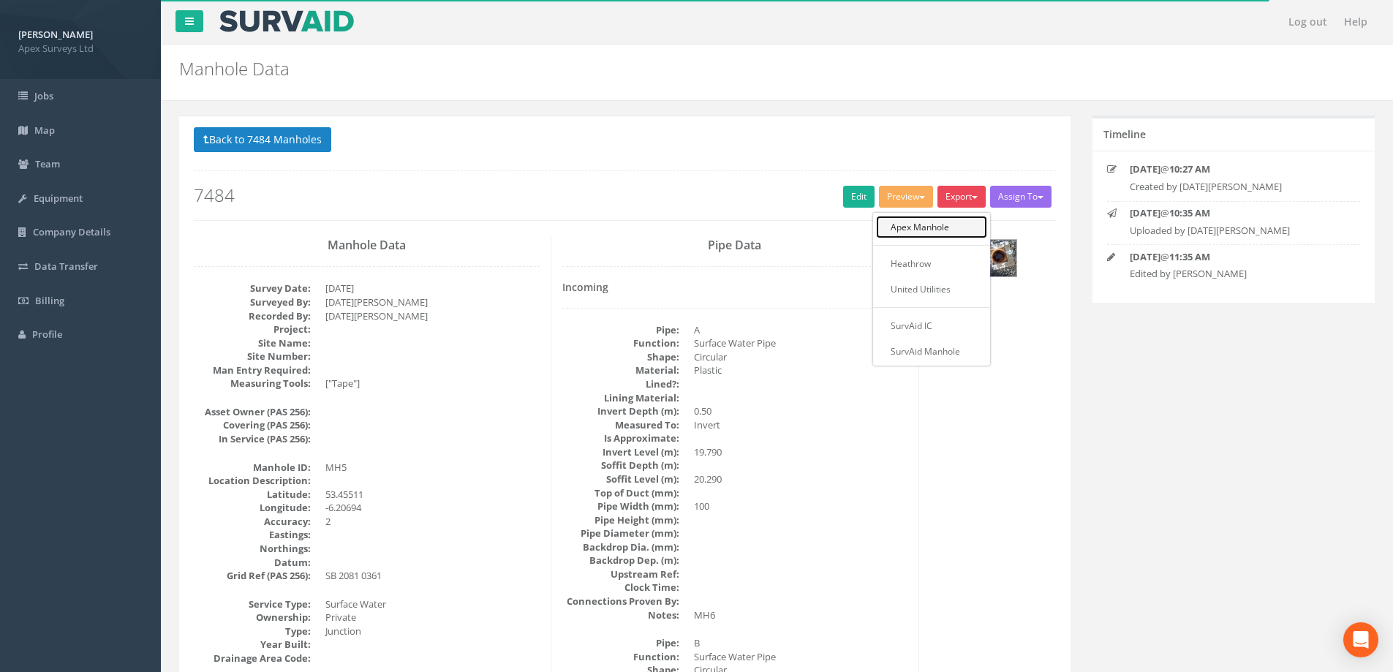
click at [940, 226] on link "Apex Manhole" at bounding box center [931, 227] width 111 height 23
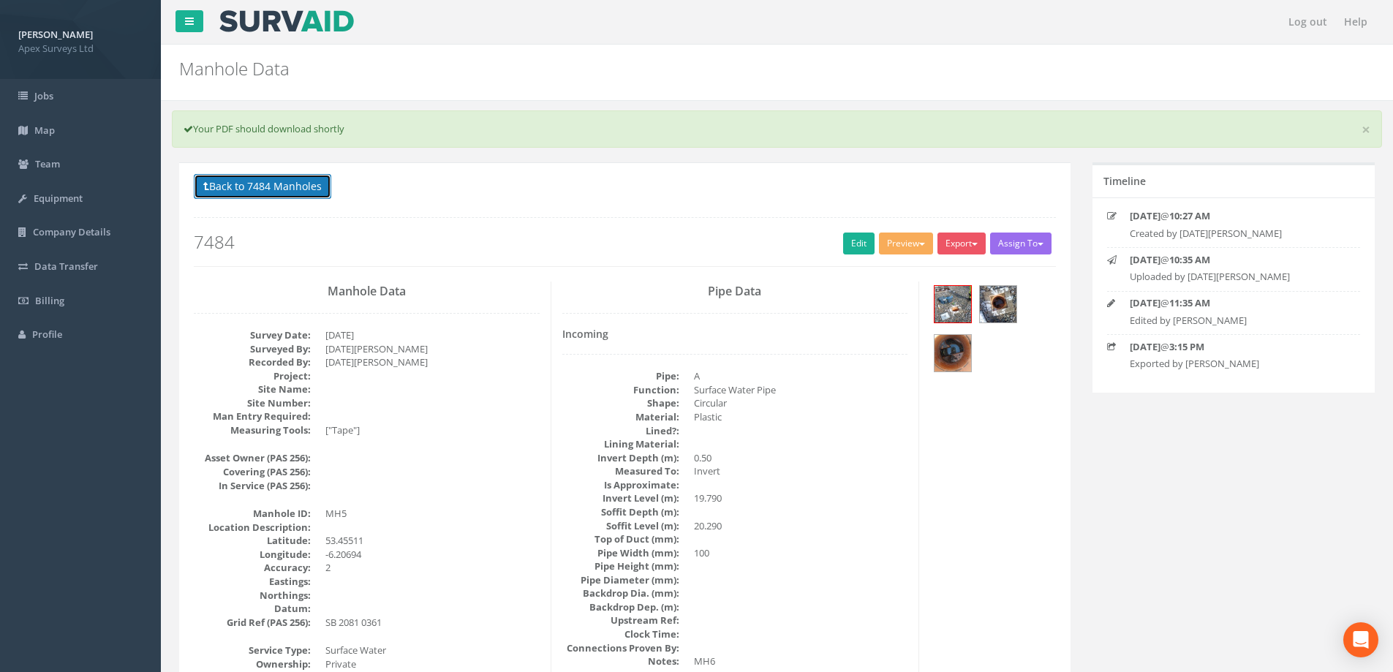
click at [279, 192] on button "Back to 7484 Manholes" at bounding box center [262, 186] width 137 height 25
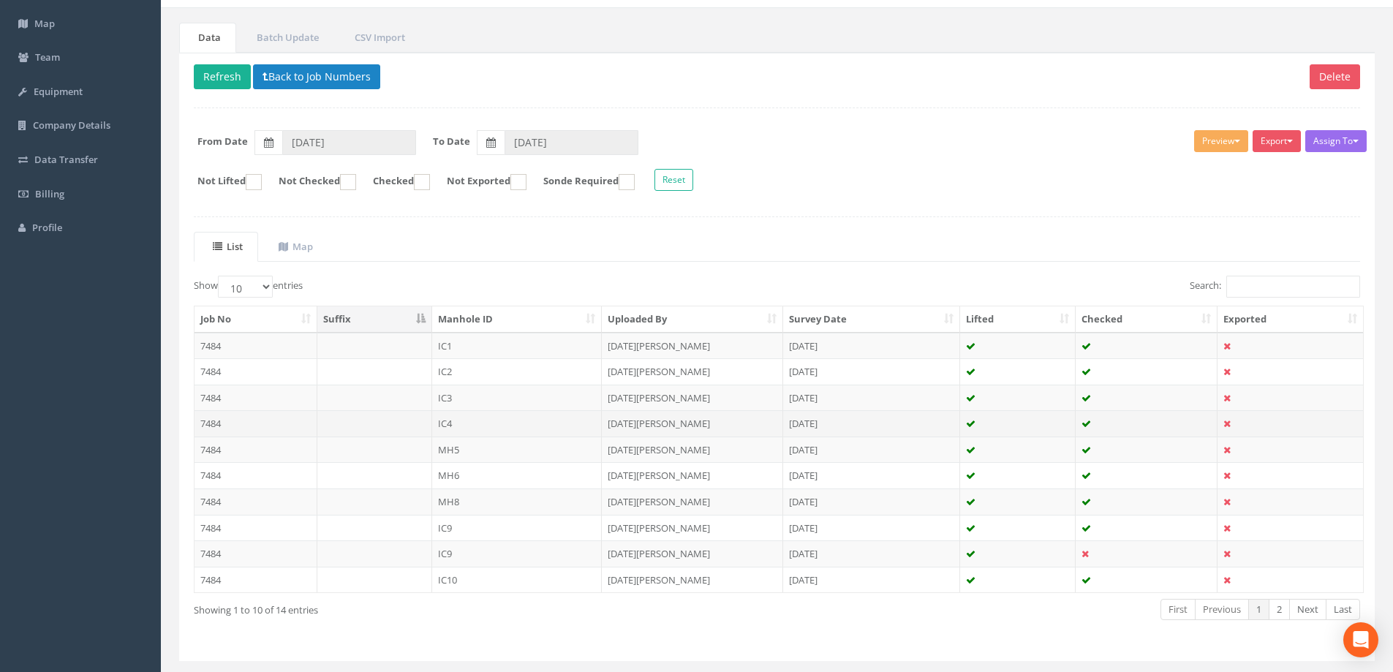
scroll to position [143, 0]
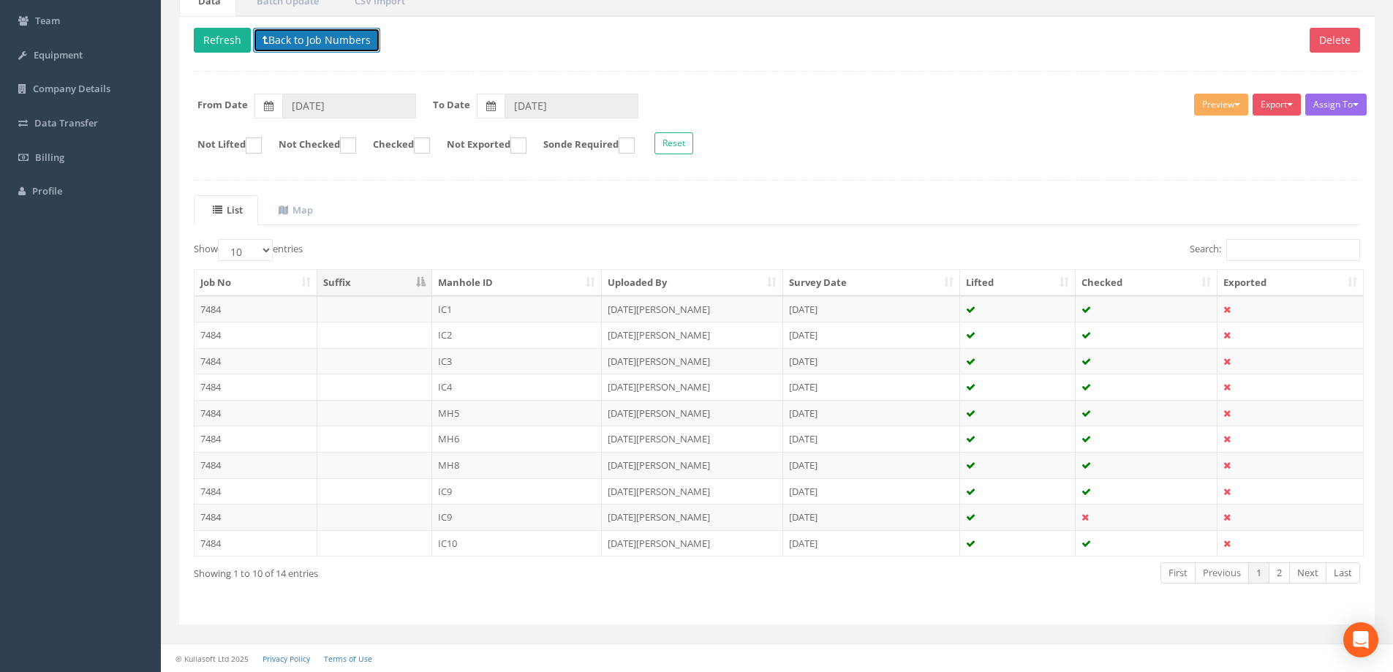
click at [338, 32] on button "Back to Job Numbers" at bounding box center [316, 40] width 127 height 25
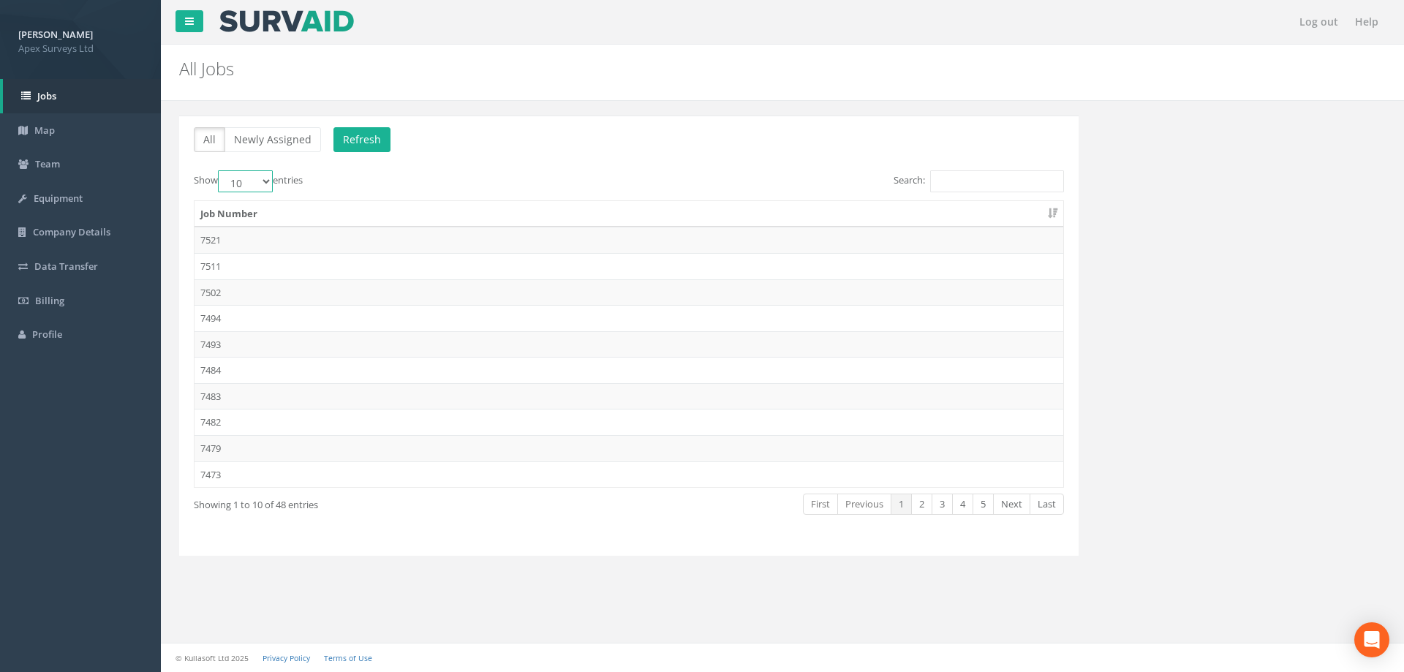
click at [269, 179] on select "10 25 50 100" at bounding box center [245, 181] width 55 height 22
select select "100"
click at [220, 170] on select "10 25 50 100" at bounding box center [245, 181] width 55 height 22
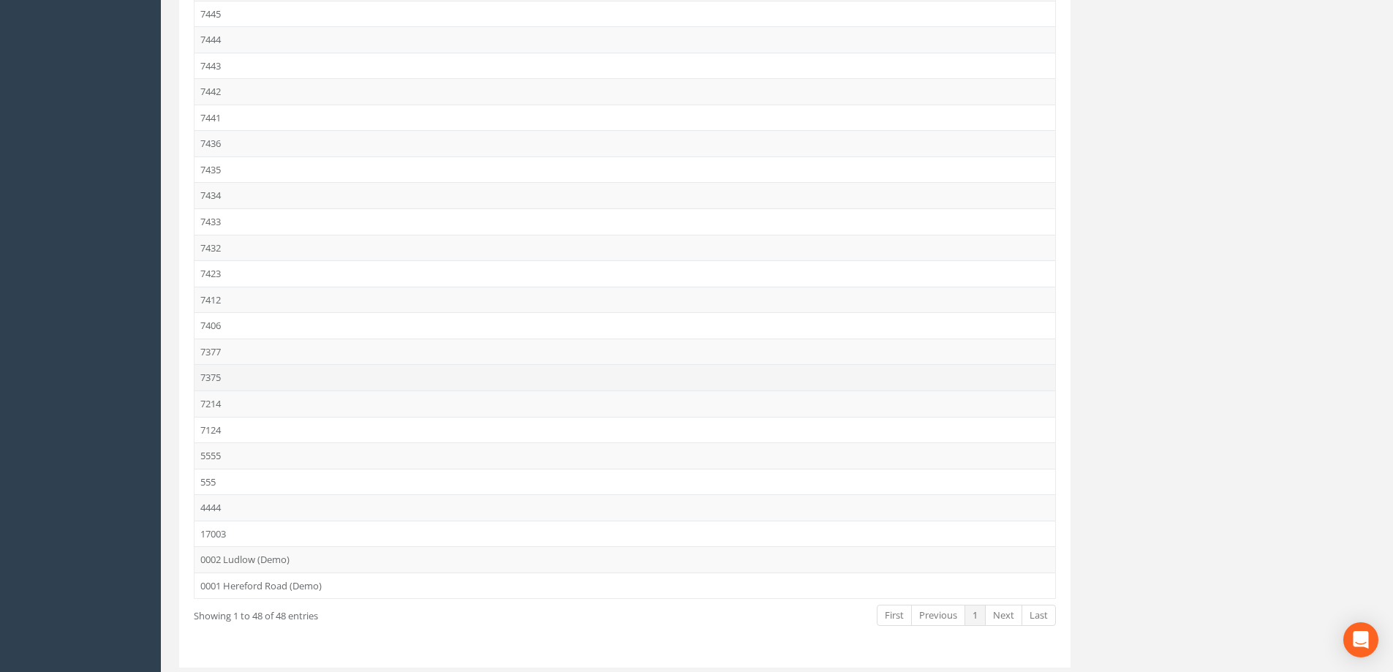
scroll to position [877, 0]
click at [217, 245] on td "7432" at bounding box center [624, 247] width 860 height 26
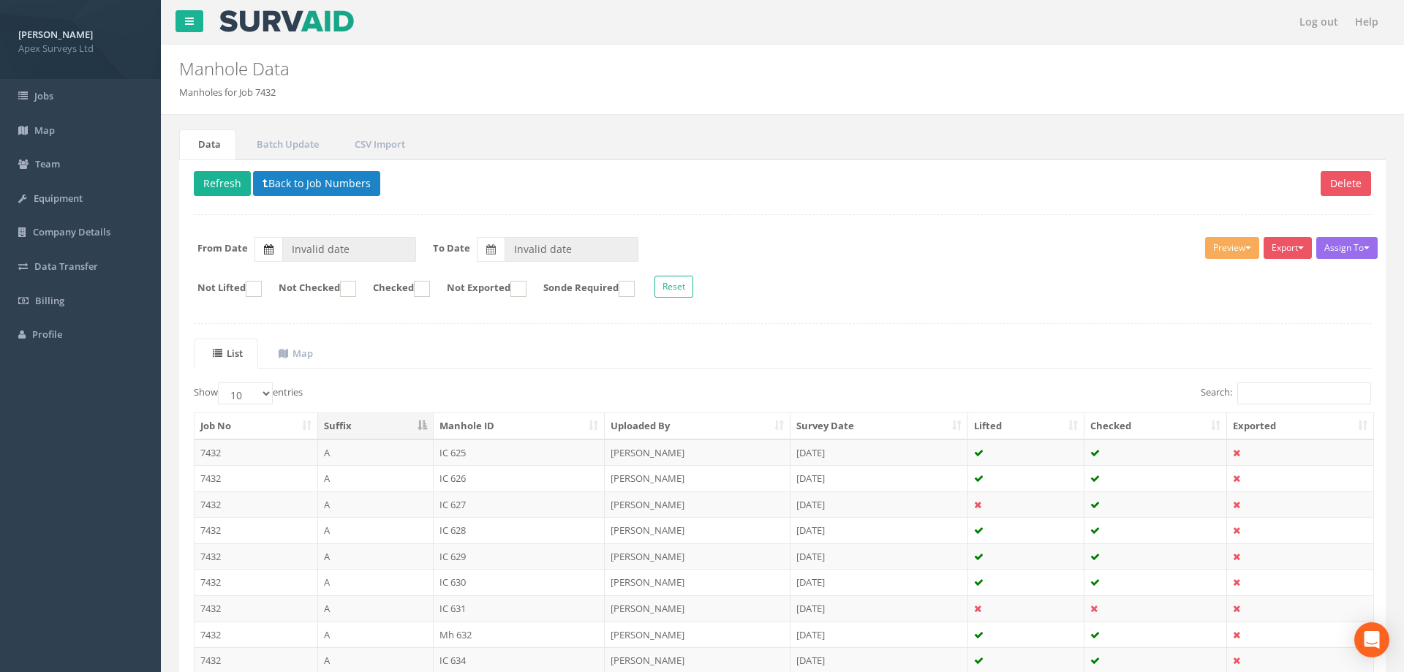
type input "31/08/2025"
type input "14/10/2025"
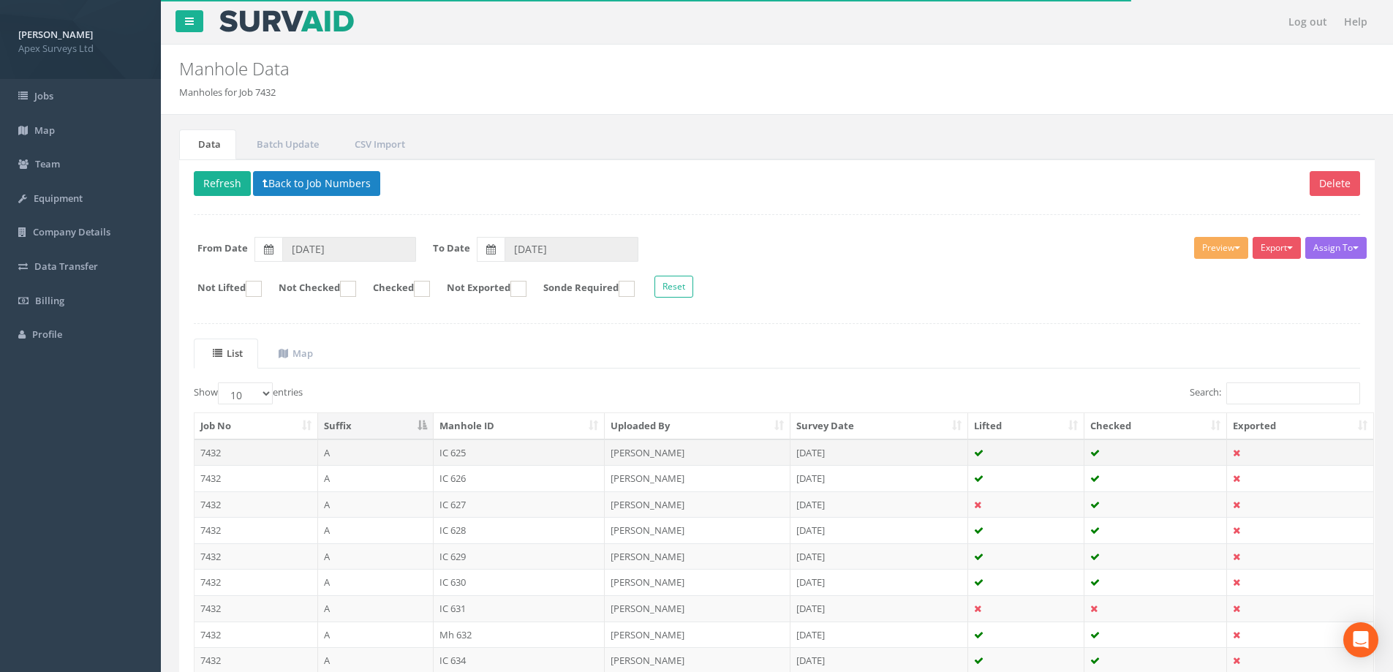
click at [211, 451] on td "7432" at bounding box center [256, 452] width 124 height 26
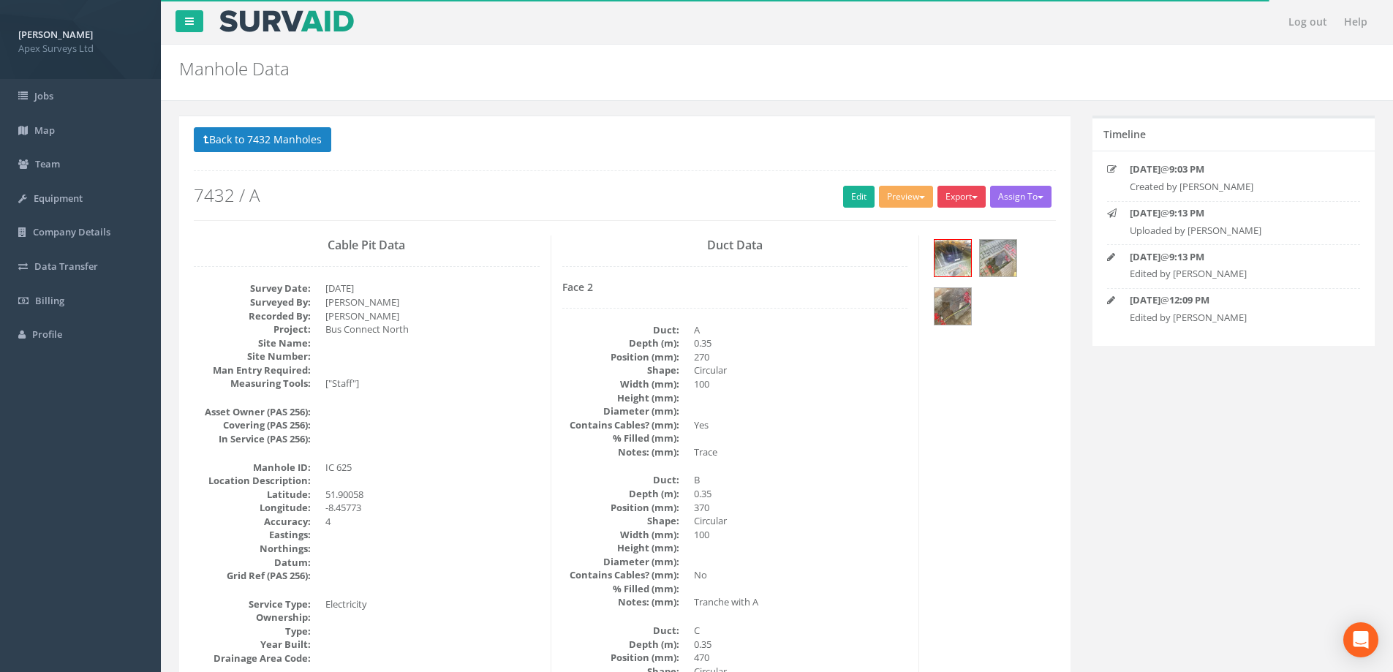
click at [962, 199] on button "Export" at bounding box center [961, 197] width 48 height 22
click at [944, 224] on link "Apex Manhole" at bounding box center [931, 227] width 111 height 23
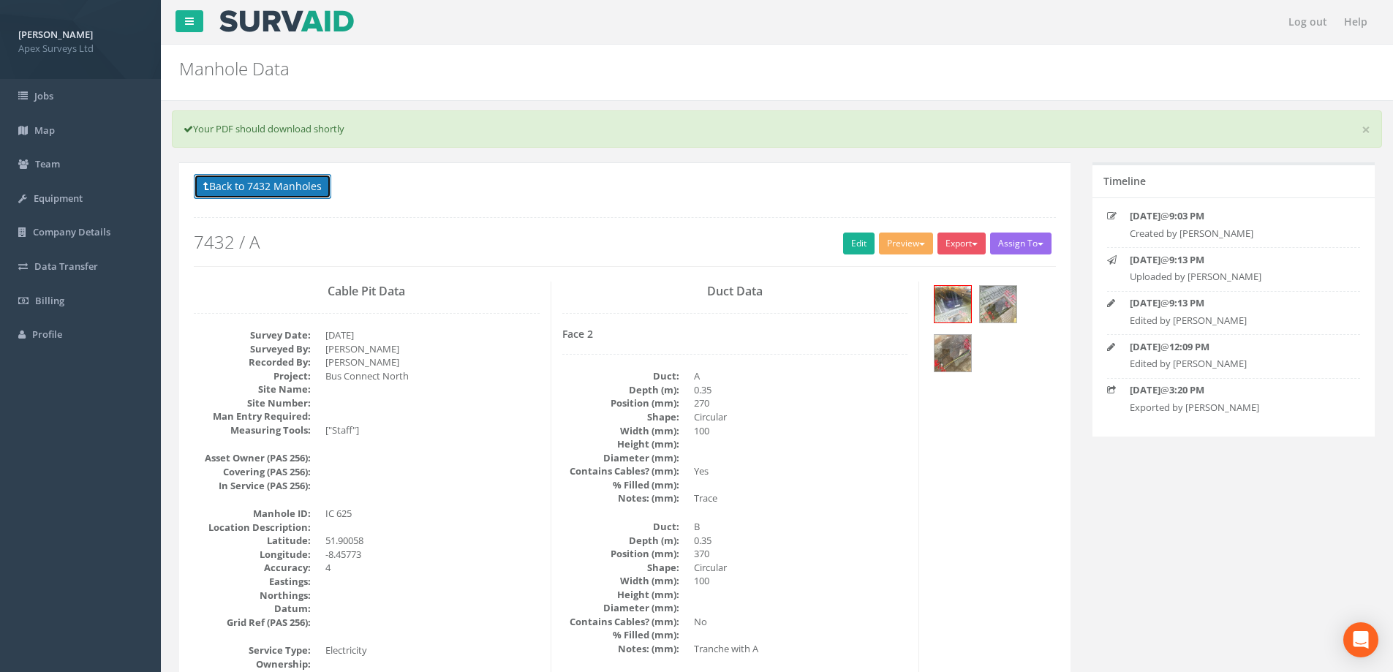
click at [290, 189] on button "Back to 7432 Manholes" at bounding box center [262, 186] width 137 height 25
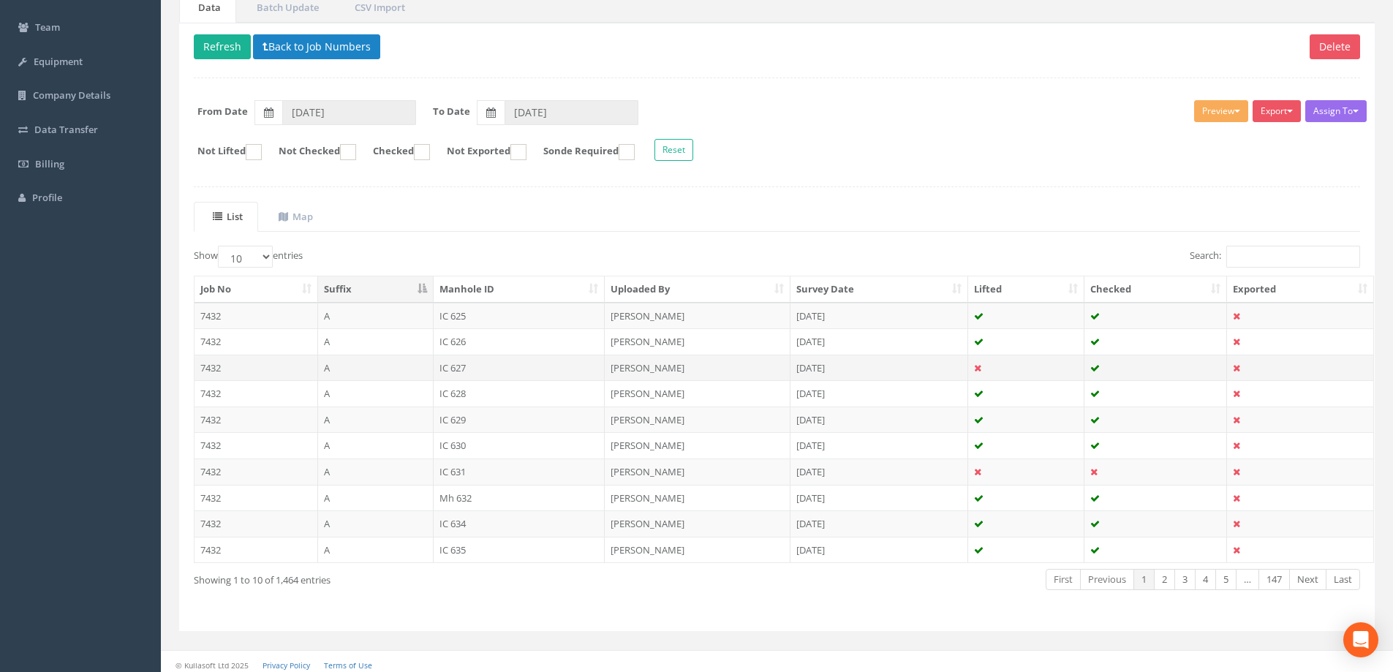
scroll to position [143, 0]
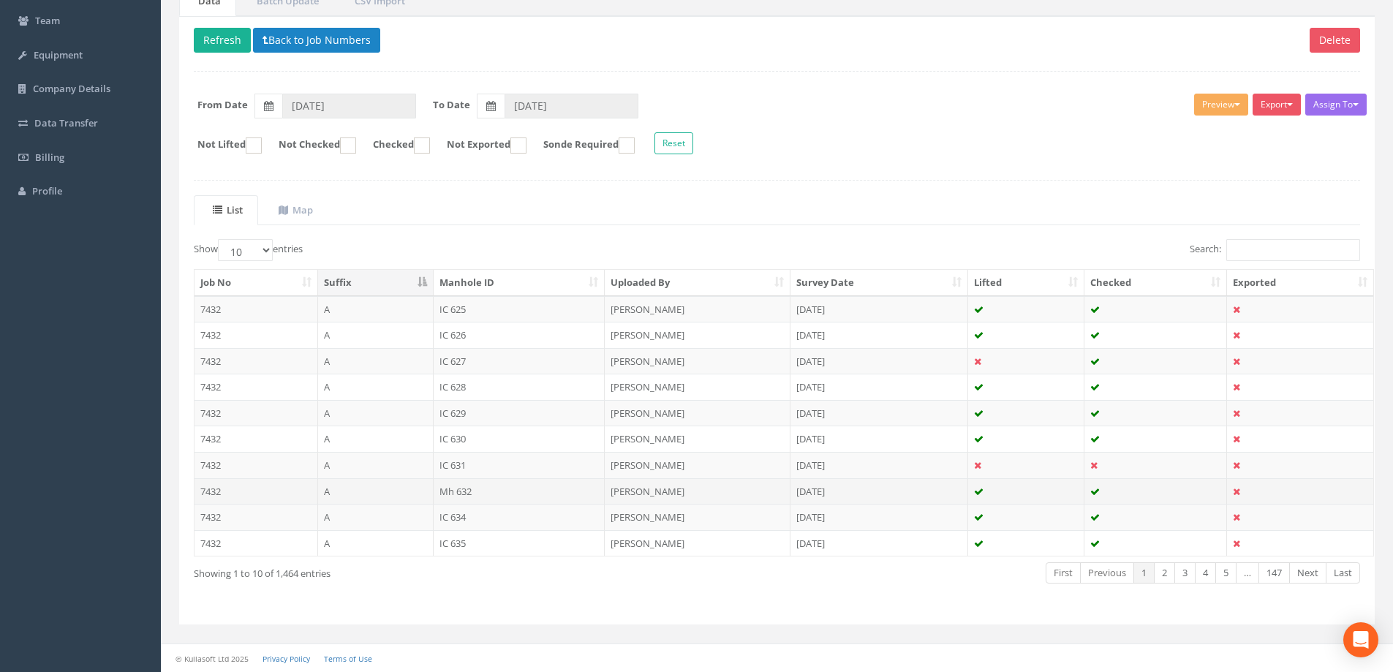
click at [472, 491] on td "Mh 632" at bounding box center [520, 491] width 172 height 26
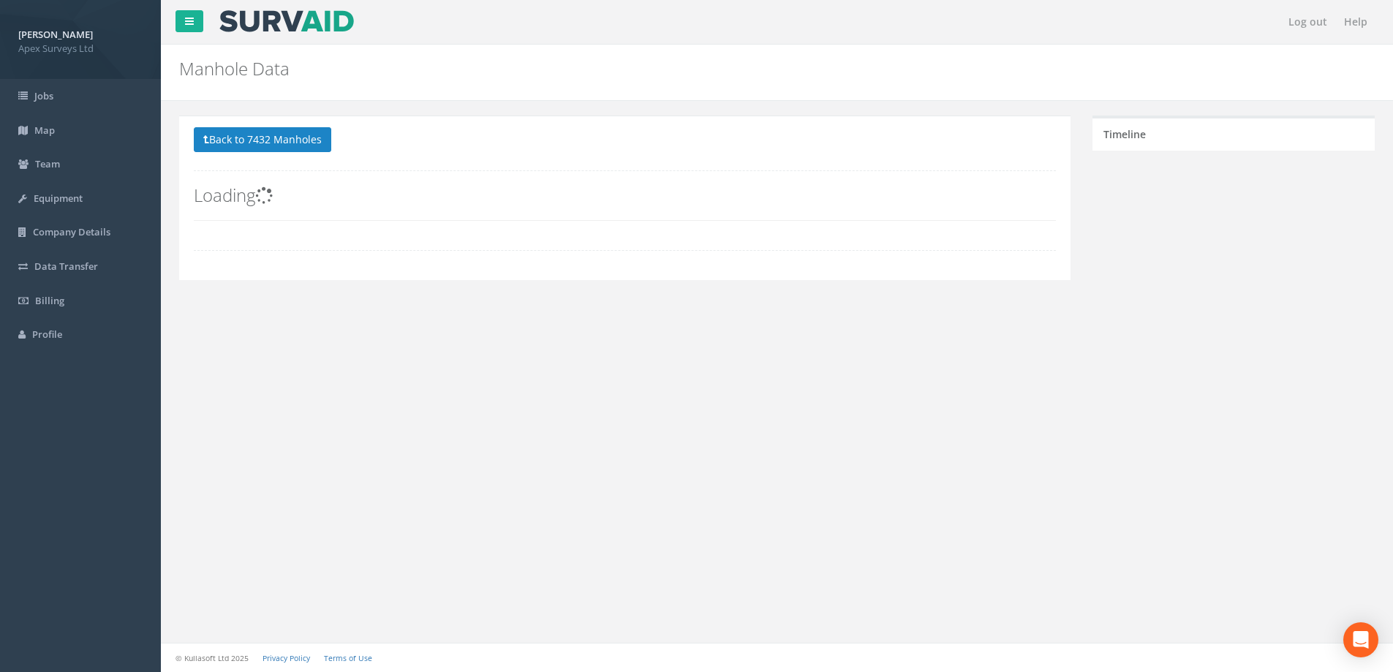
scroll to position [0, 0]
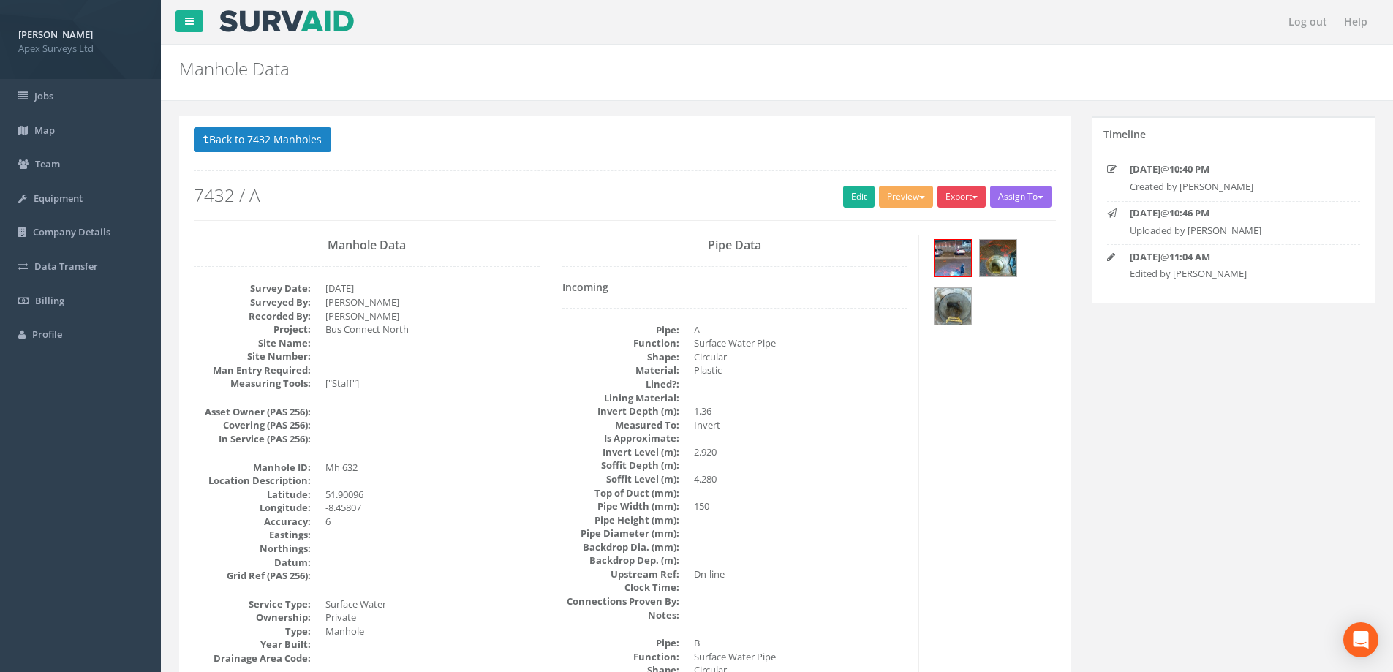
click at [975, 192] on button "Export" at bounding box center [961, 197] width 48 height 22
click at [926, 228] on link "Apex Manhole" at bounding box center [931, 227] width 111 height 23
